Goal: Task Accomplishment & Management: Manage account settings

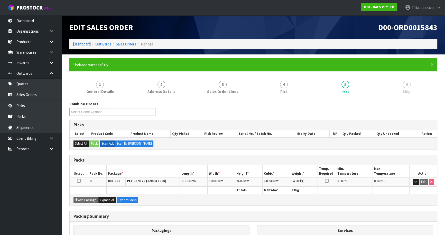
click at [87, 45] on link "Dashboard" at bounding box center [81, 44] width 17 height 5
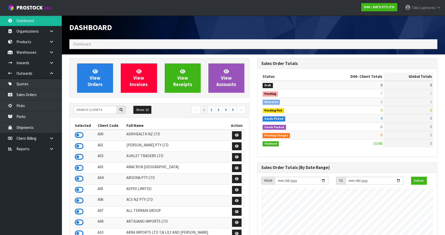
scroll to position [320, 187]
click at [100, 110] on input "text" at bounding box center [94, 110] width 43 height 8
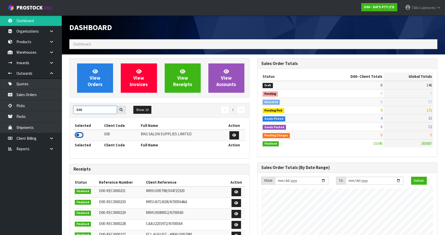
type input "S00"
click at [82, 134] on icon at bounding box center [79, 135] width 9 height 8
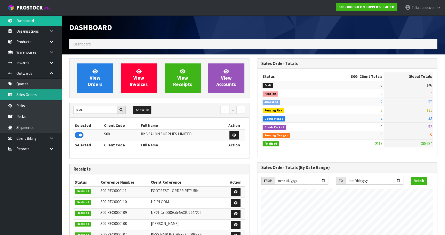
click at [47, 94] on link "Sales Orders" at bounding box center [31, 94] width 62 height 11
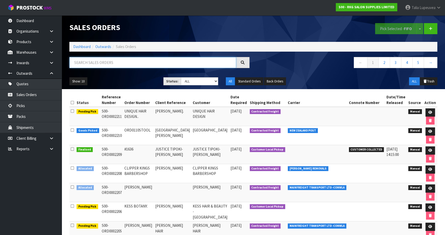
click at [117, 61] on input "text" at bounding box center [152, 62] width 167 height 11
type input "JOB-0415097"
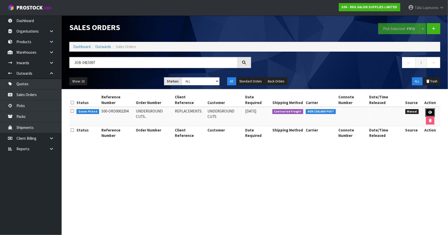
click at [428, 111] on icon at bounding box center [430, 112] width 4 height 3
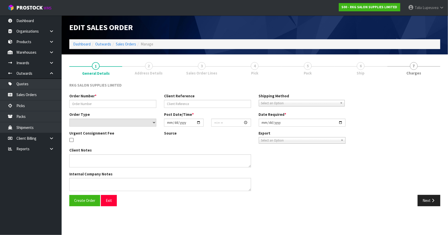
type input "UNDERGROUND CUTS.."
type input "REPLACEMENTS."
select select "number:0"
type input "[DATE]"
type input "16:44:00.000"
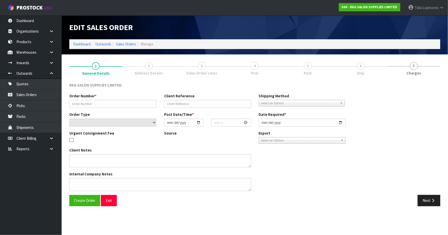
type input "[DATE]"
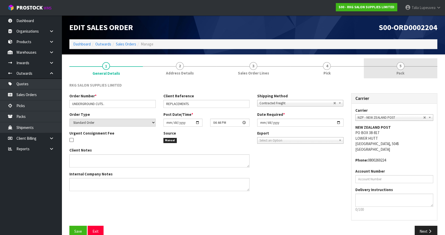
click at [412, 72] on link "5 Pack" at bounding box center [400, 68] width 73 height 20
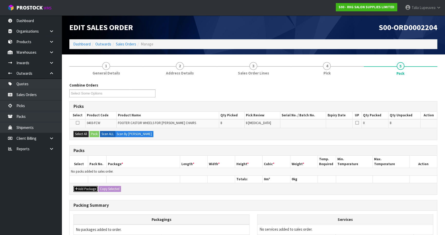
click at [89, 186] on button "Add Package" at bounding box center [85, 189] width 24 height 6
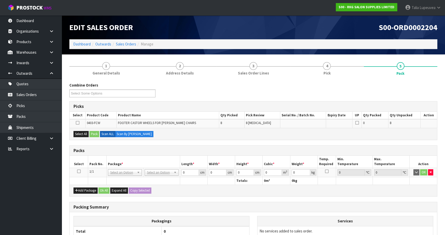
click at [78, 171] on icon at bounding box center [79, 171] width 4 height 0
click at [82, 134] on button "Select All" at bounding box center [80, 134] width 15 height 6
click at [96, 134] on button "Pack" at bounding box center [94, 134] width 10 height 6
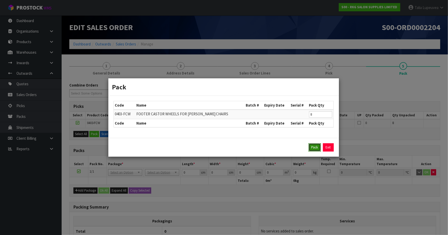
click at [310, 146] on button "Pack" at bounding box center [315, 147] width 12 height 8
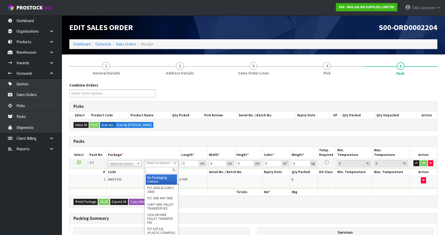
click at [158, 167] on input "text" at bounding box center [161, 170] width 31 height 6
type input "200"
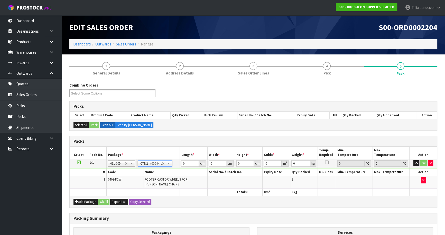
type input "25"
type input "20"
type input "0.0125"
type input "1.8"
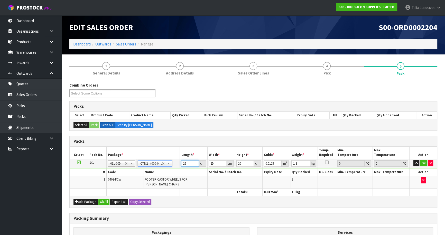
drag, startPoint x: 190, startPoint y: 162, endPoint x: 178, endPoint y: 168, distance: 13.1
click at [178, 168] on tbody "1/1 NONE 007-001 007-002 007-004 007-009 007-013 007-014 007-015 007-017 007-01…" at bounding box center [253, 174] width 367 height 30
type input "2"
type input "0.001"
type input "21"
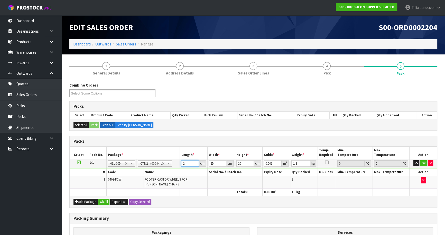
type input "0.0105"
type input "21"
type input "1"
type input "0.00042"
type input "14"
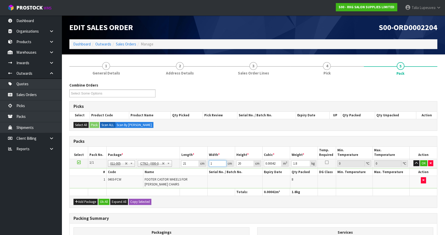
type input "0.00588"
type input "14"
type input "1"
type input "0.000294"
type input "11"
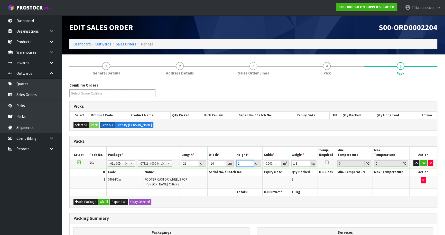
type input "0.003234"
type input "11"
type input "2"
click at [425, 164] on button "OK" at bounding box center [423, 163] width 7 height 6
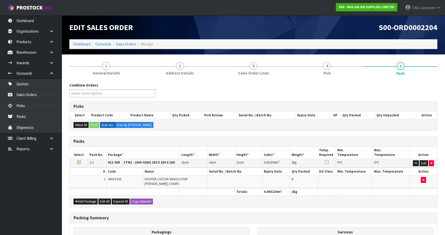
scroll to position [69, 0]
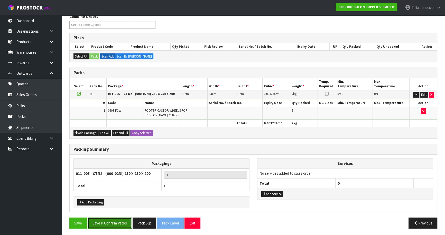
click at [116, 220] on button "Save & Confirm Packs" at bounding box center [110, 222] width 44 height 11
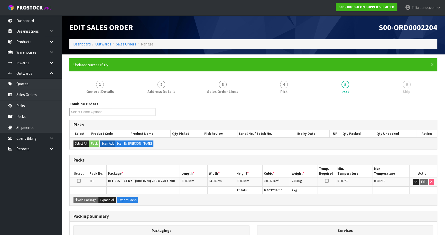
scroll to position [56, 0]
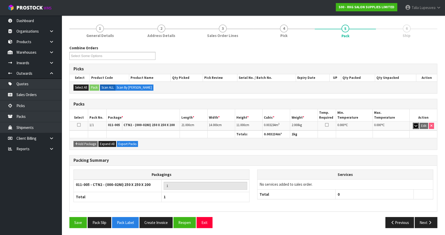
click at [416, 124] on icon "button" at bounding box center [415, 125] width 3 height 3
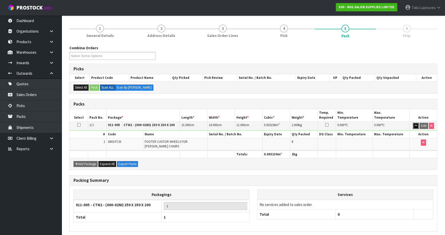
click at [416, 124] on icon "button" at bounding box center [415, 125] width 3 height 3
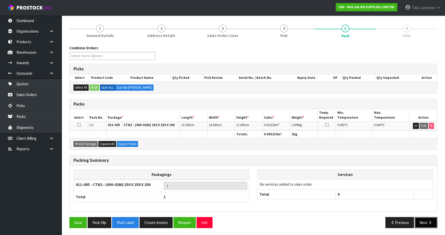
click at [422, 217] on button "Next" at bounding box center [425, 222] width 23 height 11
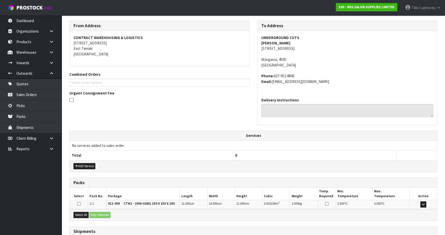
scroll to position [121, 0]
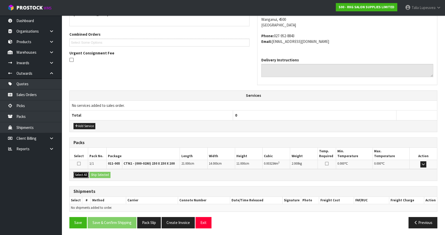
drag, startPoint x: 83, startPoint y: 174, endPoint x: 97, endPoint y: 177, distance: 14.1
click at [83, 174] on button "Select All" at bounding box center [80, 175] width 15 height 6
click at [98, 177] on button "Ship Selected" at bounding box center [99, 175] width 21 height 6
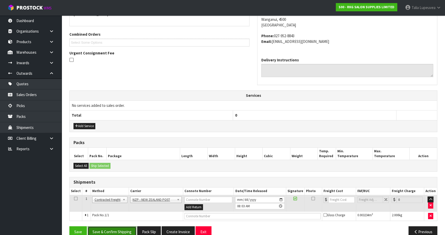
click at [120, 231] on button "Save & Confirm Shipping" at bounding box center [112, 231] width 49 height 11
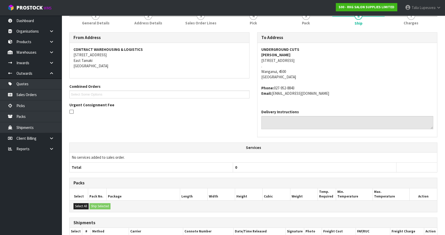
scroll to position [123, 0]
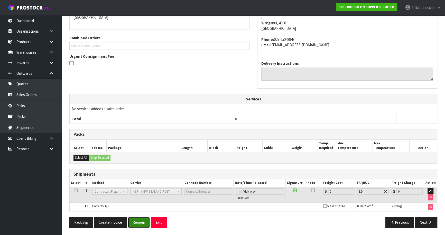
click at [136, 221] on button "Reopen" at bounding box center [139, 222] width 22 height 11
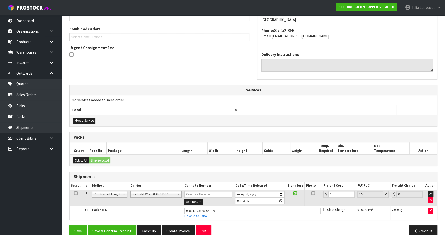
scroll to position [135, 0]
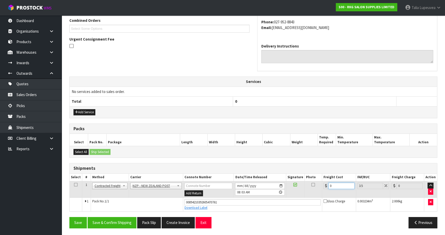
drag, startPoint x: 336, startPoint y: 184, endPoint x: 309, endPoint y: 182, distance: 27.6
click at [308, 182] on tr "1 Client Local Pickup Customer Local Pickup Company Freight Contracted Freight …" at bounding box center [253, 189] width 367 height 17
type input "8"
type input "8.28"
type input "8.4"
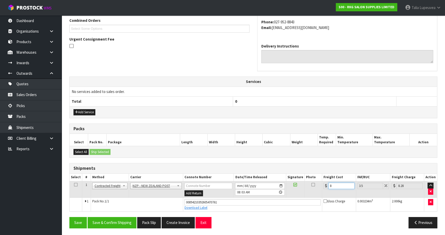
type input "8.69"
type input "8.45"
type input "8.75"
type input "8.45"
click at [127, 223] on button "Save & Confirm Shipping" at bounding box center [112, 222] width 49 height 11
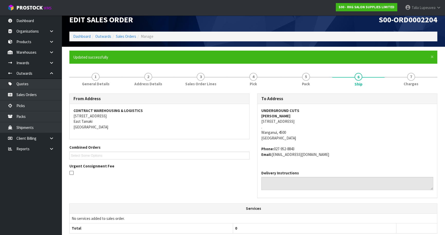
scroll to position [0, 0]
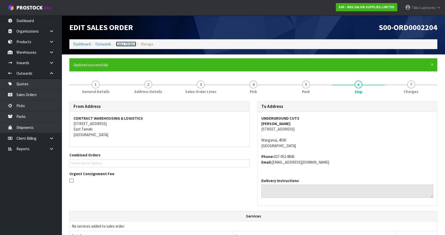
click at [123, 44] on link "Sales Orders" at bounding box center [126, 44] width 20 height 5
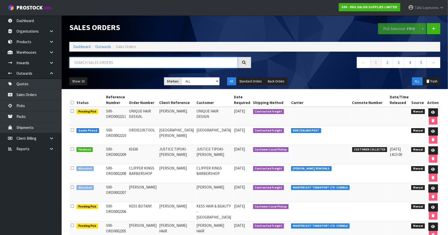
click at [122, 63] on input "text" at bounding box center [153, 62] width 168 height 11
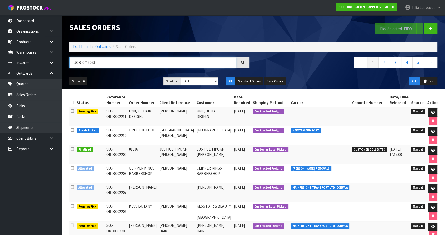
type input "JOB-0415263"
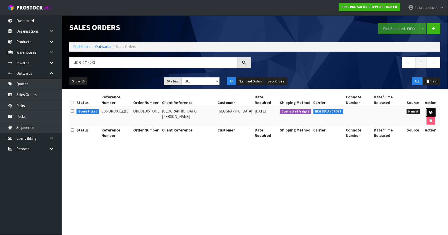
click at [429, 111] on icon at bounding box center [431, 112] width 4 height 3
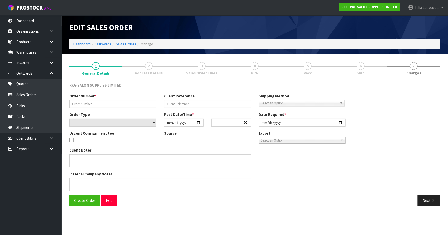
type input "ORD0110STOOL"
type input "[GEOGRAPHIC_DATA][PERSON_NAME]"
select select "number:0"
type input "[DATE]"
type input "09:00:00.000"
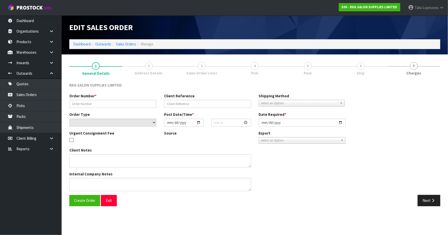
type input "[DATE]"
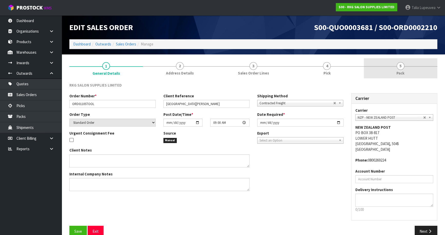
click at [411, 72] on link "5 Pack" at bounding box center [400, 68] width 73 height 20
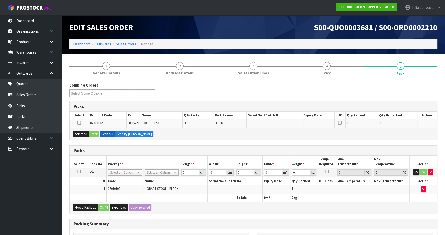
click at [79, 172] on icon at bounding box center [79, 171] width 4 height 0
click at [80, 172] on icon at bounding box center [79, 171] width 4 height 0
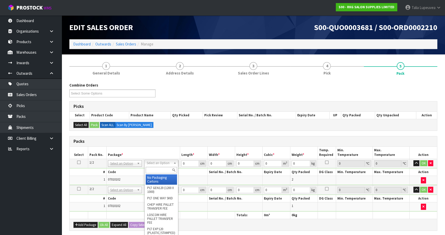
click at [163, 169] on input "text" at bounding box center [161, 170] width 31 height 6
type input "OWN"
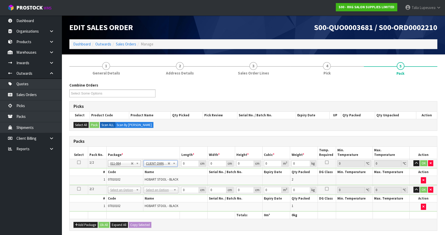
type input "10"
click at [161, 196] on input "text" at bounding box center [161, 196] width 32 height 6
type input "OWN"
type input "2"
type input "5"
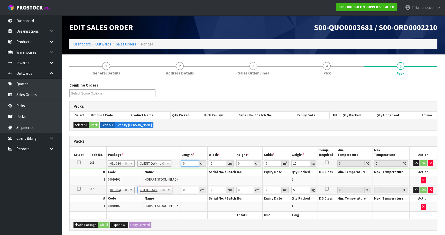
drag, startPoint x: 182, startPoint y: 162, endPoint x: 165, endPoint y: 168, distance: 18.0
click at [165, 168] on tbody "1/2 NONE 007-001 007-002 007-004 007-009 007-013 007-014 007-015 007-017 007-01…" at bounding box center [253, 172] width 367 height 26
type input "48"
type input "4"
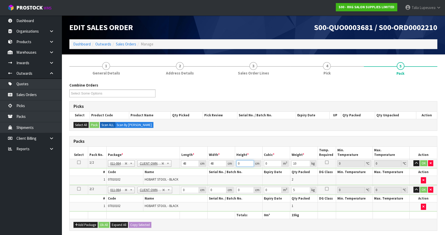
type input "0.009216"
type input "40"
type input "0.09216"
type input "40"
type input "12"
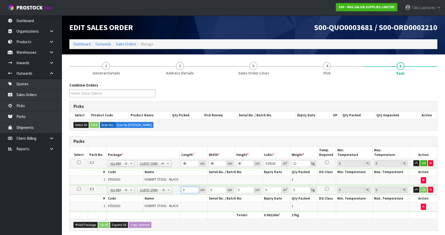
drag, startPoint x: 186, startPoint y: 190, endPoint x: 177, endPoint y: 192, distance: 9.7
click at [177, 192] on tr "2/2 NONE 007-001 007-002 007-004 007-009 007-013 007-014 007-015 007-017 007-01…" at bounding box center [253, 190] width 367 height 10
type input "48"
type input "2"
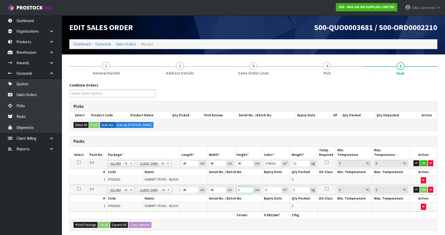
type input "0.004608"
type input "21"
type input "0.048384"
type input "21"
type input "6"
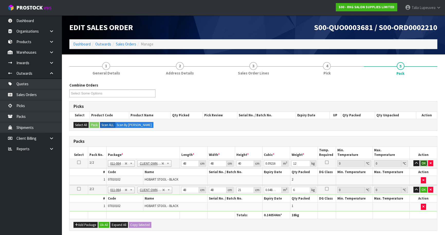
click at [423, 162] on button "OK" at bounding box center [423, 163] width 7 height 6
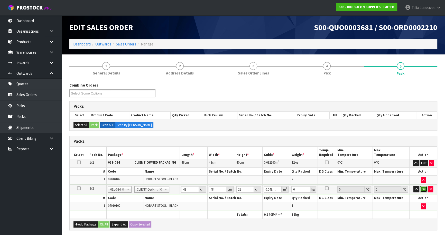
click at [425, 190] on button "OK" at bounding box center [423, 189] width 7 height 6
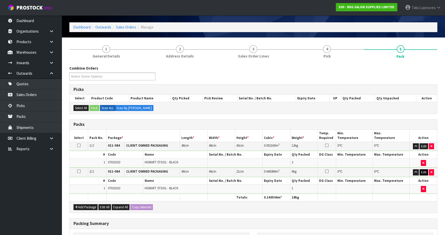
scroll to position [91, 0]
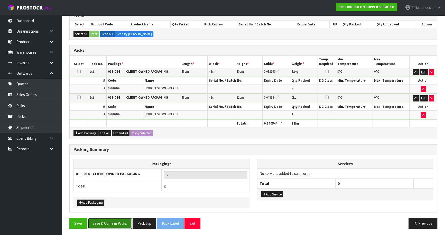
click at [113, 219] on button "Save & Confirm Packs" at bounding box center [110, 223] width 44 height 11
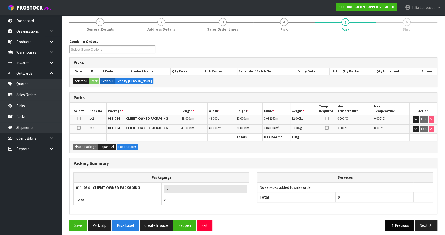
scroll to position [65, 0]
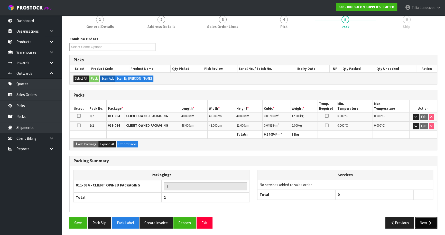
click at [431, 218] on button "Next" at bounding box center [425, 222] width 23 height 11
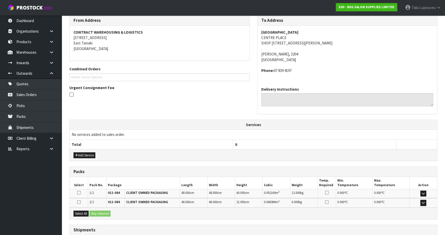
scroll to position [125, 0]
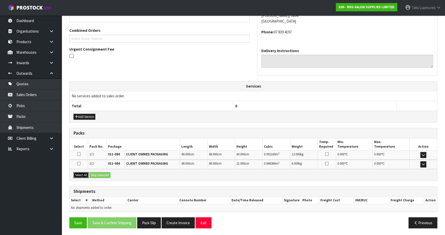
click at [86, 175] on button "Select All" at bounding box center [80, 175] width 15 height 6
click at [105, 174] on button "Ship Selected" at bounding box center [99, 175] width 21 height 6
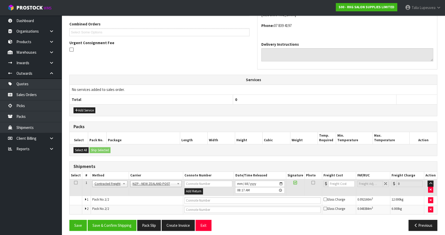
scroll to position [134, 0]
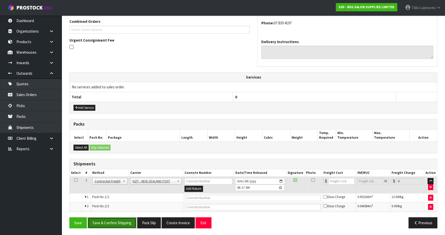
click at [131, 223] on button "Save & Confirm Shipping" at bounding box center [112, 222] width 49 height 11
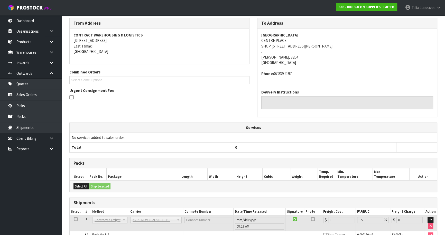
scroll to position [126, 0]
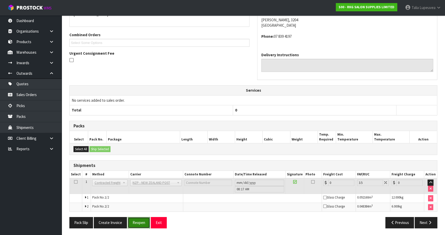
click at [135, 223] on button "Reopen" at bounding box center [139, 222] width 22 height 11
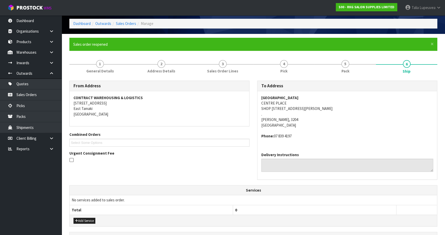
scroll to position [138, 0]
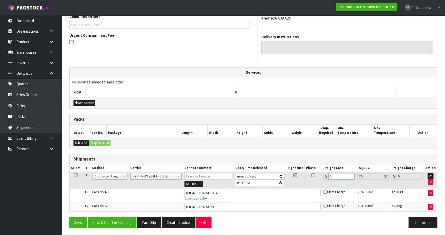
drag, startPoint x: 335, startPoint y: 177, endPoint x: 311, endPoint y: 182, distance: 25.1
click at [310, 182] on tr "1 Client Local Pickup Customer Local Pickup Company Freight Contracted Freight …" at bounding box center [253, 180] width 367 height 17
type input "1"
type input "1.03"
type input "16"
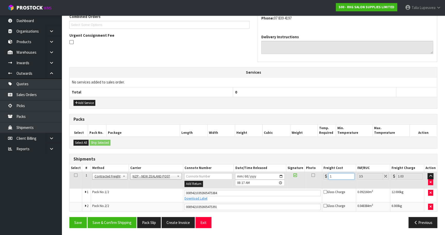
type input "16.56"
type input "16.2"
type input "16.77"
type input "16.24"
type input "16.81"
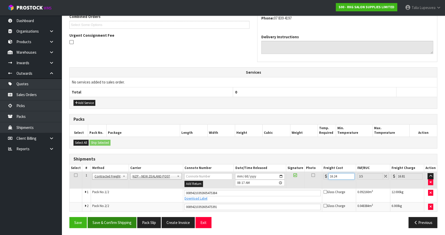
type input "16.24"
click at [120, 221] on button "Save & Confirm Shipping" at bounding box center [112, 222] width 49 height 11
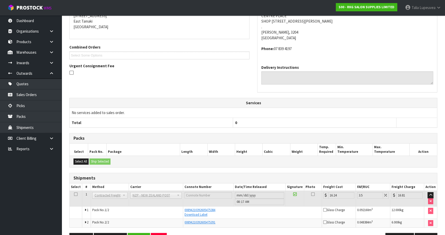
scroll to position [0, 0]
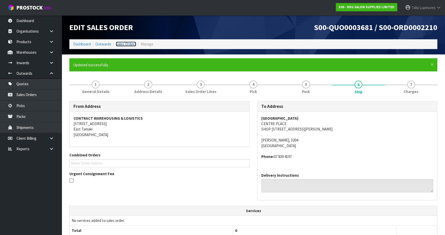
click at [132, 44] on link "Sales Orders" at bounding box center [126, 44] width 20 height 5
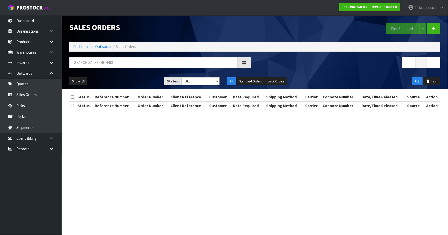
click at [86, 44] on link "Dashboard" at bounding box center [81, 46] width 17 height 5
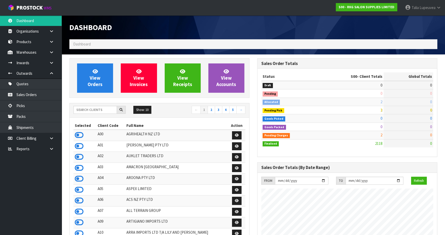
scroll to position [405, 187]
click at [98, 115] on div "Show: 10 5 10 25 50 ← 1 2 3 4 5 →" at bounding box center [159, 110] width 179 height 9
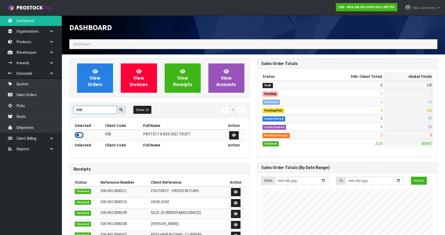
type input "S08"
click at [80, 135] on icon at bounding box center [79, 135] width 9 height 8
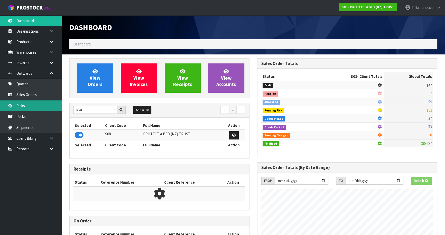
scroll to position [256464, 256596]
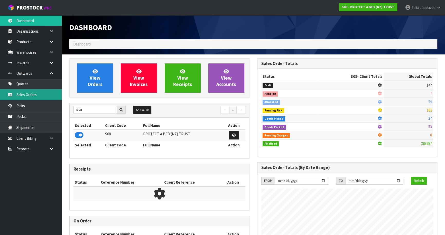
click at [42, 97] on link "Sales Orders" at bounding box center [31, 94] width 62 height 11
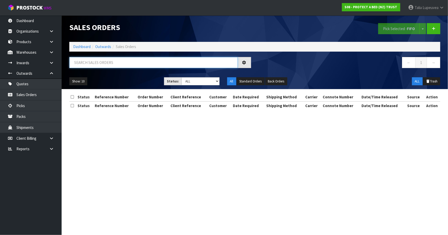
click at [113, 65] on input "text" at bounding box center [153, 62] width 168 height 11
type input "JOB-0414896"
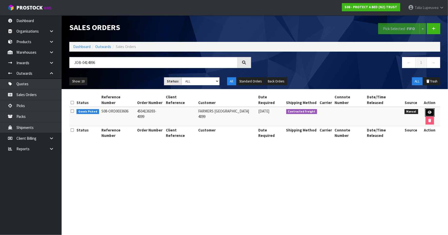
click at [427, 108] on link at bounding box center [430, 112] width 10 height 8
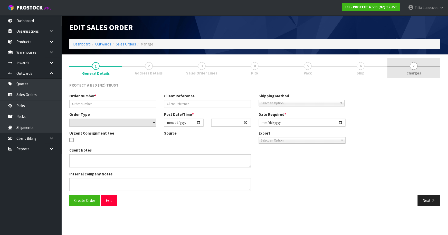
type input "4504136393-4099"
select select "number:0"
type input "[DATE]"
type input "10:18:00.000"
type input "[DATE]"
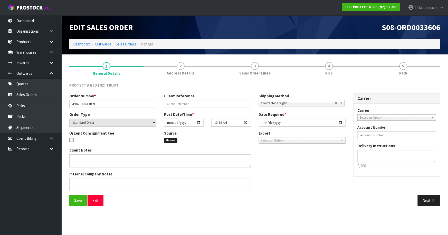
click at [401, 72] on span "Pack" at bounding box center [403, 72] width 8 height 5
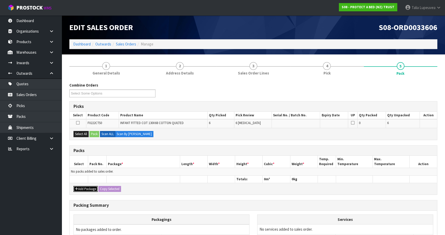
drag, startPoint x: 87, startPoint y: 188, endPoint x: 82, endPoint y: 184, distance: 7.1
click at [87, 188] on button "Add Package" at bounding box center [85, 189] width 24 height 6
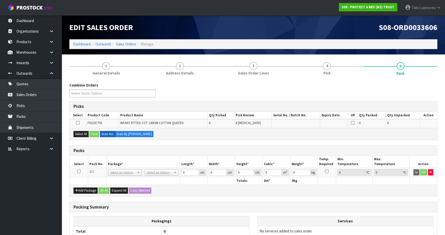
click at [79, 171] on icon at bounding box center [79, 171] width 4 height 0
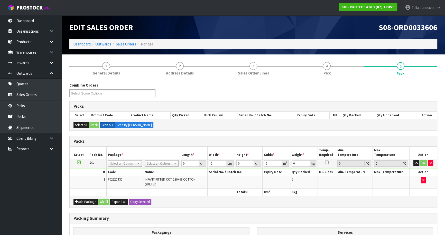
drag, startPoint x: 168, startPoint y: 163, endPoint x: 166, endPoint y: 160, distance: 3.8
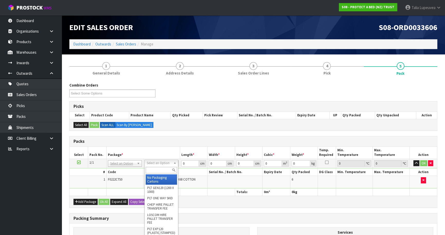
drag, startPoint x: 162, startPoint y: 171, endPoint x: 160, endPoint y: 168, distance: 3.8
click at [162, 171] on input "text" at bounding box center [161, 170] width 31 height 6
type input "OC"
drag, startPoint x: 160, startPoint y: 177, endPoint x: 180, endPoint y: 172, distance: 20.9
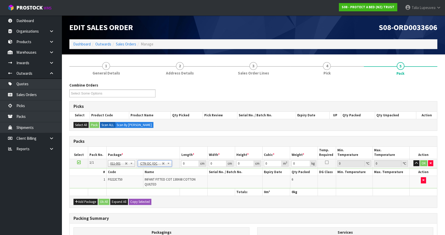
type input "2.76"
drag, startPoint x: 187, startPoint y: 164, endPoint x: 163, endPoint y: 167, distance: 24.0
click at [167, 168] on tbody "1/1 NONE 007-001 007-002 007-004 007-009 007-013 007-014 007-015 007-017 007-01…" at bounding box center [253, 174] width 367 height 30
type input "36"
type input "28"
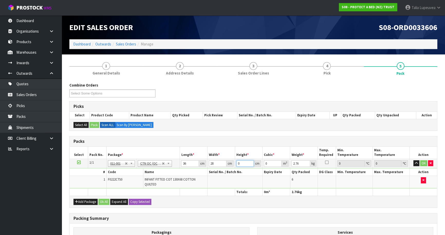
type input "2"
type input "0.002016"
type input "24"
type input "0.024192"
type input "24"
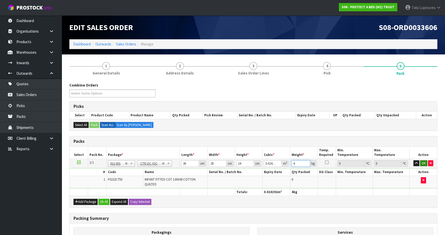
type input "4"
click at [426, 160] on button "OK" at bounding box center [423, 163] width 7 height 6
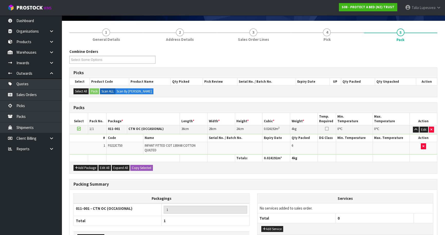
scroll to position [69, 0]
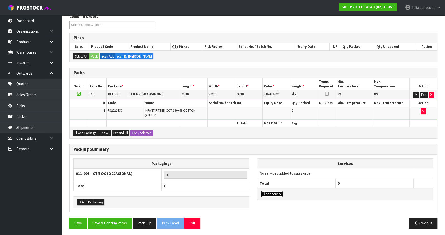
click at [276, 192] on button "Add Service" at bounding box center [272, 194] width 22 height 6
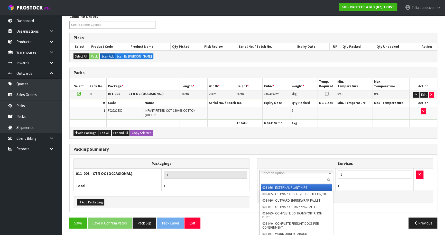
click at [284, 177] on input "text" at bounding box center [296, 180] width 71 height 6
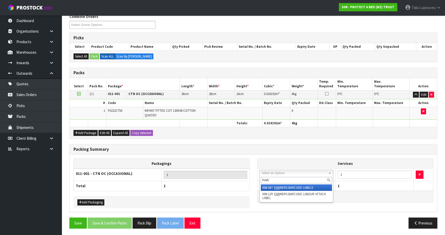
type input "FAR"
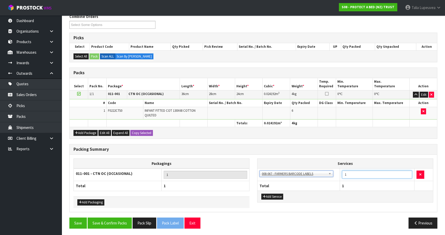
drag, startPoint x: 346, startPoint y: 176, endPoint x: 333, endPoint y: 178, distance: 13.6
click at [333, 178] on tr "003-036 - EXTERNAL PLANT HIRE 008-035 - OUTWARD HDLG+/HOIST LIFT ON/OFF 008-036…" at bounding box center [344, 174] width 175 height 13
type input "6"
click at [117, 222] on button "Save & Confirm Packs" at bounding box center [110, 222] width 44 height 11
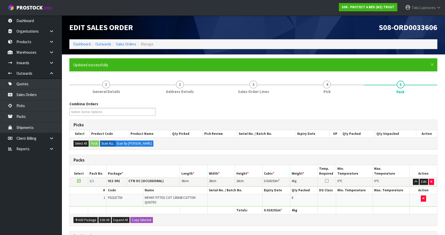
scroll to position [56, 0]
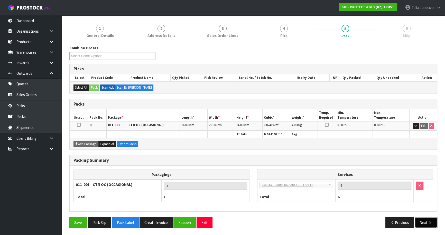
click at [424, 224] on button "Next" at bounding box center [425, 222] width 23 height 11
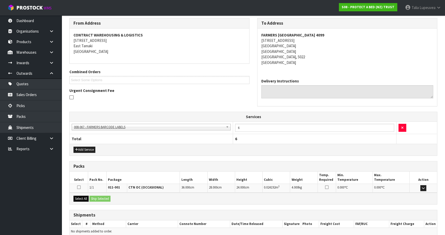
scroll to position [107, 0]
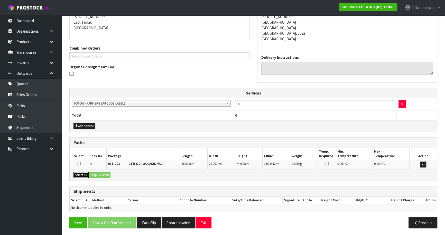
click at [86, 175] on button "Select All" at bounding box center [80, 175] width 15 height 6
click at [100, 172] on button "Ship Selected" at bounding box center [99, 175] width 21 height 6
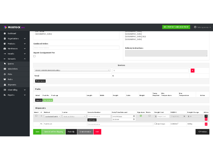
scroll to position [116, 0]
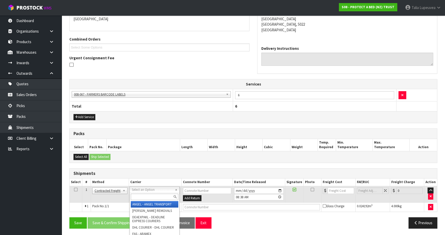
click at [154, 198] on input "text" at bounding box center [155, 197] width 48 height 6
type input "NZP"
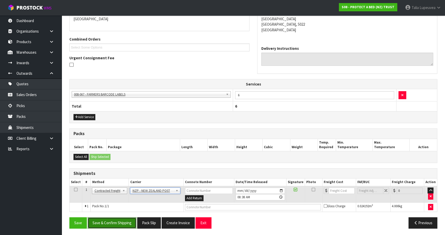
click at [118, 223] on button "Save & Confirm Shipping" at bounding box center [112, 222] width 49 height 11
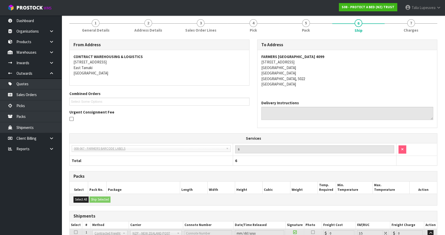
scroll to position [109, 0]
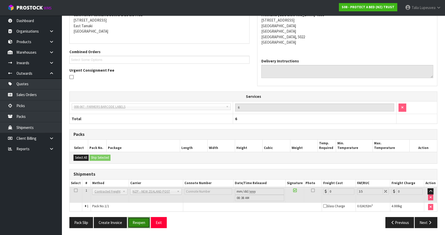
click at [145, 224] on button "Reopen" at bounding box center [139, 222] width 22 height 11
drag, startPoint x: 333, startPoint y: 192, endPoint x: 317, endPoint y: 192, distance: 16.4
click at [317, 192] on tr "1 Client Local Pickup Customer Local Pickup Company Freight Contracted Freight …" at bounding box center [253, 195] width 367 height 16
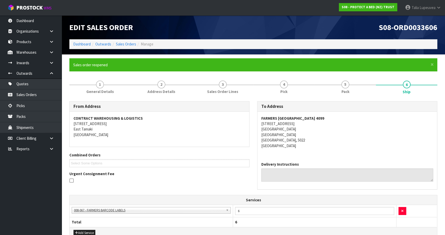
scroll to position [121, 0]
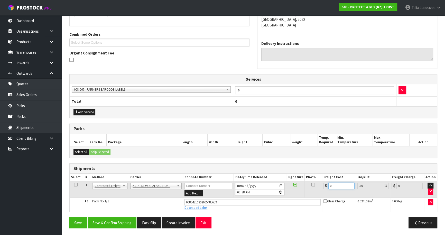
drag, startPoint x: 342, startPoint y: 186, endPoint x: 279, endPoint y: 195, distance: 63.6
click at [279, 195] on tr "1 Client Local Pickup Customer Local Pickup Company Freight Contracted Freight …" at bounding box center [253, 189] width 367 height 17
type input "8"
type input "8.28"
type input "8.4"
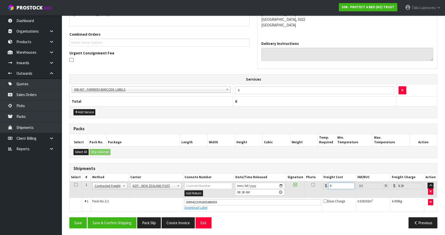
type input "8.69"
type input "8.45"
type input "8.75"
type input "8.45"
click at [105, 223] on button "Save & Confirm Shipping" at bounding box center [112, 222] width 49 height 11
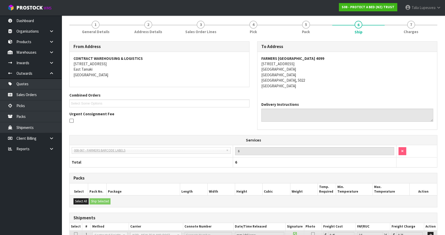
scroll to position [0, 0]
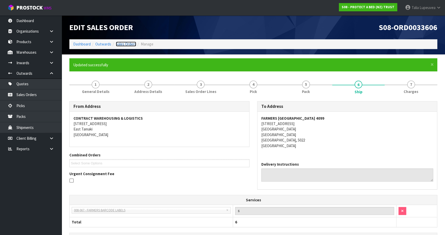
click at [120, 42] on link "Sales Orders" at bounding box center [126, 44] width 20 height 5
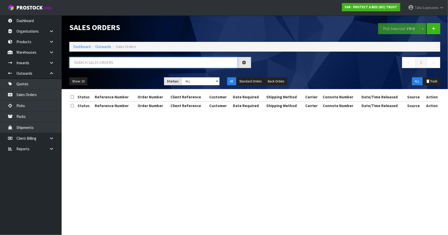
click at [125, 62] on input "text" at bounding box center [153, 62] width 168 height 11
type input "JOB-0414839"
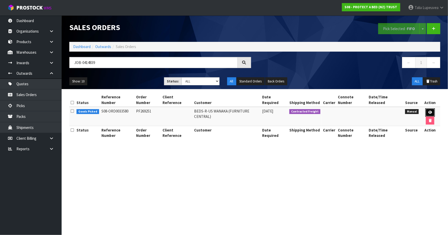
click at [425, 109] on link at bounding box center [430, 112] width 10 height 8
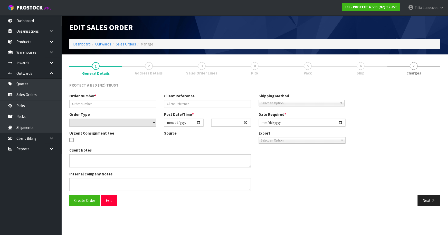
type input "PF269251"
select select "number:0"
type input "[DATE]"
type input "08:30:00.000"
type input "[DATE]"
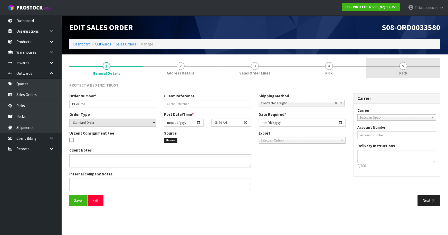
click at [385, 70] on link "5 Pack" at bounding box center [403, 68] width 74 height 20
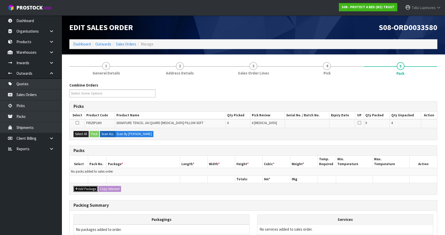
click at [81, 188] on button "Add Package" at bounding box center [85, 189] width 24 height 6
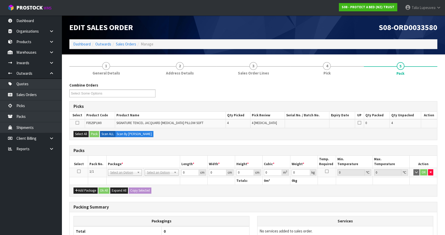
click at [79, 172] on icon at bounding box center [79, 171] width 4 height 0
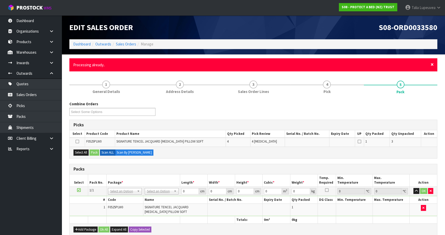
click at [431, 63] on span "×" at bounding box center [431, 64] width 3 height 7
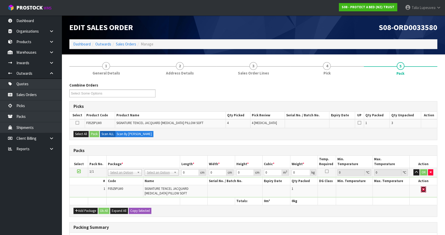
click at [423, 186] on button "button" at bounding box center [423, 189] width 5 height 6
click at [77, 171] on icon at bounding box center [79, 171] width 4 height 0
drag, startPoint x: 87, startPoint y: 211, endPoint x: 84, endPoint y: 206, distance: 5.3
click at [86, 209] on button "Add Package" at bounding box center [85, 211] width 24 height 6
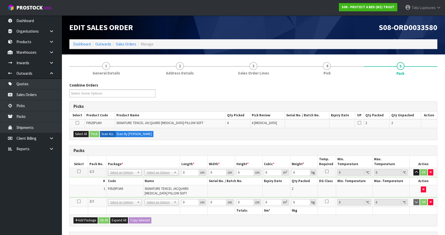
click at [79, 201] on icon at bounding box center [79, 201] width 4 height 0
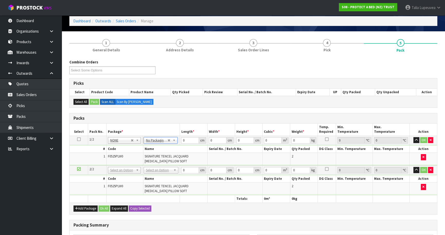
scroll to position [99, 0]
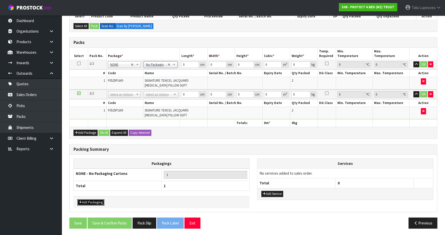
click at [99, 201] on button "Add Packaging" at bounding box center [90, 202] width 27 height 6
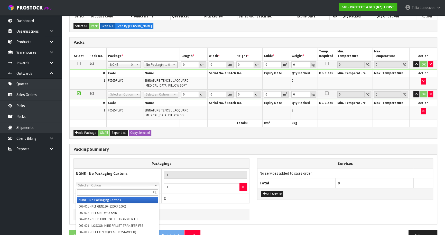
click at [142, 192] on input "text" at bounding box center [117, 192] width 81 height 6
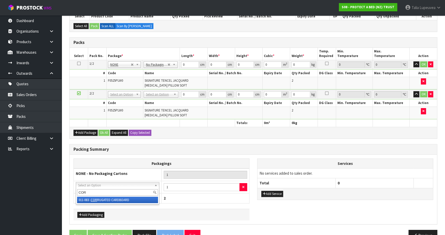
type input "COR"
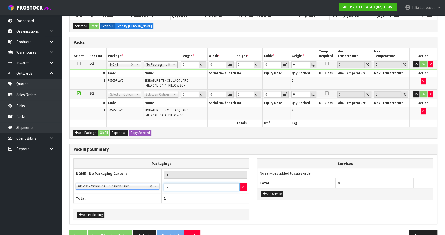
type input "2"
click at [235, 185] on input "2" at bounding box center [202, 187] width 76 height 8
click at [175, 63] on tr "1/2 NONE 007-001 007-002 007-004 007-009 007-013 007-014 007-015 007-017 007-01…" at bounding box center [253, 64] width 367 height 9
type input "61"
type input "42"
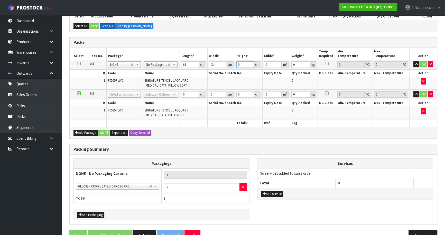
type input "3"
type input "0.007686"
type input "30"
type input "0.07686"
type input "30"
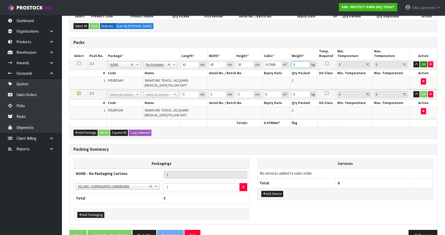
type input "5"
click at [423, 63] on button "OK" at bounding box center [423, 64] width 7 height 6
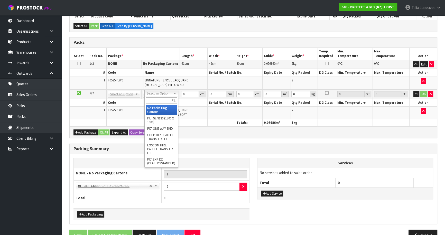
drag, startPoint x: 167, startPoint y: 108, endPoint x: 190, endPoint y: 95, distance: 26.1
type input "2"
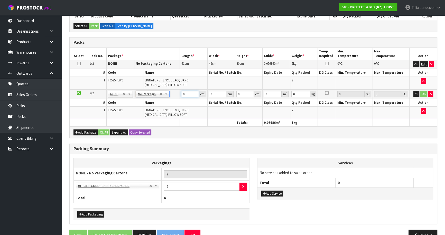
drag, startPoint x: 190, startPoint y: 95, endPoint x: 175, endPoint y: 93, distance: 14.5
click at [175, 93] on tr "2/2 NONE 007-001 007-002 007-004 007-009 007-013 007-014 007-015 007-017 007-01…" at bounding box center [253, 94] width 367 height 10
type input "61"
type input "42"
type input "3"
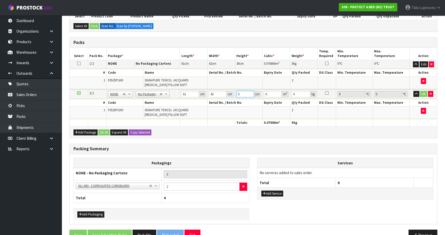
type input "0.007686"
type input "30"
type input "0.07686"
type input "30"
type input "5"
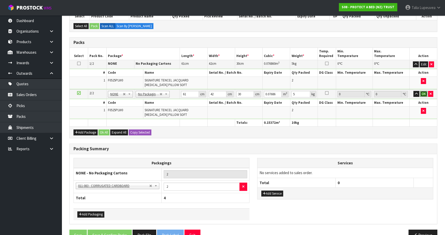
click at [426, 92] on button "OK" at bounding box center [423, 94] width 7 height 6
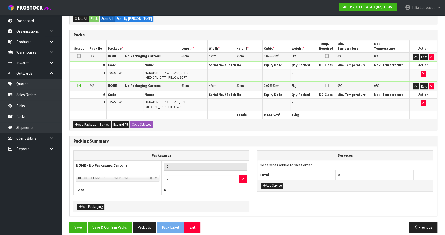
scroll to position [110, 0]
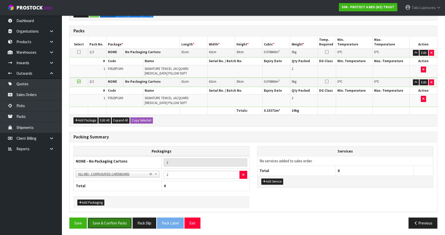
click at [120, 220] on button "Save & Confirm Packs" at bounding box center [110, 222] width 44 height 11
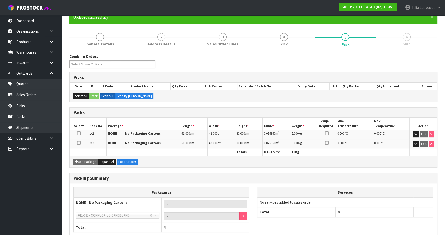
scroll to position [77, 0]
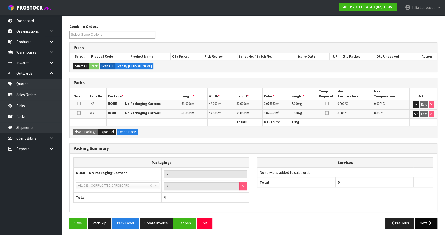
click at [419, 221] on button "Next" at bounding box center [425, 222] width 23 height 11
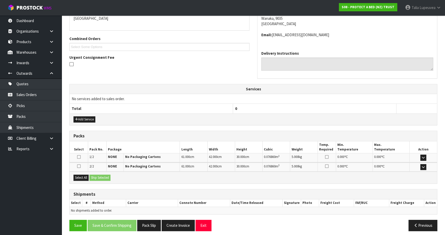
scroll to position [119, 0]
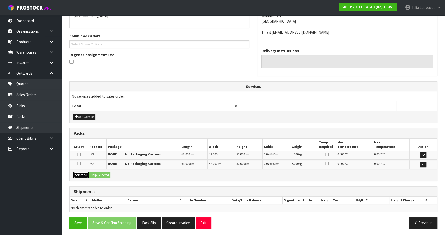
click at [86, 175] on button "Select All" at bounding box center [80, 175] width 15 height 6
click at [101, 174] on button "Ship Selected" at bounding box center [99, 175] width 21 height 6
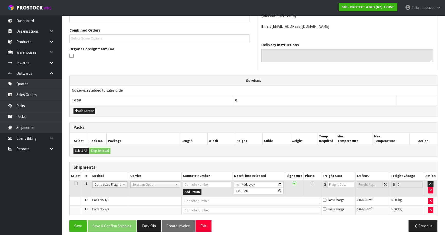
scroll to position [128, 0]
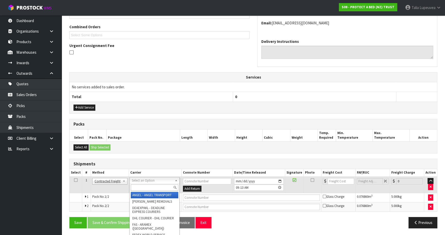
click at [150, 187] on input "text" at bounding box center [155, 187] width 48 height 6
type input "NZP"
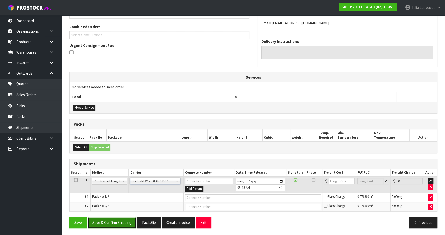
click at [103, 222] on button "Save & Confirm Shipping" at bounding box center [112, 222] width 49 height 11
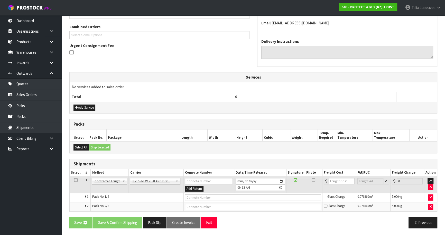
scroll to position [0, 0]
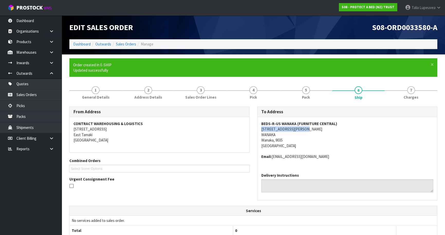
drag, startPoint x: 260, startPoint y: 128, endPoint x: 307, endPoint y: 130, distance: 47.0
click at [307, 130] on div "BEDS-R-US WANAKA (FURNITURE CENTRAL) [STREET_ADDRESS][PERSON_NAME][PERSON_NAME]…" at bounding box center [346, 143] width 179 height 52
copy address "[STREET_ADDRESS][PERSON_NAME]"
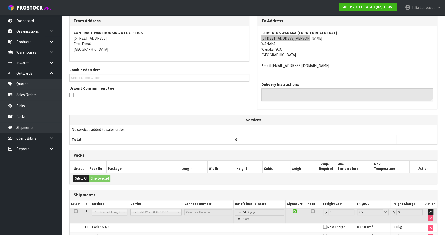
scroll to position [121, 0]
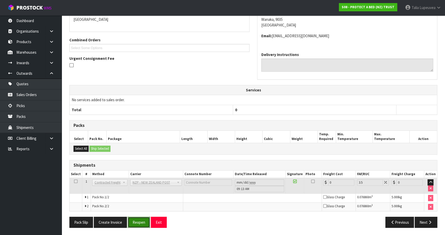
click at [139, 224] on button "Reopen" at bounding box center [139, 222] width 22 height 11
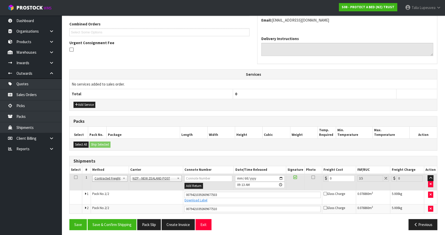
scroll to position [133, 0]
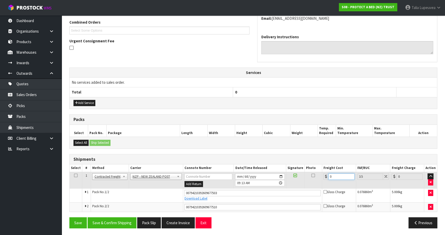
drag, startPoint x: 338, startPoint y: 177, endPoint x: 321, endPoint y: 180, distance: 17.7
click at [321, 180] on tr "1 Client Local Pickup Customer Local Pickup Company Freight Contracted Freight …" at bounding box center [253, 180] width 367 height 17
type input "4"
type input "4.14"
type input "42"
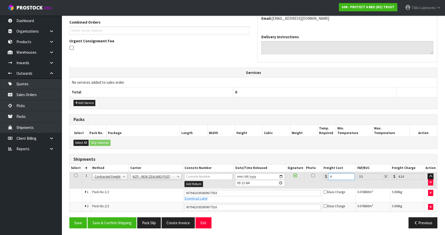
type input "43.47"
type input "42.3"
type input "43.78"
type input "42.32"
type input "43.8"
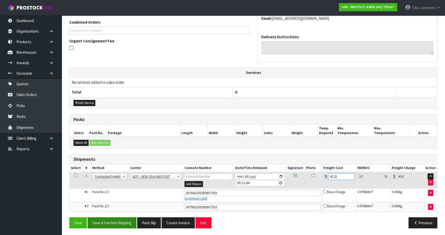
type input "42.32"
click at [130, 220] on button "Save & Confirm Shipping" at bounding box center [112, 222] width 49 height 11
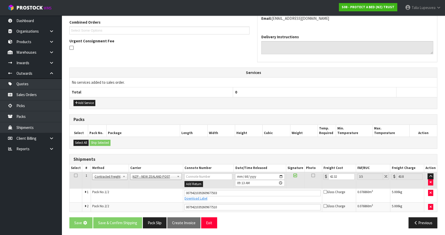
scroll to position [0, 0]
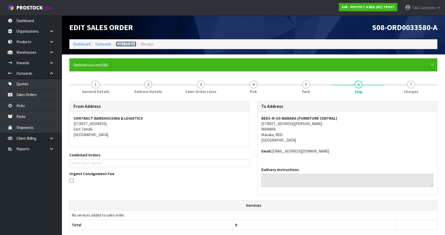
click at [130, 42] on link "Sales Orders" at bounding box center [126, 44] width 20 height 5
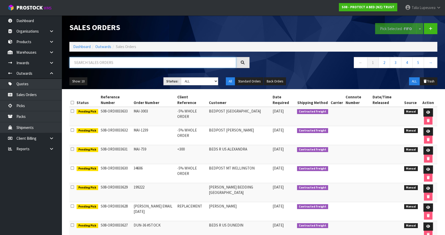
click at [124, 63] on input "text" at bounding box center [152, 62] width 167 height 11
type input "JOB-0414883"
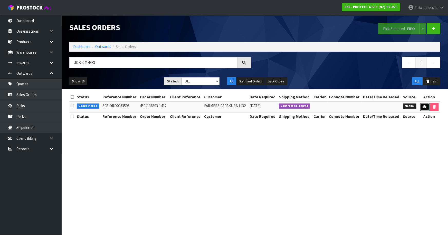
click at [423, 106] on icon at bounding box center [425, 106] width 4 height 3
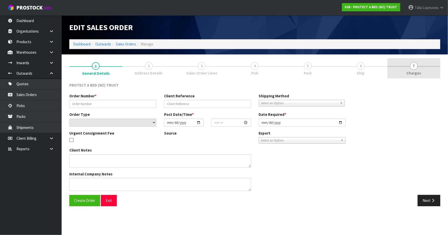
type input "4504136393-1432"
select select "number:0"
type input "[DATE]"
type input "10:13:00.000"
type input "[DATE]"
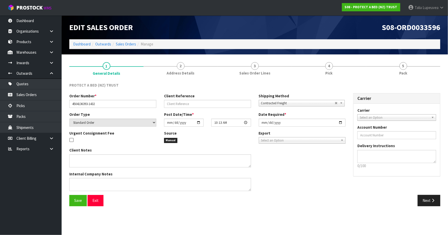
click at [407, 71] on span "Pack" at bounding box center [403, 72] width 8 height 5
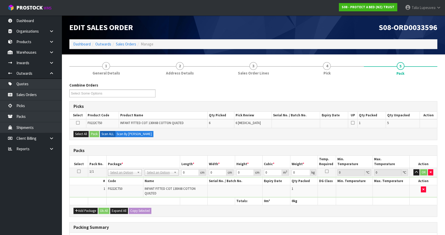
click at [78, 171] on icon at bounding box center [79, 171] width 4 height 0
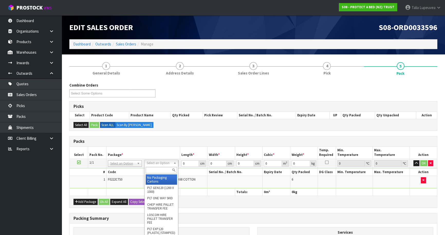
click at [155, 170] on input "text" at bounding box center [161, 170] width 31 height 6
type input "OC"
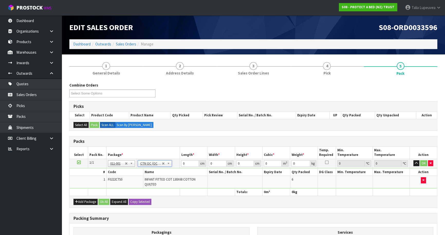
type input "2.76"
drag, startPoint x: 186, startPoint y: 163, endPoint x: 168, endPoint y: 164, distance: 18.5
click at [167, 165] on tr "1/1 NONE 007-001 007-002 007-004 007-009 007-013 007-014 007-015 007-017 007-01…" at bounding box center [253, 163] width 367 height 9
type input "33"
type input "23"
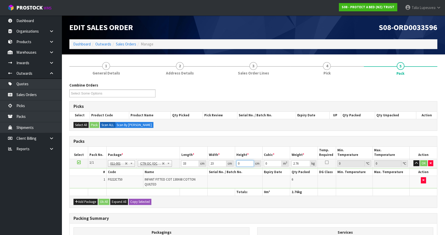
type input "2"
type input "0.001518"
type input "27"
type input "0.020493"
type input "27"
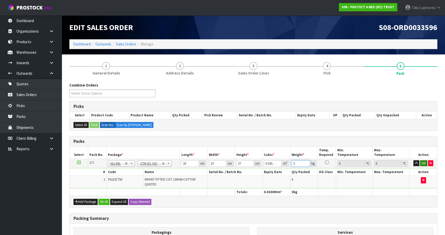
type input "3"
click at [421, 163] on button "OK" at bounding box center [423, 163] width 7 height 6
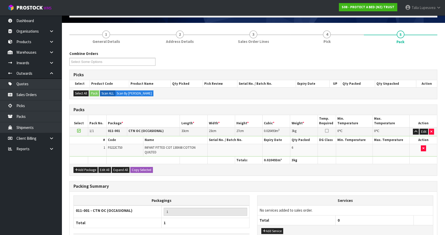
scroll to position [69, 0]
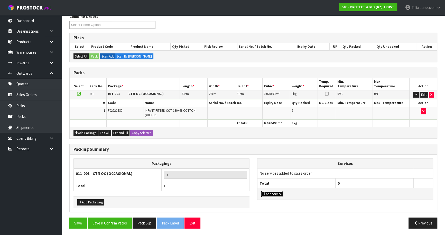
click at [277, 193] on button "Add Service" at bounding box center [272, 194] width 22 height 6
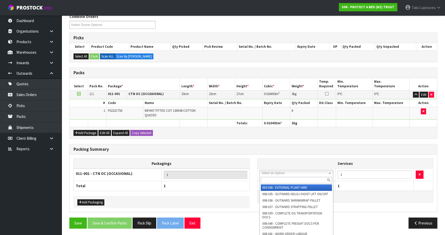
click at [298, 179] on input "text" at bounding box center [296, 180] width 71 height 6
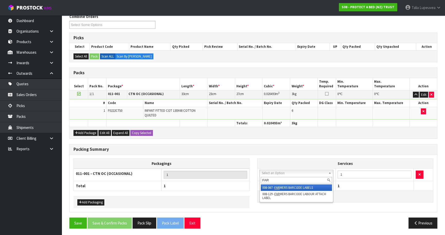
type input "FAR"
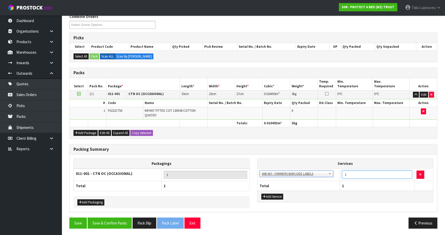
drag, startPoint x: 344, startPoint y: 176, endPoint x: 329, endPoint y: 179, distance: 15.3
click at [329, 179] on tr "003-036 - EXTERNAL PLANT HIRE 008-035 - OUTWARD HDLG+/HOIST LIFT ON/OFF 008-036…" at bounding box center [344, 174] width 175 height 13
type input "6"
click at [108, 222] on button "Save & Confirm Packs" at bounding box center [110, 222] width 44 height 11
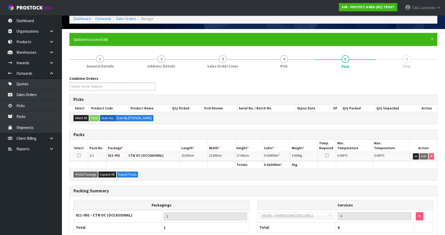
scroll to position [56, 0]
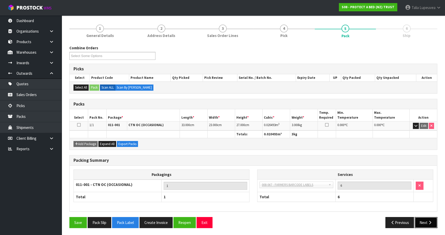
click at [427, 220] on button "Next" at bounding box center [425, 222] width 23 height 11
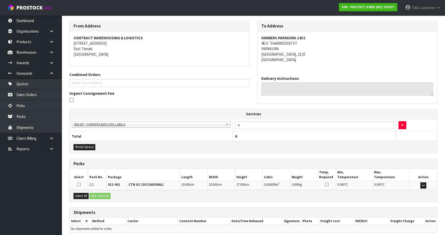
scroll to position [101, 0]
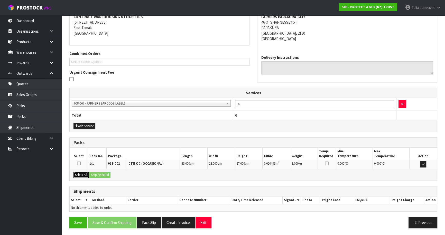
drag, startPoint x: 85, startPoint y: 174, endPoint x: 109, endPoint y: 174, distance: 23.9
click at [88, 174] on button "Select All" at bounding box center [80, 175] width 15 height 6
click at [109, 174] on button "Ship Selected" at bounding box center [99, 175] width 21 height 6
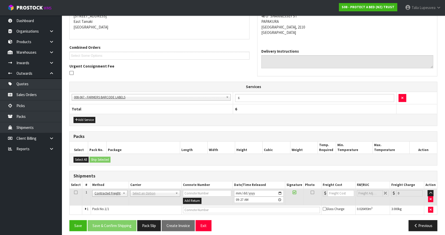
scroll to position [110, 0]
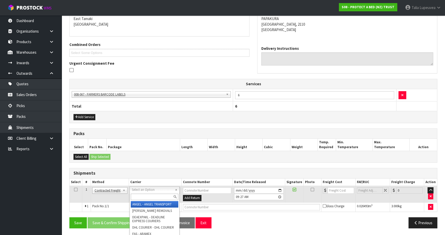
click at [139, 195] on input "text" at bounding box center [155, 197] width 48 height 6
type input "NZP"
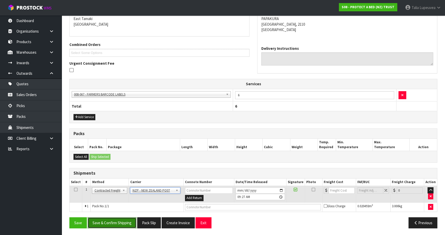
click at [128, 219] on button "Save & Confirm Shipping" at bounding box center [112, 222] width 49 height 11
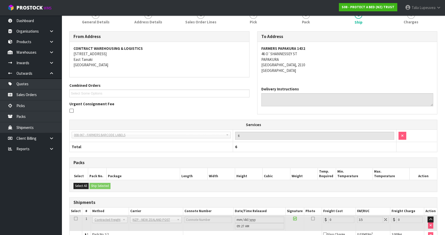
scroll to position [103, 0]
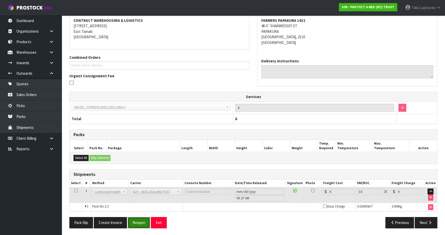
drag, startPoint x: 139, startPoint y: 220, endPoint x: 145, endPoint y: 218, distance: 6.2
click at [139, 220] on button "Reopen" at bounding box center [139, 222] width 22 height 11
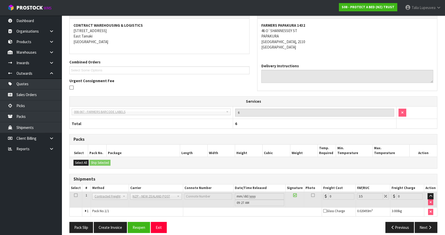
scroll to position [98, 0]
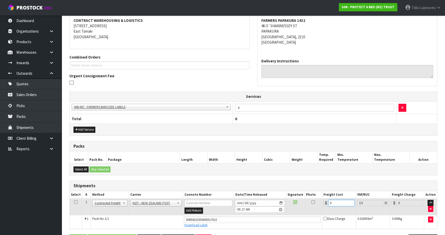
drag, startPoint x: 335, startPoint y: 203, endPoint x: 313, endPoint y: 209, distance: 22.1
click at [313, 209] on tr "1 Client Local Pickup Customer Local Pickup Company Freight Contracted Freight …" at bounding box center [253, 206] width 367 height 17
type input "4"
type input "4.14"
type input "4.3"
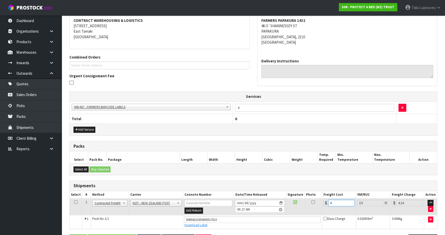
type input "4.45"
type input "4.33"
type input "4.48"
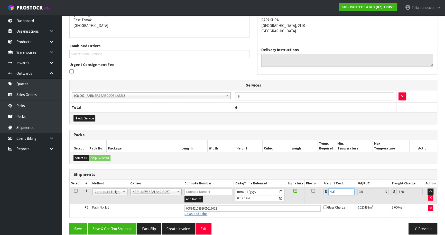
scroll to position [115, 0]
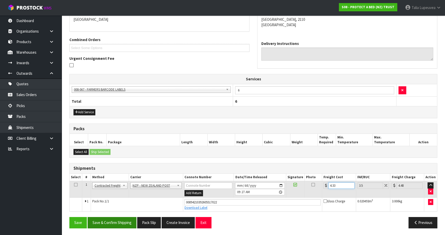
type input "4.33"
click at [133, 222] on button "Save & Confirm Shipping" at bounding box center [112, 222] width 49 height 11
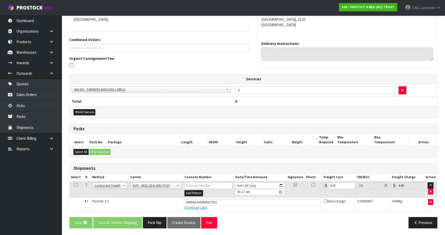
scroll to position [0, 0]
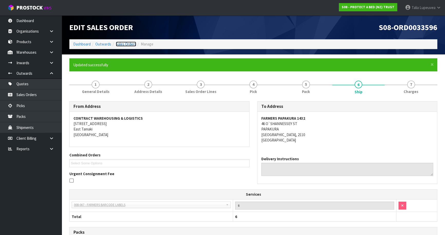
click at [127, 44] on link "Sales Orders" at bounding box center [126, 44] width 20 height 5
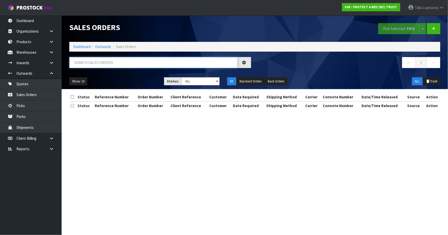
click at [134, 65] on input "text" at bounding box center [153, 62] width 168 height 11
type input "JOB-0414895"
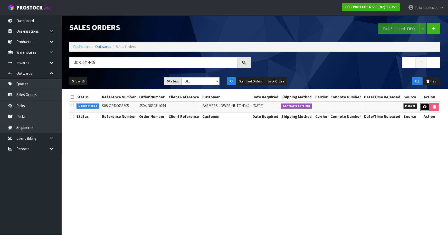
click at [421, 103] on link at bounding box center [425, 107] width 10 height 8
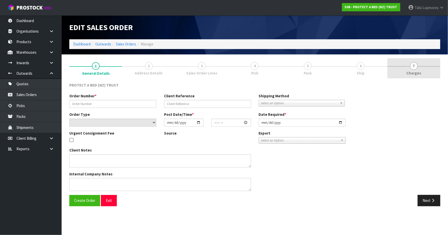
type input "4504136393-4044"
select select "number:0"
type input "[DATE]"
type input "10:18:00.000"
type input "[DATE]"
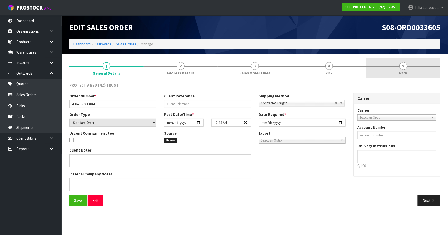
click at [404, 73] on span "Pack" at bounding box center [403, 72] width 8 height 5
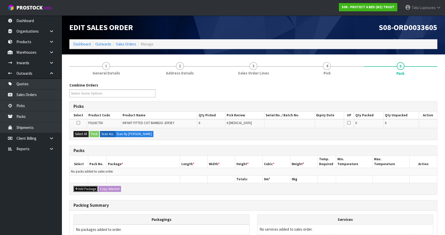
drag, startPoint x: 94, startPoint y: 186, endPoint x: 74, endPoint y: 181, distance: 21.2
click at [93, 186] on button "Add Package" at bounding box center [85, 189] width 24 height 6
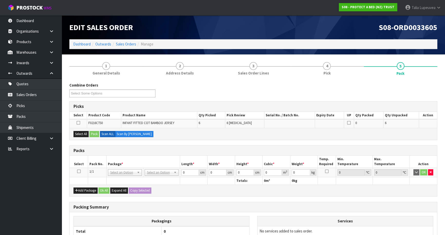
click at [79, 171] on icon at bounding box center [79, 171] width 4 height 0
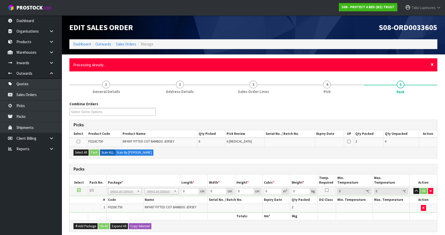
click at [432, 63] on span "×" at bounding box center [431, 64] width 3 height 7
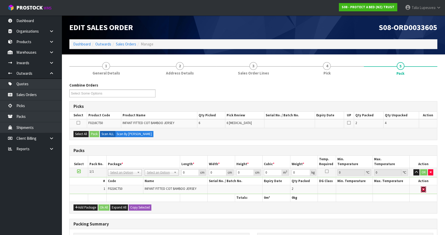
click at [424, 188] on icon "button" at bounding box center [423, 189] width 2 height 3
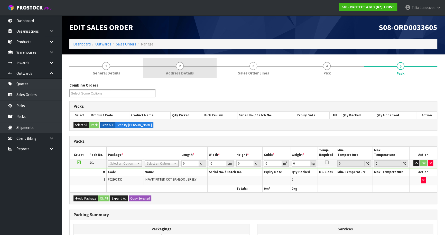
scroll to position [23, 0]
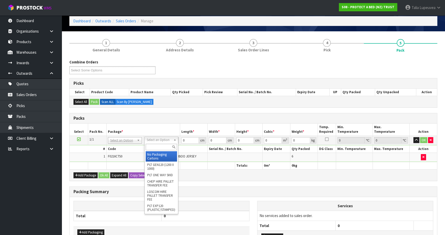
click at [150, 148] on input "text" at bounding box center [161, 147] width 31 height 6
type input "OC"
drag, startPoint x: 167, startPoint y: 157, endPoint x: 192, endPoint y: 151, distance: 25.8
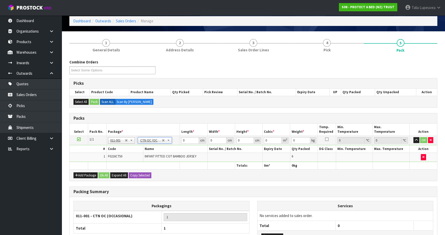
type input "1.5"
click at [185, 139] on input "0" at bounding box center [189, 140] width 17 height 6
drag, startPoint x: 182, startPoint y: 141, endPoint x: 179, endPoint y: 142, distance: 2.8
click at [179, 142] on tr "1/1 NONE 007-001 007-002 007-004 007-009 007-013 007-014 007-015 007-017 007-01…" at bounding box center [253, 140] width 367 height 9
type input "32"
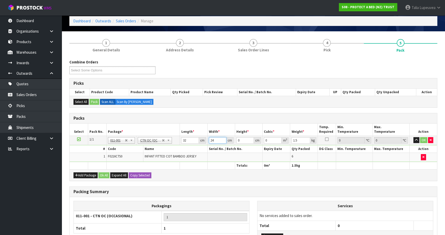
type input "24"
type input "2"
type input "0.001536"
type input "22"
type input "0.016896"
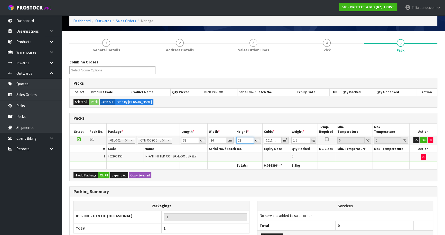
type input "22"
type input "2"
click at [424, 139] on button "OK" at bounding box center [423, 140] width 7 height 6
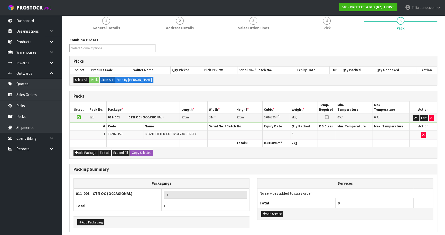
scroll to position [65, 0]
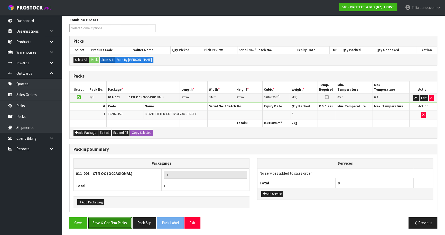
click at [121, 221] on button "Save & Confirm Packs" at bounding box center [110, 222] width 44 height 11
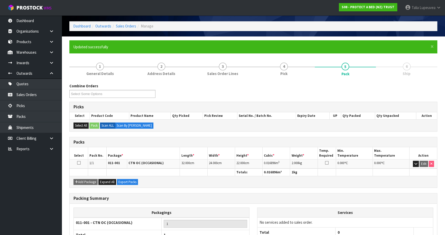
scroll to position [56, 0]
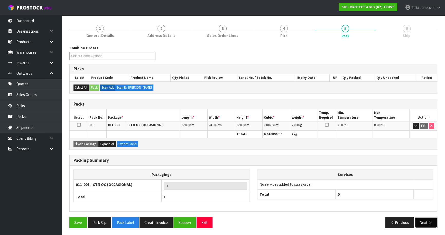
click at [419, 224] on button "Next" at bounding box center [425, 222] width 23 height 11
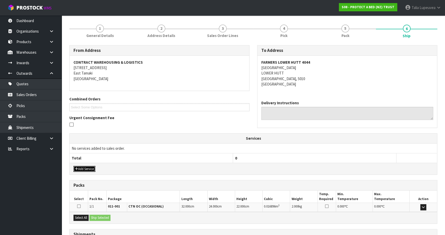
click at [86, 168] on button "Add Service" at bounding box center [84, 169] width 22 height 6
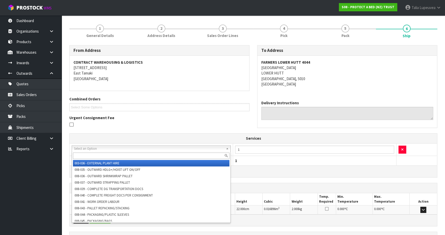
click at [100, 153] on input "text" at bounding box center [151, 156] width 156 height 6
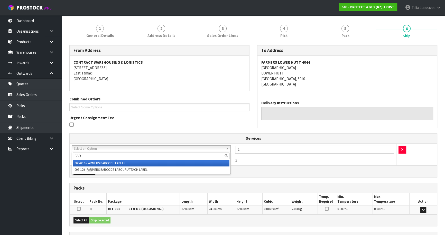
type input "FAR"
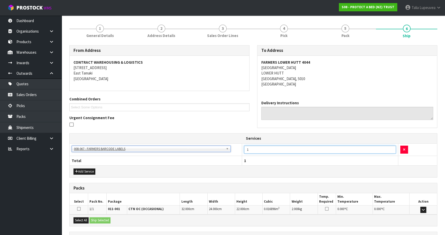
drag, startPoint x: 251, startPoint y: 149, endPoint x: 224, endPoint y: 151, distance: 27.1
click at [224, 151] on tr "003-036 - EXTERNAL PLANT HIRE 008-035 - OUTWARD HDLG+/HOIST LIFT ON/OFF 008-036…" at bounding box center [253, 149] width 367 height 13
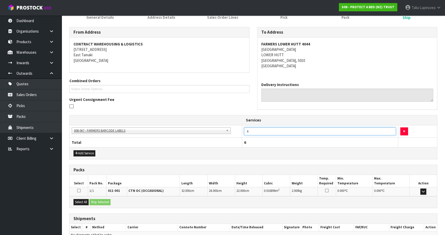
scroll to position [101, 0]
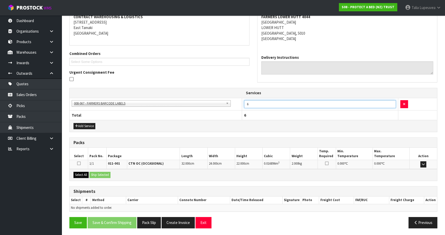
type input "6"
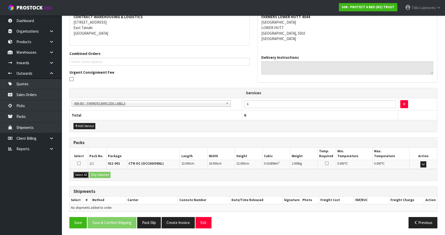
drag, startPoint x: 84, startPoint y: 173, endPoint x: 94, endPoint y: 173, distance: 9.5
click at [86, 173] on button "Select All" at bounding box center [80, 175] width 15 height 6
click at [100, 175] on button "Ship Selected" at bounding box center [99, 175] width 21 height 6
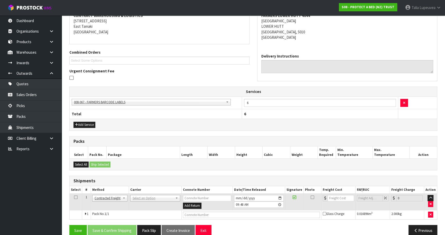
scroll to position [110, 0]
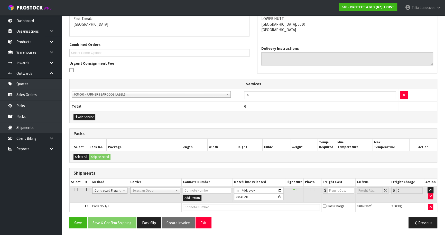
click at [153, 186] on td "ANGEL - ANGEL TRANSPORT [PERSON_NAME] REMOVALS DEAEXPAKL - DEADLINE EXPRESS COU…" at bounding box center [155, 194] width 53 height 17
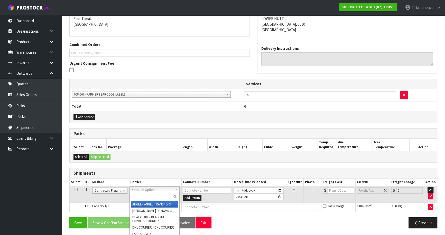
click at [149, 193] on div at bounding box center [155, 197] width 50 height 8
type input "NZP"
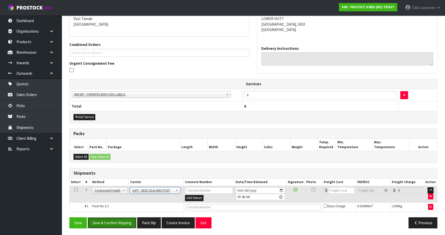
click at [127, 221] on button "Save & Confirm Shipping" at bounding box center [112, 222] width 49 height 11
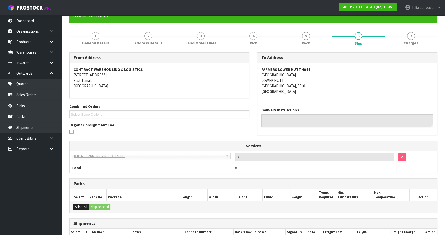
scroll to position [103, 0]
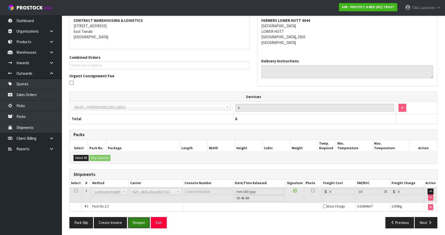
click at [138, 222] on button "Reopen" at bounding box center [139, 222] width 22 height 11
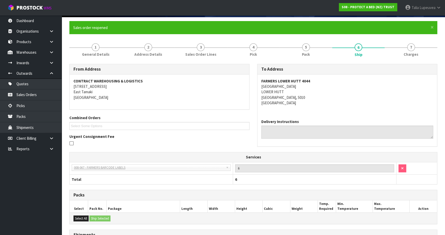
scroll to position [98, 0]
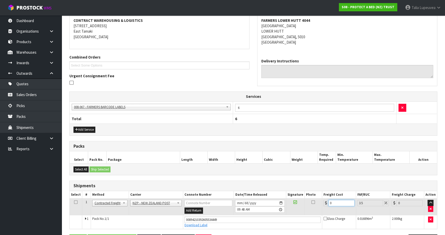
drag, startPoint x: 325, startPoint y: 208, endPoint x: 318, endPoint y: 214, distance: 9.3
click at [317, 213] on tr "1 Client Local Pickup Customer Local Pickup Company Freight Contracted Freight …" at bounding box center [253, 206] width 367 height 17
type input "8"
type input "8.28"
type input "8.4"
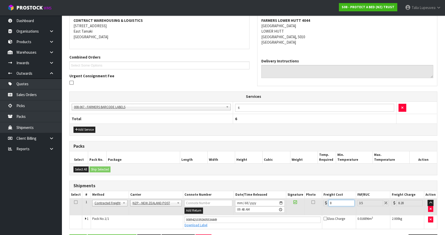
type input "8.69"
type input "8.45"
type input "8.75"
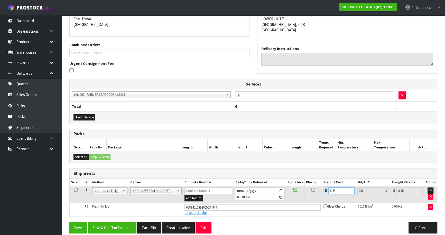
scroll to position [115, 0]
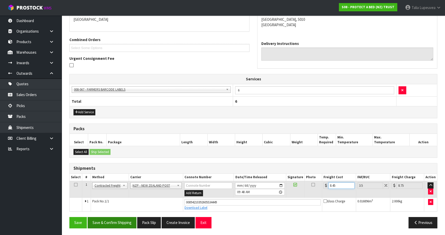
type input "8.45"
click at [108, 223] on button "Save & Confirm Shipping" at bounding box center [112, 222] width 49 height 11
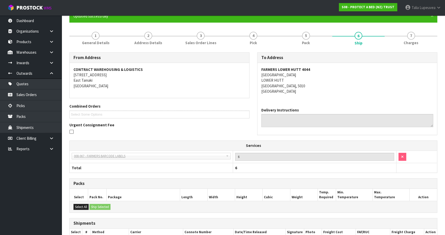
scroll to position [0, 0]
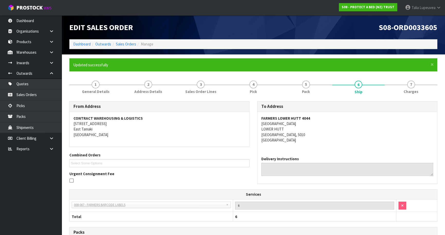
click at [122, 41] on ol "Dashboard Outwards Sales Orders Manage" at bounding box center [253, 44] width 368 height 10
click at [121, 43] on link "Sales Orders" at bounding box center [126, 44] width 20 height 5
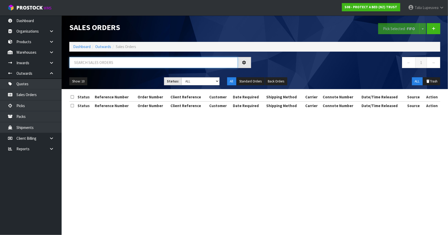
click at [126, 65] on input "text" at bounding box center [153, 62] width 168 height 11
type input "JOB-0414894"
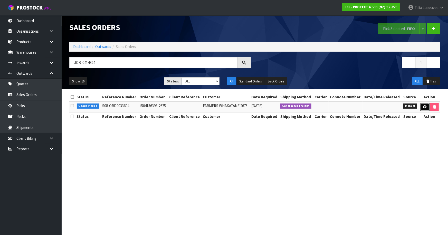
click at [421, 106] on link at bounding box center [425, 107] width 10 height 8
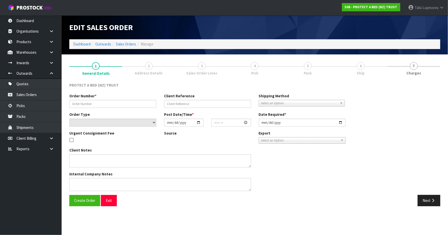
type input "4504136393-2675"
select select "number:0"
type input "[DATE]"
type input "10:17:00.000"
type input "[DATE]"
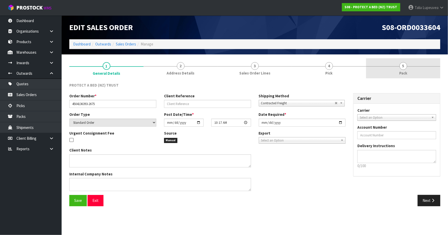
click at [412, 76] on link "5 Pack" at bounding box center [403, 68] width 74 height 20
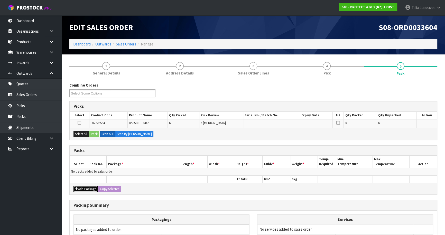
drag, startPoint x: 91, startPoint y: 186, endPoint x: 86, endPoint y: 183, distance: 5.8
click at [90, 186] on button "Add Package" at bounding box center [85, 189] width 24 height 6
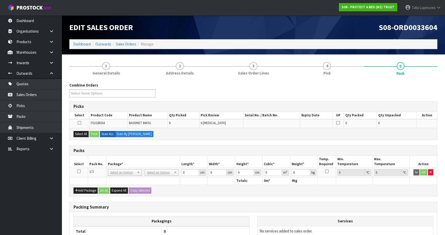
click at [78, 170] on td at bounding box center [79, 172] width 18 height 9
click at [78, 171] on icon at bounding box center [79, 171] width 4 height 0
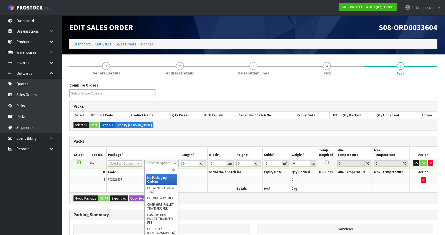
click at [164, 172] on input "text" at bounding box center [161, 170] width 31 height 6
type input "200"
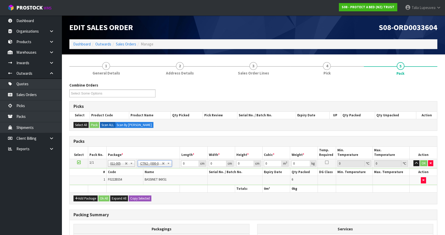
type input "25"
type input "20"
type input "0.0125"
type input "1.7"
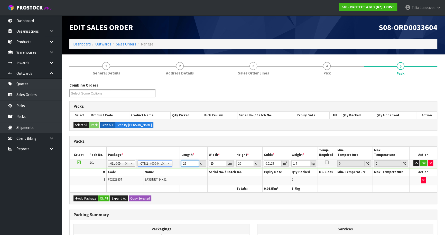
drag, startPoint x: 187, startPoint y: 163, endPoint x: 169, endPoint y: 167, distance: 18.8
click at [170, 167] on tbody "1/1 NONE 007-001 007-002 007-004 007-009 007-013 007-014 007-015 007-017 007-01…" at bounding box center [253, 172] width 367 height 26
click at [425, 162] on button "OK" at bounding box center [423, 163] width 7 height 6
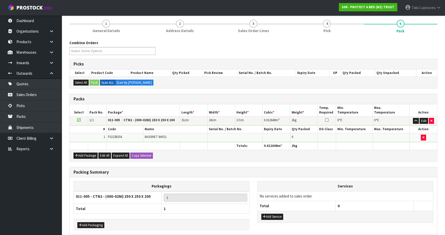
scroll to position [65, 0]
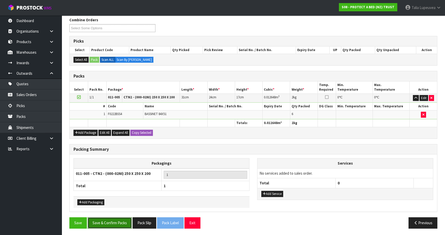
click at [101, 222] on button "Save & Confirm Packs" at bounding box center [110, 222] width 44 height 11
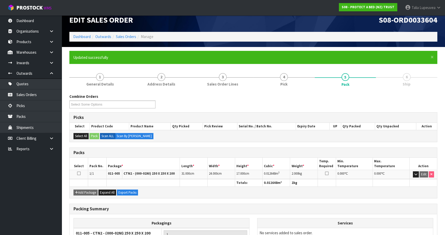
scroll to position [56, 0]
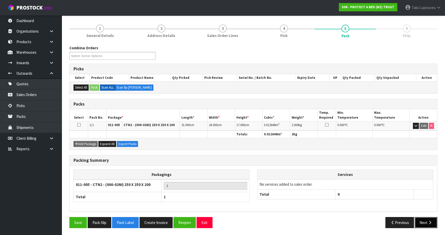
drag, startPoint x: 426, startPoint y: 223, endPoint x: 424, endPoint y: 220, distance: 3.8
click at [424, 220] on button "Next" at bounding box center [425, 222] width 23 height 11
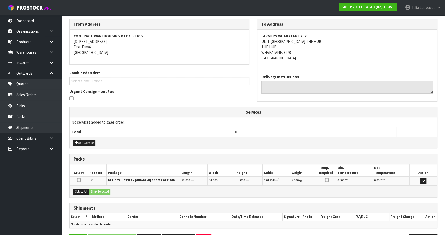
scroll to position [99, 0]
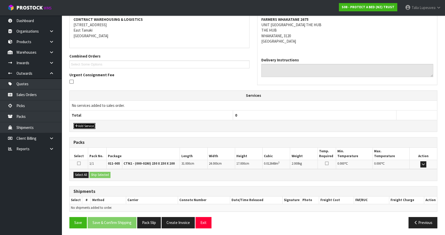
drag, startPoint x: 90, startPoint y: 126, endPoint x: 105, endPoint y: 122, distance: 16.2
click at [90, 126] on button "Add Service" at bounding box center [84, 126] width 22 height 6
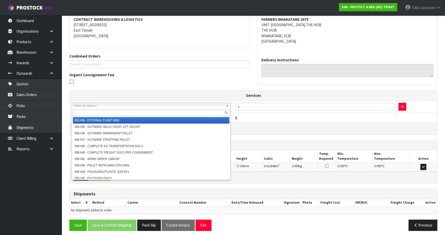
click at [124, 113] on input "text" at bounding box center [151, 113] width 156 height 6
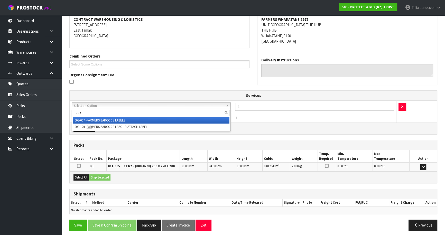
drag, startPoint x: 129, startPoint y: 120, endPoint x: 228, endPoint y: 113, distance: 98.6
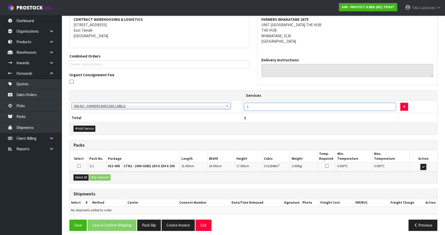
drag, startPoint x: 258, startPoint y: 104, endPoint x: 227, endPoint y: 105, distance: 30.3
click at [227, 105] on tr "003-036 - EXTERNAL PLANT HIRE 008-035 - OUTWARD HDLG+/HOIST LIFT ON/OFF 008-036…" at bounding box center [253, 106] width 367 height 13
drag, startPoint x: 85, startPoint y: 176, endPoint x: 89, endPoint y: 175, distance: 3.9
click at [86, 176] on button "Select All" at bounding box center [80, 177] width 15 height 6
click at [98, 175] on button "Ship Selected" at bounding box center [99, 177] width 21 height 6
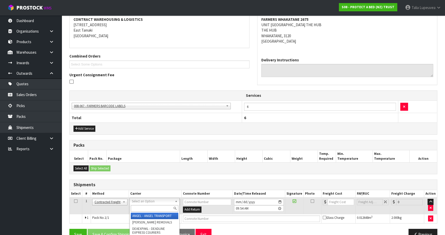
click at [156, 208] on input "text" at bounding box center [155, 208] width 48 height 6
drag, startPoint x: 164, startPoint y: 215, endPoint x: 155, endPoint y: 212, distance: 10.0
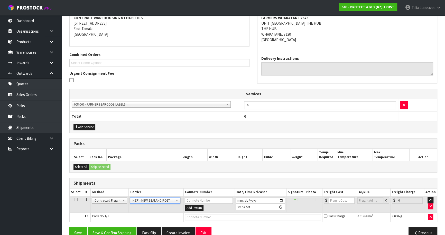
scroll to position [110, 0]
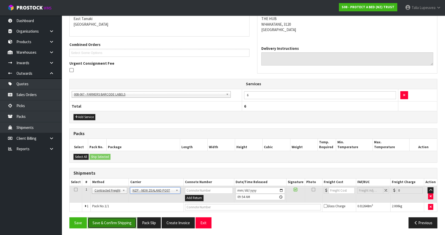
click at [116, 220] on button "Save & Confirm Shipping" at bounding box center [112, 222] width 49 height 11
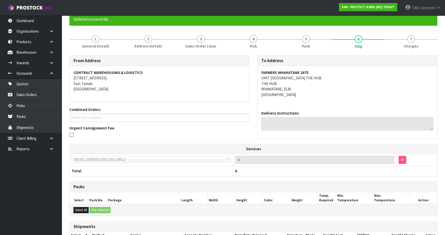
scroll to position [103, 0]
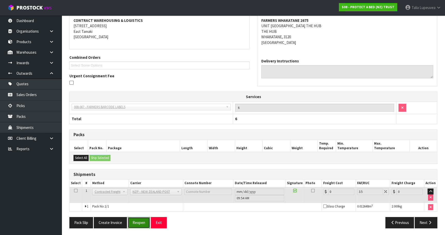
click at [144, 223] on button "Reopen" at bounding box center [139, 222] width 22 height 11
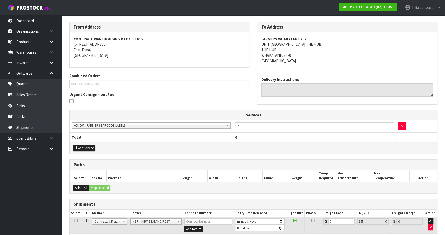
scroll to position [115, 0]
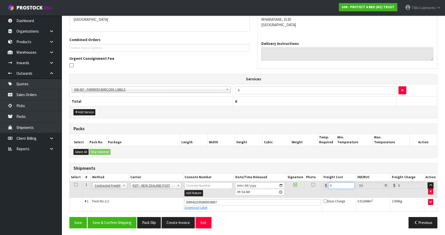
drag, startPoint x: 342, startPoint y: 186, endPoint x: 313, endPoint y: 190, distance: 28.8
click at [313, 190] on tr "1 Client Local Pickup Customer Local Pickup Company Freight Contracted Freight …" at bounding box center [253, 189] width 367 height 17
click at [119, 221] on button "Save & Confirm Shipping" at bounding box center [112, 222] width 49 height 11
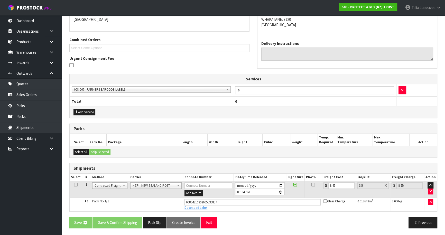
scroll to position [0, 0]
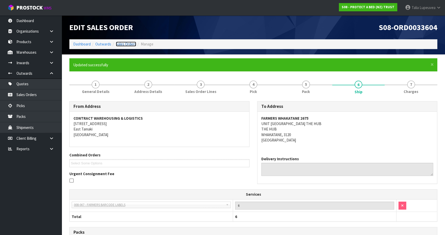
click at [124, 44] on link "Sales Orders" at bounding box center [126, 44] width 20 height 5
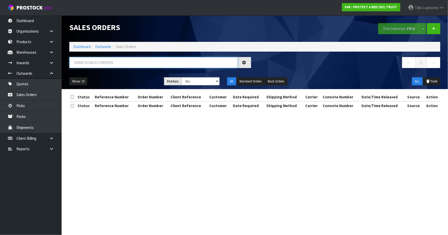
click at [125, 65] on input "text" at bounding box center [153, 62] width 168 height 11
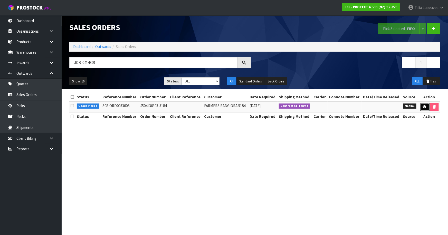
click at [422, 106] on link at bounding box center [425, 107] width 10 height 8
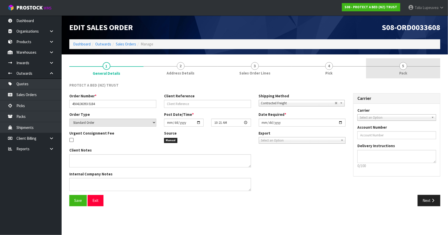
click at [399, 77] on link "5 Pack" at bounding box center [403, 68] width 74 height 20
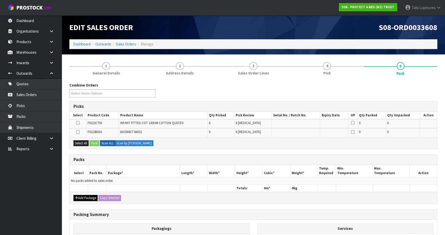
click at [85, 194] on div "Add Package Copy Selected" at bounding box center [253, 198] width 367 height 12
drag, startPoint x: 85, startPoint y: 196, endPoint x: 80, endPoint y: 190, distance: 7.9
click at [83, 193] on div "Add Package Copy Selected" at bounding box center [253, 198] width 367 height 12
drag, startPoint x: 82, startPoint y: 197, endPoint x: 79, endPoint y: 189, distance: 8.4
click at [82, 196] on button "Add Package" at bounding box center [85, 198] width 24 height 6
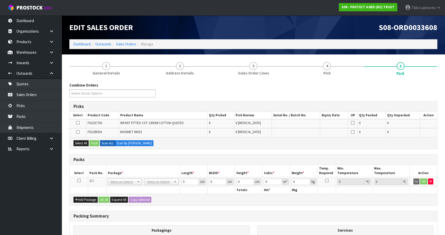
click at [78, 181] on icon at bounding box center [79, 181] width 4 height 0
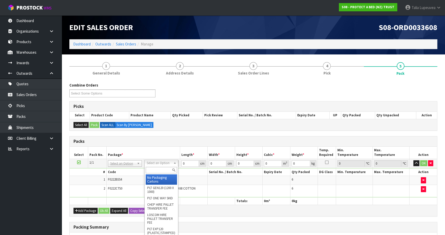
click at [164, 169] on input "text" at bounding box center [161, 170] width 31 height 6
drag, startPoint x: 151, startPoint y: 180, endPoint x: 184, endPoint y: 171, distance: 34.0
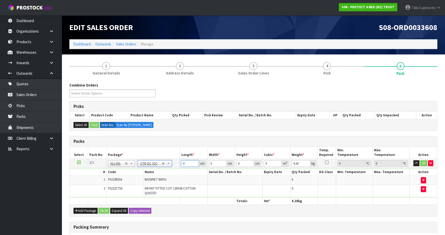
drag, startPoint x: 183, startPoint y: 164, endPoint x: 168, endPoint y: 170, distance: 16.0
click at [163, 168] on tbody "1/1 NONE 007-001 007-002 007-004 007-009 007-013 007-014 007-015 007-017 007-01…" at bounding box center [253, 178] width 367 height 39
click at [423, 162] on button "OK" at bounding box center [423, 163] width 7 height 6
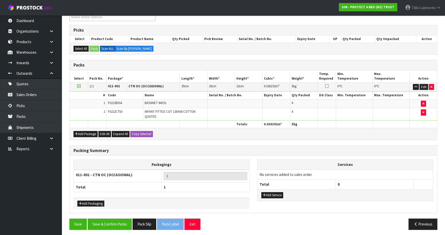
scroll to position [77, 0]
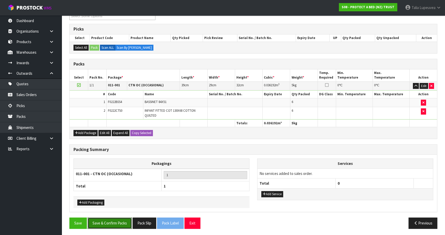
drag, startPoint x: 116, startPoint y: 220, endPoint x: 171, endPoint y: 197, distance: 59.5
click at [117, 218] on button "Save & Confirm Packs" at bounding box center [110, 222] width 44 height 11
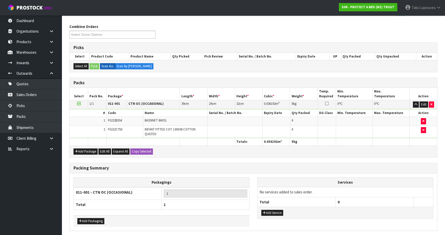
scroll to position [0, 0]
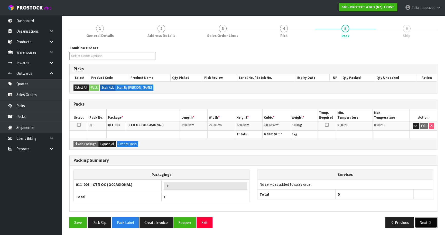
click at [428, 219] on button "Next" at bounding box center [425, 222] width 23 height 11
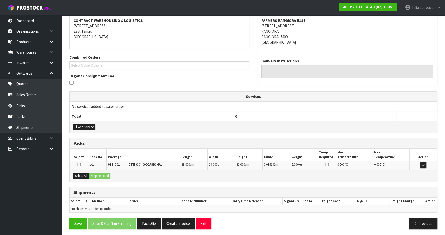
scroll to position [99, 0]
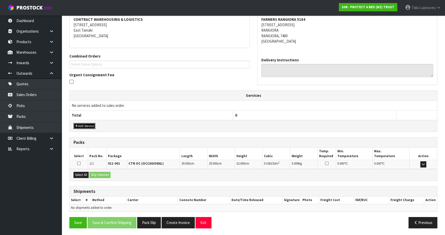
click at [85, 126] on button "Add Service" at bounding box center [84, 126] width 22 height 6
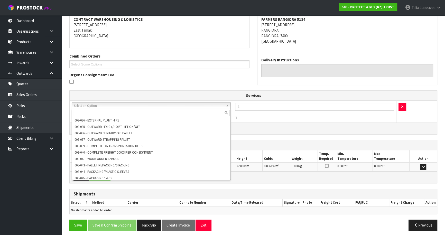
click at [103, 114] on input "text" at bounding box center [151, 113] width 156 height 6
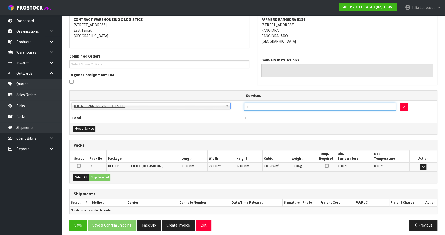
drag, startPoint x: 253, startPoint y: 107, endPoint x: 228, endPoint y: 116, distance: 25.9
click at [228, 116] on table "Services 003-036 - EXTERNAL PLANT HIRE 008-035 - OUTWARD HDLG+/HOIST LIFT ON/OF…" at bounding box center [253, 107] width 367 height 32
click at [81, 176] on button "Select All" at bounding box center [80, 177] width 15 height 6
click at [95, 177] on button "Ship Selected" at bounding box center [99, 177] width 21 height 6
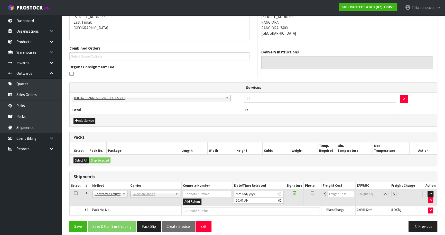
scroll to position [110, 0]
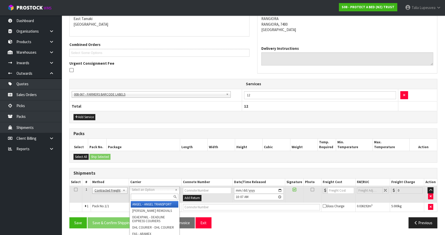
click at [143, 194] on input "text" at bounding box center [155, 197] width 48 height 6
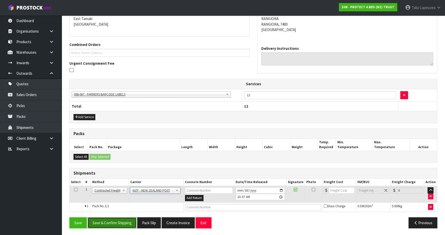
drag, startPoint x: 121, startPoint y: 221, endPoint x: 147, endPoint y: 202, distance: 31.9
click at [124, 221] on button "Save & Confirm Shipping" at bounding box center [112, 222] width 49 height 11
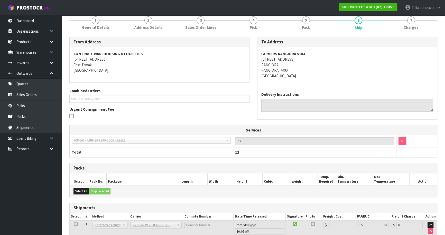
scroll to position [103, 0]
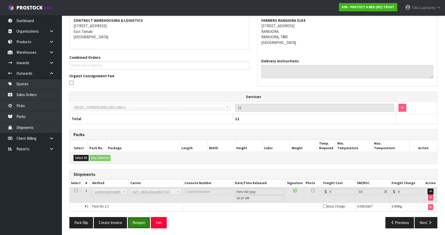
click at [143, 226] on button "Reopen" at bounding box center [139, 222] width 22 height 11
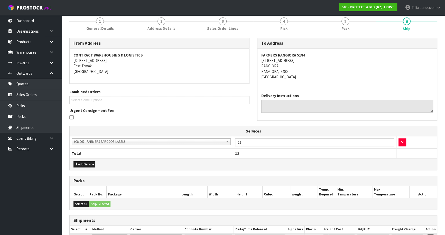
scroll to position [98, 0]
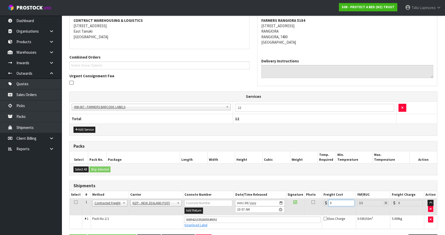
drag, startPoint x: 334, startPoint y: 199, endPoint x: 314, endPoint y: 205, distance: 20.1
click at [314, 205] on tr "1 Client Local Pickup Customer Local Pickup Company Freight Contracted Freight …" at bounding box center [253, 206] width 367 height 17
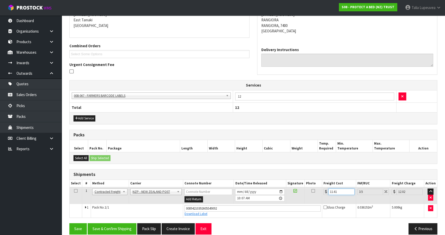
scroll to position [115, 0]
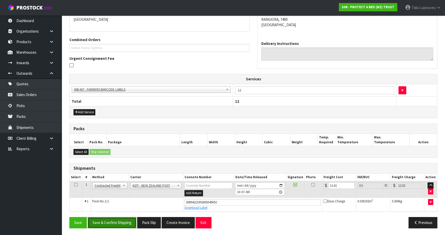
click at [110, 222] on button "Save & Confirm Shipping" at bounding box center [112, 222] width 49 height 11
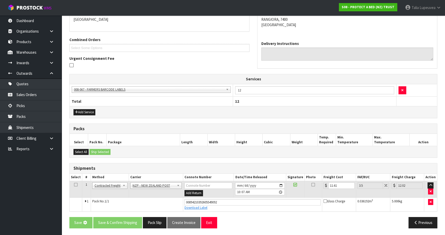
scroll to position [0, 0]
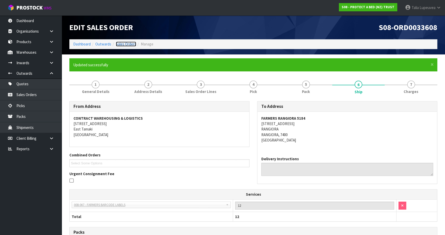
click at [117, 45] on link "Sales Orders" at bounding box center [126, 44] width 20 height 5
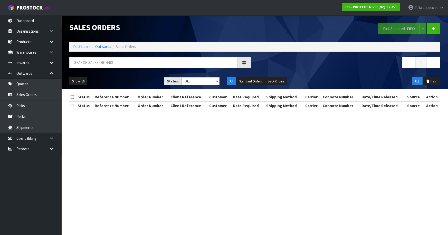
drag, startPoint x: 121, startPoint y: 69, endPoint x: 121, endPoint y: 66, distance: 3.3
click at [121, 69] on div at bounding box center [160, 64] width 190 height 15
click at [121, 66] on input "text" at bounding box center [153, 62] width 168 height 11
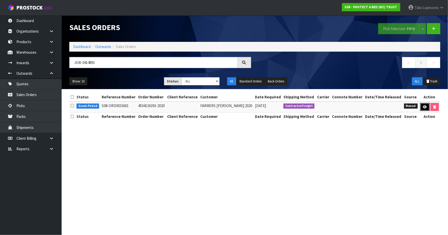
click at [426, 108] on link at bounding box center [425, 107] width 10 height 8
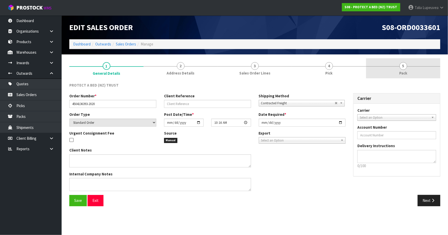
click at [411, 69] on link "5 Pack" at bounding box center [403, 68] width 74 height 20
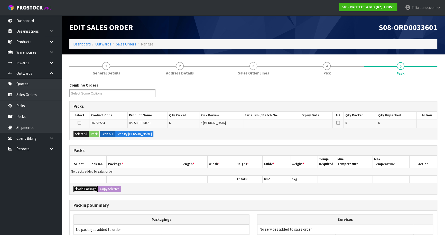
click at [93, 188] on button "Add Package" at bounding box center [85, 189] width 24 height 6
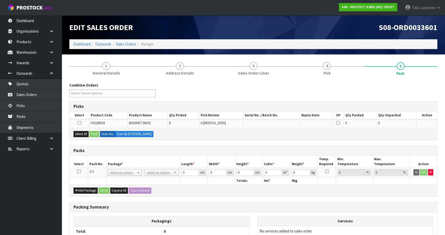
click at [76, 170] on td at bounding box center [79, 172] width 18 height 9
click at [79, 172] on icon at bounding box center [79, 171] width 4 height 0
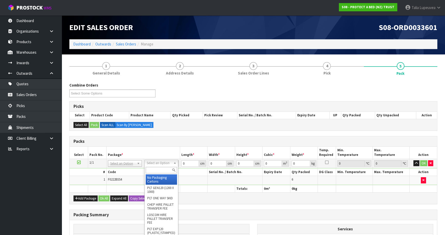
click at [171, 168] on input "text" at bounding box center [161, 170] width 31 height 6
drag, startPoint x: 165, startPoint y: 181, endPoint x: 184, endPoint y: 168, distance: 22.9
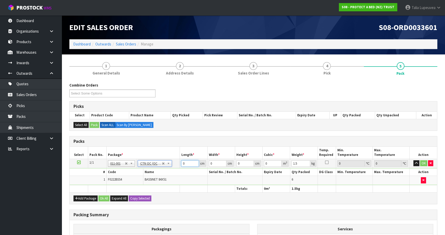
drag, startPoint x: 187, startPoint y: 162, endPoint x: 176, endPoint y: 162, distance: 11.6
click at [174, 164] on tr "1/1 NONE 007-001 007-002 007-004 007-009 007-013 007-014 007-015 007-017 007-01…" at bounding box center [253, 163] width 367 height 9
click at [424, 162] on button "OK" at bounding box center [423, 163] width 7 height 6
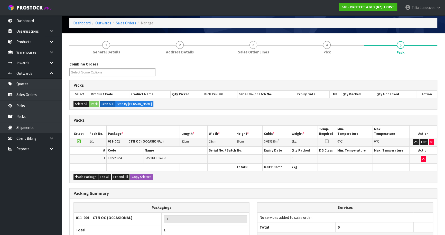
scroll to position [65, 0]
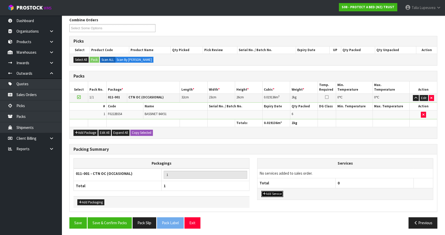
click at [270, 191] on button "Add Service" at bounding box center [272, 194] width 22 height 6
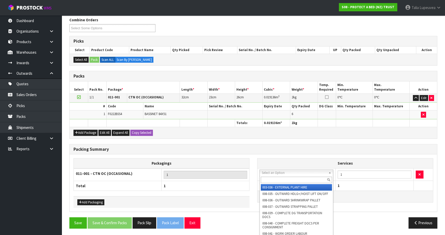
click at [269, 179] on input "text" at bounding box center [296, 180] width 71 height 6
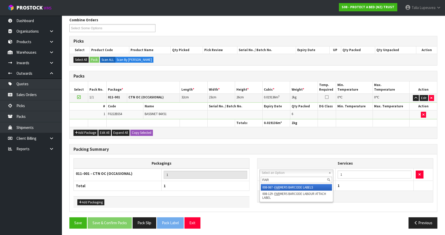
drag, startPoint x: 277, startPoint y: 188, endPoint x: 315, endPoint y: 181, distance: 39.2
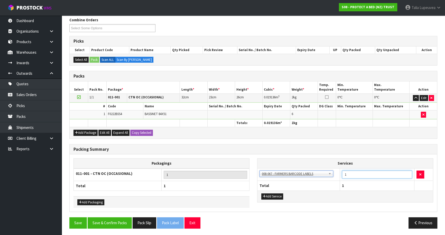
drag, startPoint x: 346, startPoint y: 174, endPoint x: 337, endPoint y: 174, distance: 8.7
click at [337, 174] on tr "003-036 - EXTERNAL PLANT HIRE 008-035 - OUTWARD HDLG+/HOIST LIFT ON/OFF 008-036…" at bounding box center [344, 174] width 175 height 13
click at [107, 222] on button "Save & Confirm Packs" at bounding box center [110, 222] width 44 height 11
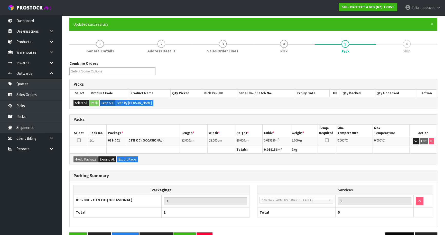
scroll to position [56, 0]
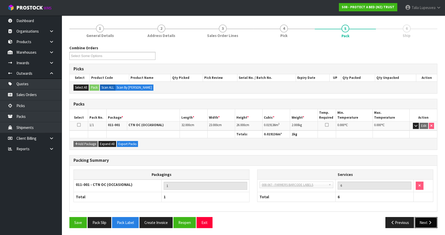
click at [414, 221] on button "Next" at bounding box center [425, 222] width 23 height 11
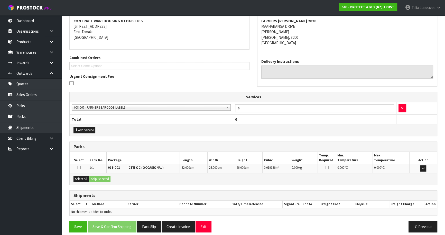
scroll to position [101, 0]
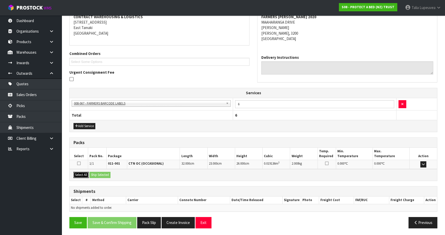
click at [84, 172] on button "Select All" at bounding box center [80, 175] width 15 height 6
click at [94, 172] on button "Ship Selected" at bounding box center [99, 175] width 21 height 6
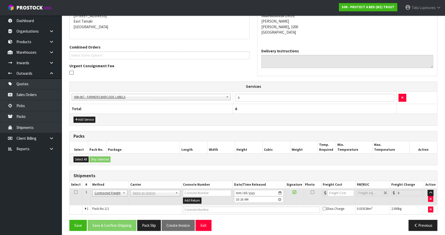
scroll to position [110, 0]
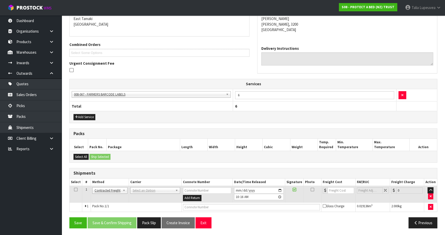
drag, startPoint x: 162, startPoint y: 190, endPoint x: 154, endPoint y: 197, distance: 10.7
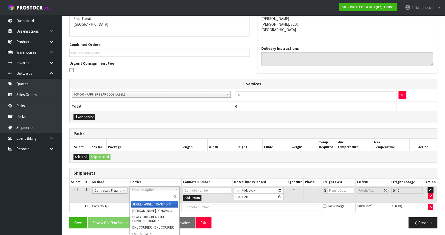
drag, startPoint x: 153, startPoint y: 197, endPoint x: 151, endPoint y: 195, distance: 3.3
click at [151, 195] on input "text" at bounding box center [155, 197] width 48 height 6
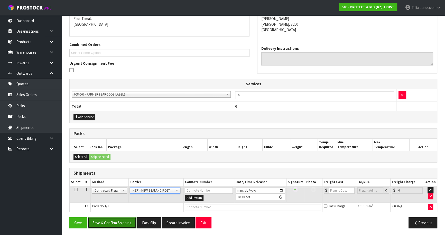
click at [130, 219] on button "Save & Confirm Shipping" at bounding box center [112, 222] width 49 height 11
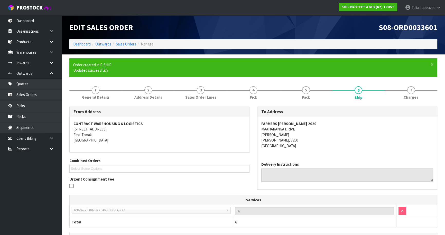
scroll to position [103, 0]
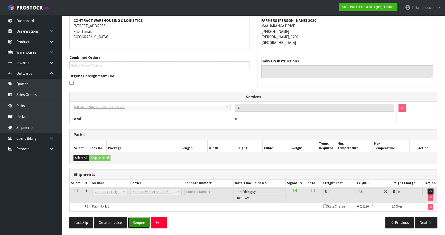
click at [136, 223] on button "Reopen" at bounding box center [139, 222] width 22 height 11
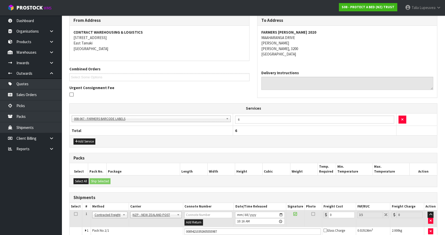
scroll to position [115, 0]
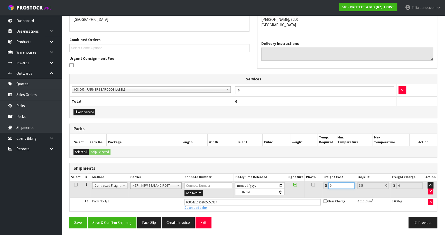
drag, startPoint x: 336, startPoint y: 186, endPoint x: 320, endPoint y: 190, distance: 16.8
click at [320, 190] on tr "1 Client Local Pickup Customer Local Pickup Company Freight Contracted Freight …" at bounding box center [253, 189] width 367 height 17
click at [121, 222] on button "Save & Confirm Shipping" at bounding box center [112, 222] width 49 height 11
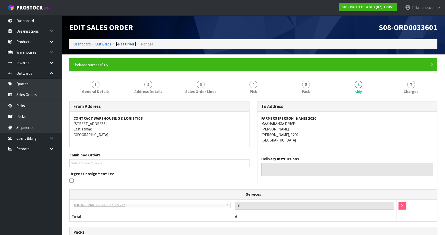
click at [129, 45] on link "Sales Orders" at bounding box center [126, 44] width 20 height 5
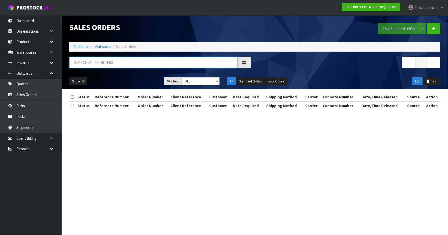
click at [133, 67] on input "text" at bounding box center [153, 62] width 168 height 11
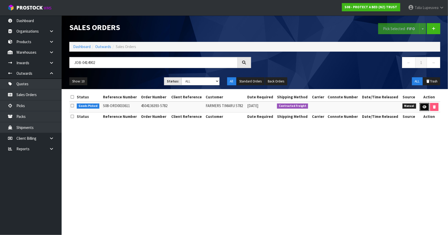
click at [425, 108] on icon at bounding box center [425, 106] width 4 height 3
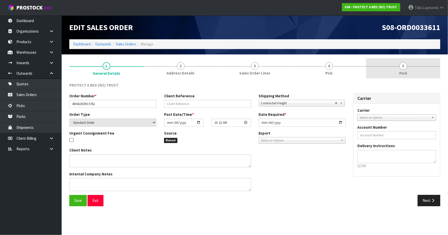
click at [411, 72] on link "5 Pack" at bounding box center [403, 68] width 74 height 20
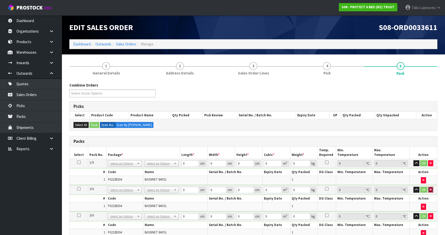
click at [429, 188] on icon "button" at bounding box center [430, 189] width 2 height 3
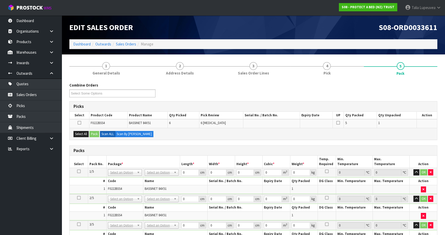
click at [429, 188] on td at bounding box center [422, 189] width 27 height 9
click at [430, 196] on button "button" at bounding box center [430, 199] width 5 height 6
click at [430, 222] on button "button" at bounding box center [430, 225] width 5 height 6
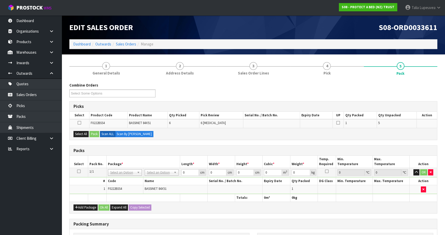
click at [430, 195] on th at bounding box center [422, 197] width 27 height 7
click at [77, 172] on icon at bounding box center [79, 171] width 4 height 0
click at [82, 133] on button "Select All" at bounding box center [80, 134] width 15 height 6
click at [73, 131] on button "Select All" at bounding box center [80, 134] width 15 height 6
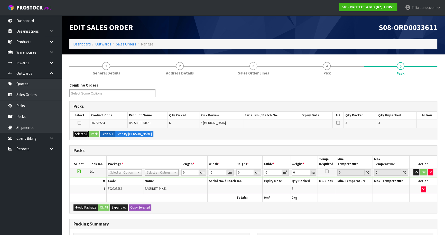
click at [73, 131] on button "Select All" at bounding box center [80, 134] width 15 height 6
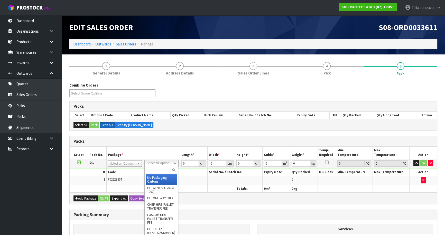
click at [170, 167] on input "text" at bounding box center [161, 170] width 31 height 6
drag, startPoint x: 160, startPoint y: 177, endPoint x: 168, endPoint y: 172, distance: 9.6
click at [166, 173] on div "OC CTN OC (OCCASIONAL)" at bounding box center [161, 176] width 34 height 20
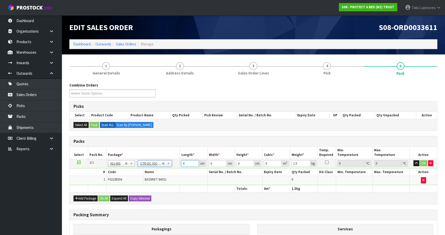
drag, startPoint x: 163, startPoint y: 169, endPoint x: 154, endPoint y: 169, distance: 9.0
click at [152, 168] on tbody "1/1 NONE 007-001 007-002 007-004 007-009 007-013 007-014 007-015 007-017 007-01…" at bounding box center [253, 172] width 367 height 26
click at [421, 162] on button "OK" at bounding box center [423, 163] width 7 height 6
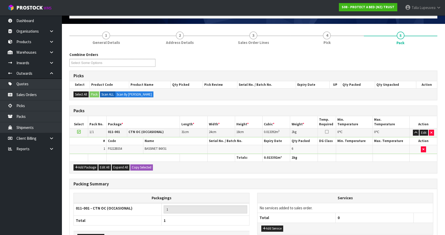
scroll to position [65, 0]
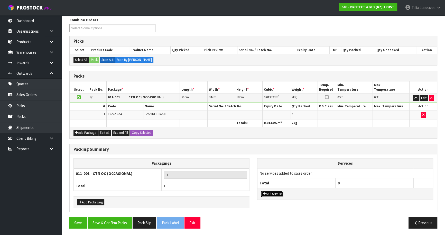
drag, startPoint x: 273, startPoint y: 191, endPoint x: 278, endPoint y: 181, distance: 11.5
click at [273, 191] on button "Add Service" at bounding box center [272, 194] width 22 height 6
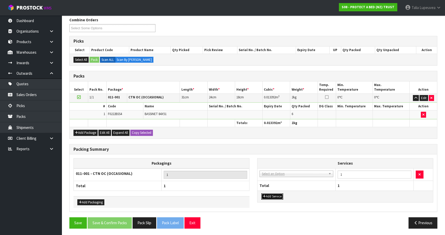
drag, startPoint x: 278, startPoint y: 173, endPoint x: 277, endPoint y: 179, distance: 5.5
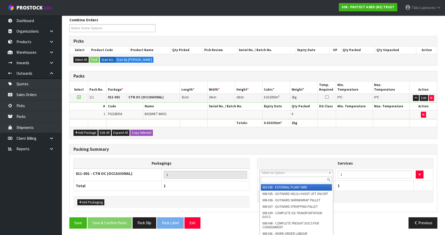
click at [276, 179] on input "text" at bounding box center [296, 180] width 71 height 6
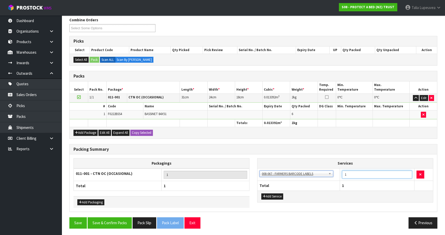
drag, startPoint x: 325, startPoint y: 178, endPoint x: 320, endPoint y: 174, distance: 5.5
click at [320, 175] on tr "003-036 - EXTERNAL PLANT HIRE 008-035 - OUTWARD HDLG+/HOIST LIFT ON/OFF 008-036…" at bounding box center [344, 174] width 175 height 13
click at [126, 222] on button "Save & Confirm Packs" at bounding box center [110, 222] width 44 height 11
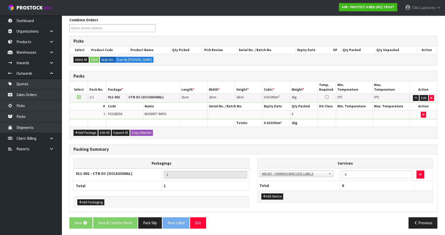
scroll to position [0, 0]
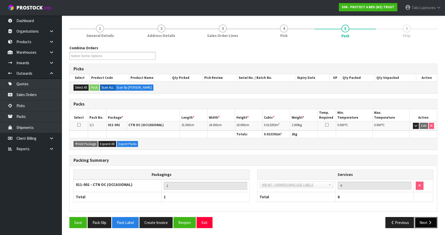
click at [422, 220] on button "Next" at bounding box center [425, 222] width 23 height 11
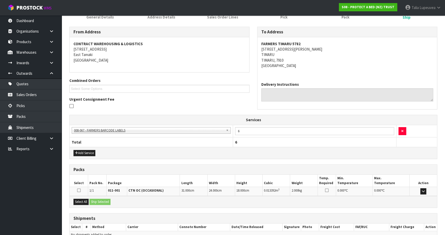
scroll to position [101, 0]
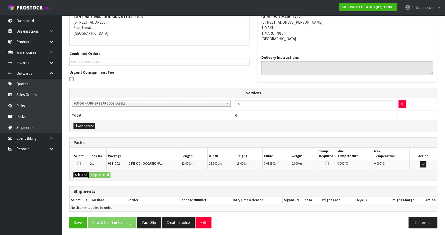
drag, startPoint x: 81, startPoint y: 174, endPoint x: 103, endPoint y: 174, distance: 22.1
click at [85, 174] on button "Select All" at bounding box center [80, 175] width 15 height 6
click at [103, 174] on button "Ship Selected" at bounding box center [99, 175] width 21 height 6
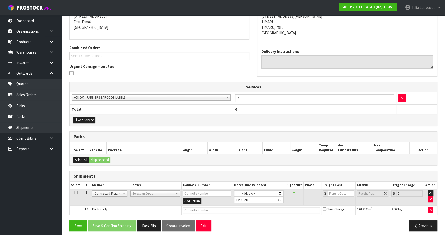
scroll to position [110, 0]
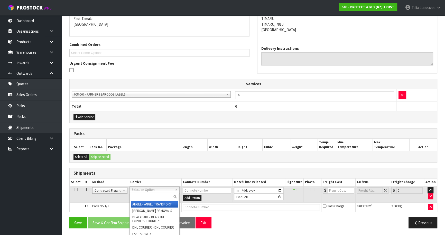
click at [144, 195] on input "text" at bounding box center [155, 197] width 48 height 6
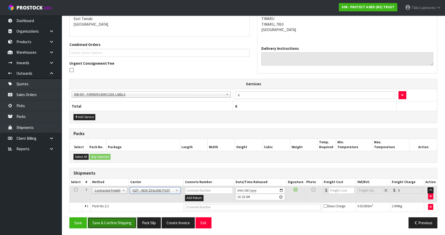
click at [113, 224] on button "Save & Confirm Shipping" at bounding box center [112, 222] width 49 height 11
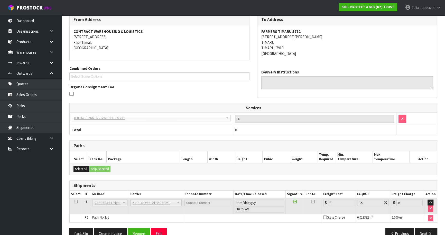
scroll to position [103, 0]
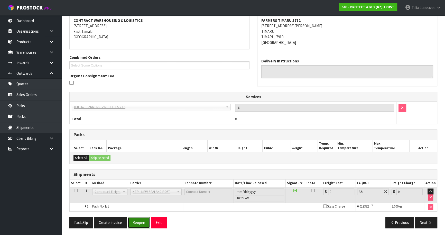
click at [144, 225] on button "Reopen" at bounding box center [139, 222] width 22 height 11
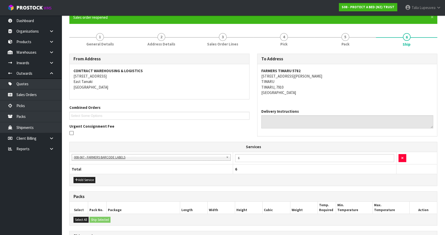
scroll to position [98, 0]
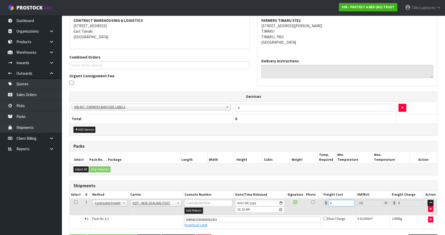
drag, startPoint x: 335, startPoint y: 203, endPoint x: 315, endPoint y: 217, distance: 24.8
click at [314, 217] on tbody "1 Client Local Pickup Customer Local Pickup Company Freight Contracted Freight …" at bounding box center [253, 213] width 367 height 30
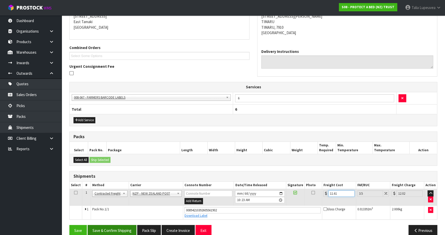
scroll to position [115, 0]
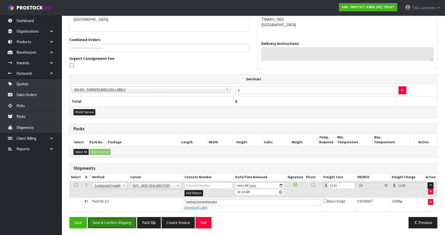
click at [118, 224] on button "Save & Confirm Shipping" at bounding box center [112, 222] width 49 height 11
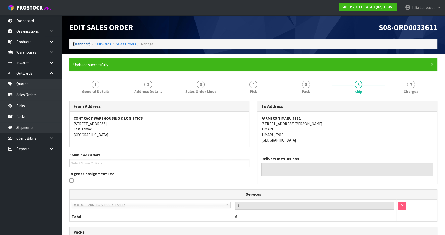
click at [81, 45] on link "Dashboard" at bounding box center [81, 44] width 17 height 5
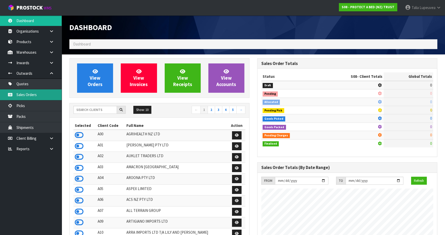
scroll to position [320, 187]
click at [26, 91] on link "Sales Orders" at bounding box center [31, 94] width 62 height 11
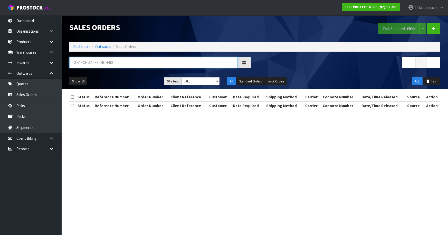
click at [83, 61] on input "text" at bounding box center [153, 62] width 168 height 11
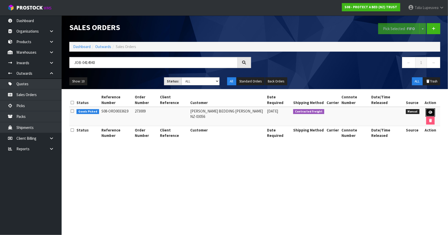
click at [428, 110] on link at bounding box center [431, 112] width 10 height 8
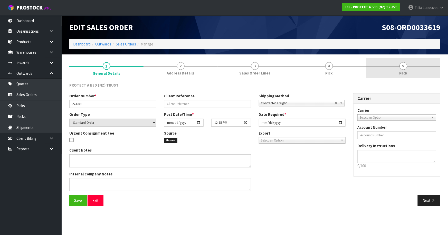
click at [410, 70] on link "5 Pack" at bounding box center [403, 68] width 74 height 20
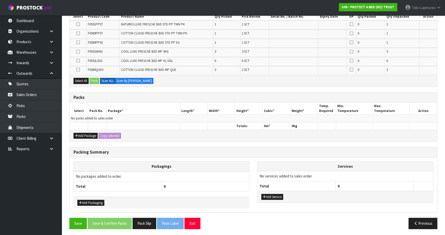
scroll to position [99, 0]
click at [81, 133] on button "Add Package" at bounding box center [85, 136] width 24 height 6
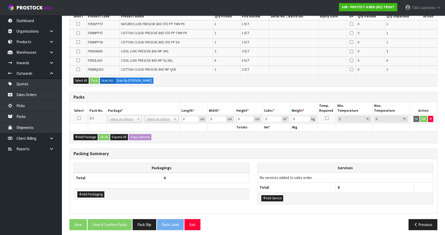
click at [78, 118] on icon at bounding box center [79, 118] width 4 height 0
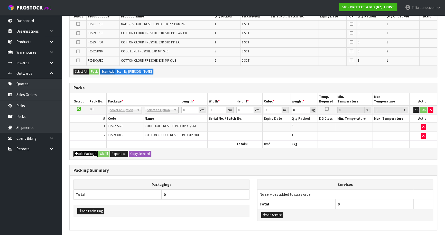
click at [79, 151] on button "Add Package" at bounding box center [85, 154] width 24 height 6
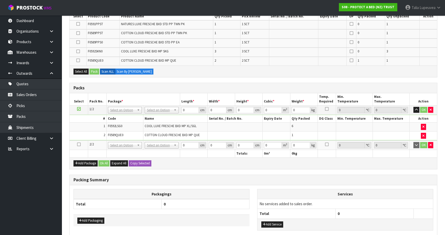
click at [79, 144] on icon at bounding box center [79, 144] width 4 height 0
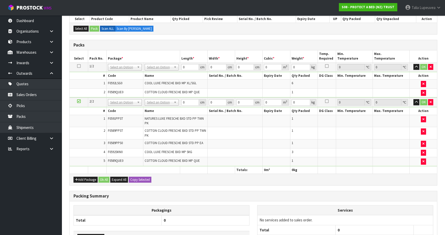
scroll to position [93, 0]
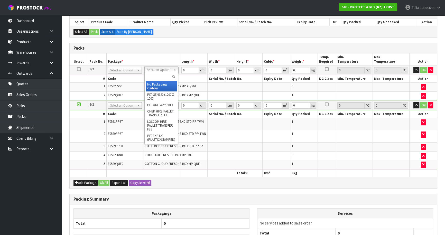
click at [162, 78] on input "text" at bounding box center [161, 77] width 31 height 6
drag, startPoint x: 173, startPoint y: 85, endPoint x: 170, endPoint y: 87, distance: 3.3
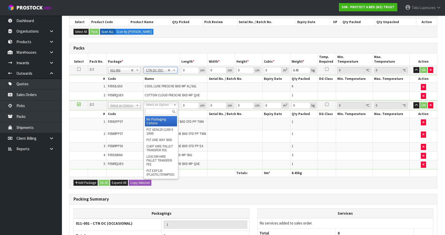
click at [162, 110] on input "text" at bounding box center [161, 112] width 32 height 6
drag, startPoint x: 160, startPoint y: 122, endPoint x: 174, endPoint y: 84, distance: 40.2
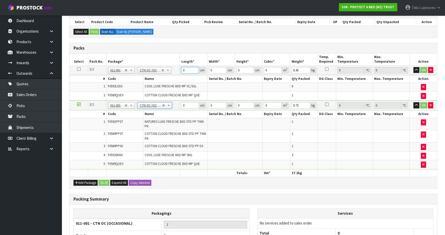
drag, startPoint x: 183, startPoint y: 71, endPoint x: 174, endPoint y: 72, distance: 9.0
click at [174, 72] on tr "1/2 NONE 007-001 007-002 007-004 007-009 007-013 007-014 007-015 007-017 007-01…" at bounding box center [253, 69] width 367 height 9
click at [420, 69] on button "OK" at bounding box center [423, 70] width 7 height 6
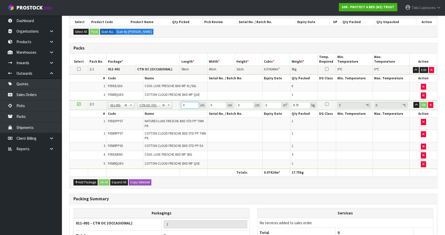
drag, startPoint x: 187, startPoint y: 105, endPoint x: 172, endPoint y: 106, distance: 15.2
click at [172, 106] on tr "2/2 NONE 007-001 007-002 007-004 007-009 007-013 007-014 007-015 007-017 007-01…" at bounding box center [253, 105] width 367 height 10
click at [424, 105] on button "OK" at bounding box center [423, 105] width 7 height 6
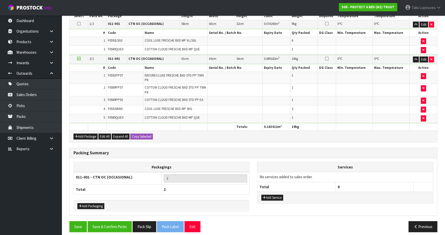
scroll to position [142, 0]
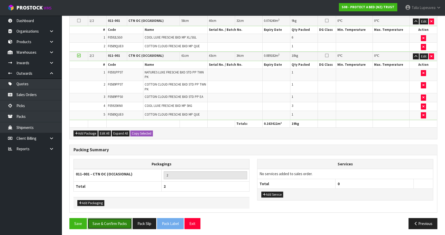
click at [108, 220] on button "Save & Confirm Packs" at bounding box center [110, 223] width 44 height 11
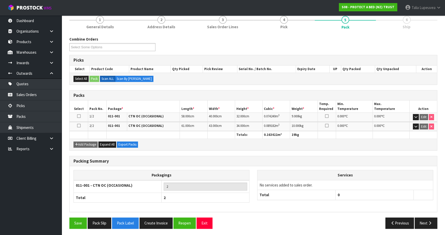
scroll to position [65, 0]
click at [422, 218] on button "Next" at bounding box center [425, 222] width 23 height 11
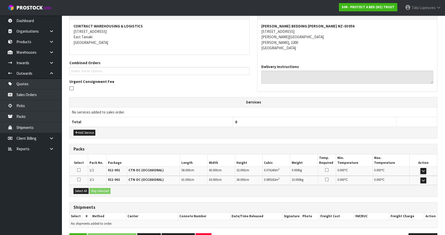
scroll to position [108, 0]
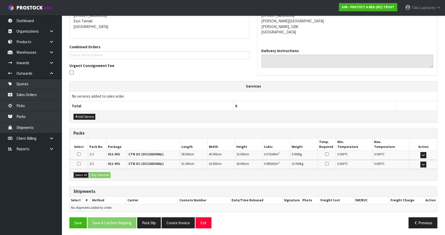
drag, startPoint x: 79, startPoint y: 175, endPoint x: 95, endPoint y: 172, distance: 17.0
click at [80, 174] on button "Select All" at bounding box center [80, 175] width 15 height 6
click at [96, 172] on button "Ship Selected" at bounding box center [99, 175] width 21 height 6
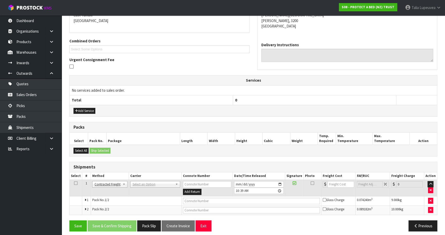
scroll to position [117, 0]
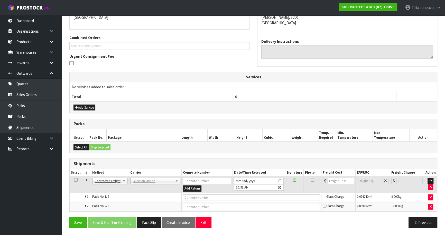
drag, startPoint x: 143, startPoint y: 181, endPoint x: 141, endPoint y: 187, distance: 6.4
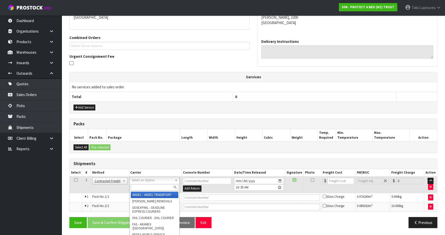
click at [141, 187] on input "text" at bounding box center [155, 187] width 48 height 6
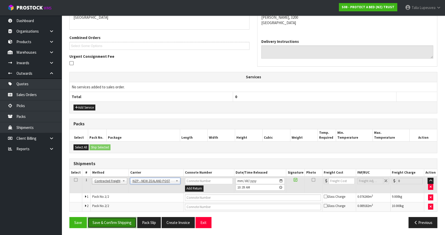
click at [121, 222] on button "Save & Confirm Shipping" at bounding box center [112, 222] width 49 height 11
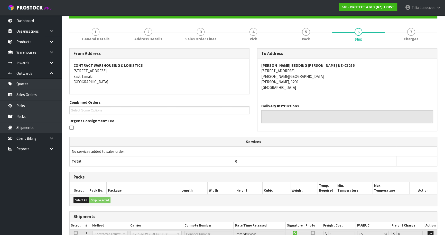
scroll to position [110, 0]
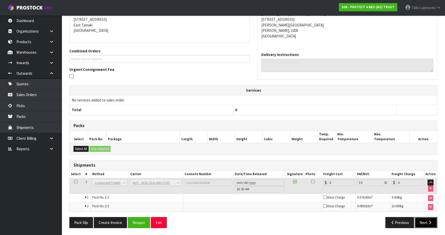
click at [426, 220] on button "Next" at bounding box center [425, 222] width 23 height 11
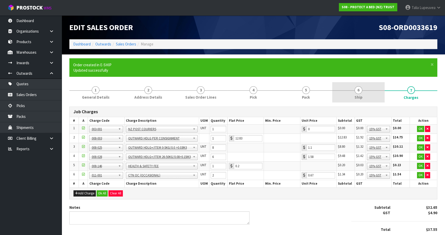
click at [360, 90] on span "6" at bounding box center [358, 90] width 8 height 8
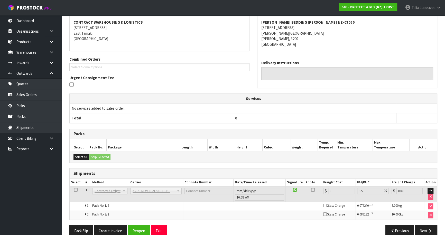
scroll to position [110, 0]
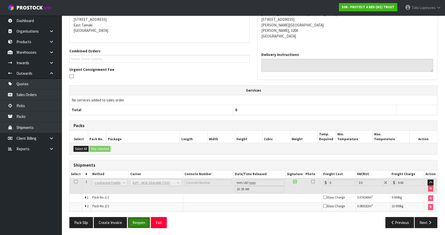
click at [131, 221] on button "Reopen" at bounding box center [139, 222] width 22 height 11
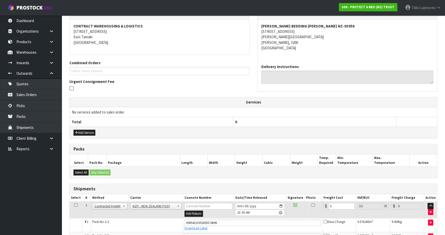
scroll to position [104, 0]
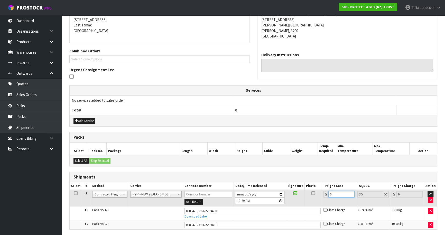
drag, startPoint x: 333, startPoint y: 195, endPoint x: 317, endPoint y: 201, distance: 16.6
click at [317, 201] on tr "1 Client Local Pickup Customer Local Pickup Company Freight Contracted Freight …" at bounding box center [253, 198] width 367 height 17
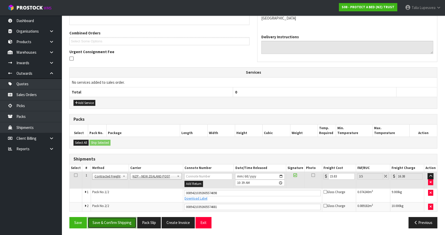
click at [115, 222] on button "Save & Confirm Shipping" at bounding box center [112, 222] width 49 height 11
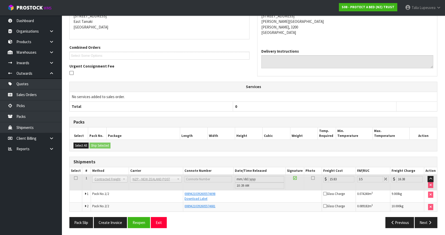
scroll to position [0, 0]
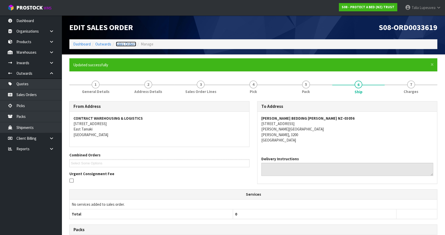
click at [126, 45] on link "Sales Orders" at bounding box center [126, 44] width 20 height 5
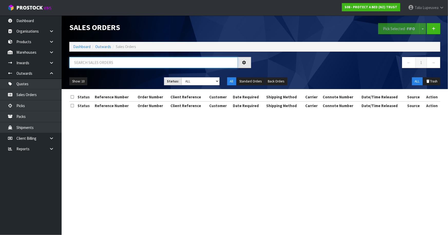
click at [128, 65] on input "text" at bounding box center [153, 62] width 168 height 11
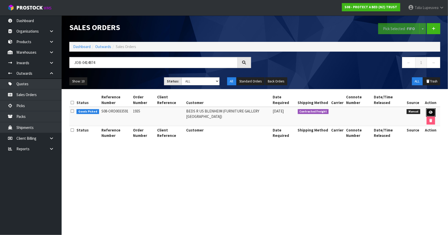
click at [426, 110] on link at bounding box center [431, 112] width 10 height 8
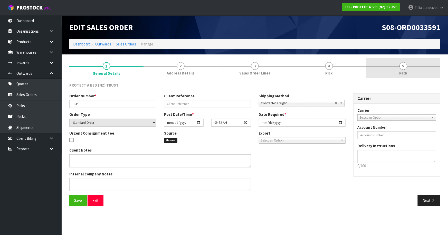
click at [408, 72] on link "5 Pack" at bounding box center [403, 68] width 74 height 20
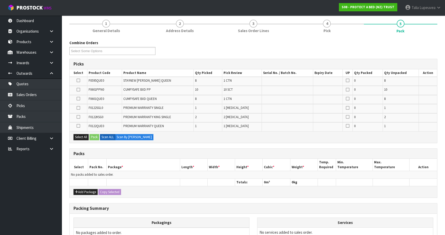
scroll to position [99, 0]
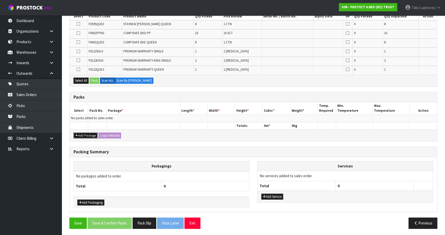
click at [83, 135] on button "Add Package" at bounding box center [85, 136] width 24 height 6
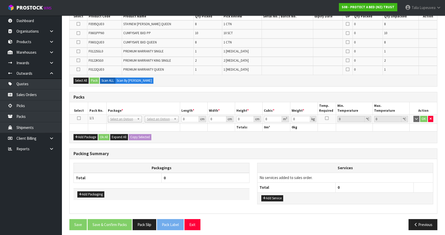
click at [78, 118] on icon at bounding box center [79, 118] width 4 height 0
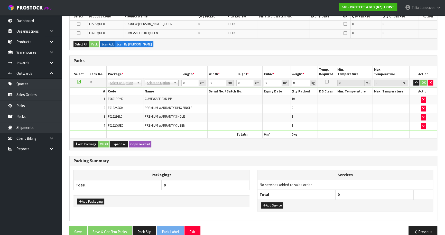
click at [77, 82] on icon at bounding box center [79, 82] width 4 height 0
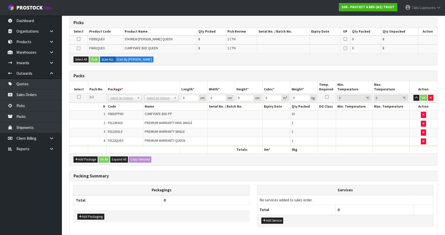
scroll to position [75, 0]
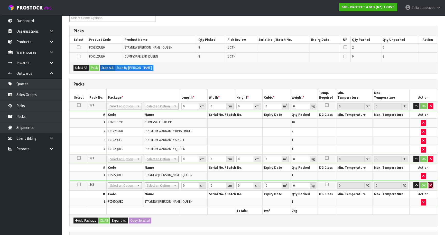
click at [432, 184] on button "button" at bounding box center [430, 185] width 5 height 6
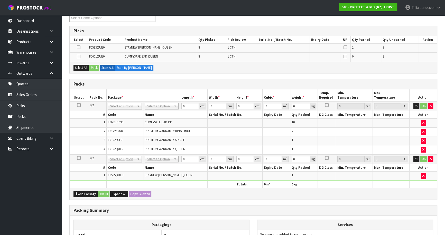
click at [78, 158] on icon at bounding box center [79, 158] width 4 height 0
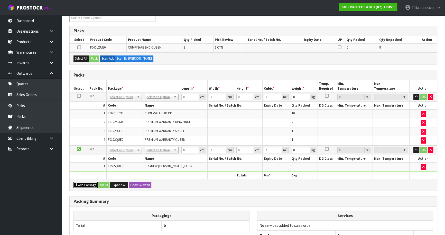
drag, startPoint x: 95, startPoint y: 183, endPoint x: 87, endPoint y: 181, distance: 8.8
click at [95, 183] on button "Add Package" at bounding box center [85, 185] width 24 height 6
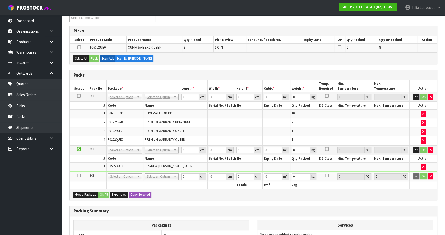
click at [78, 175] on icon at bounding box center [79, 175] width 4 height 0
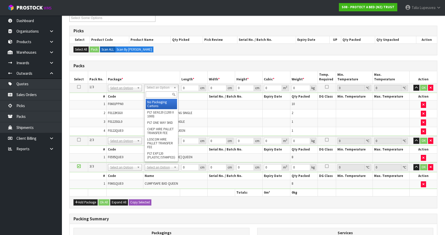
click at [169, 95] on input "text" at bounding box center [161, 94] width 31 height 6
click at [173, 110] on div "OC CTN OC (OCCASIONAL)" at bounding box center [161, 100] width 34 height 20
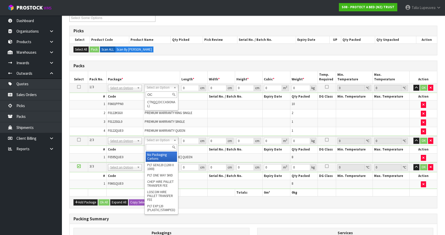
click at [164, 146] on input "text" at bounding box center [161, 147] width 31 height 6
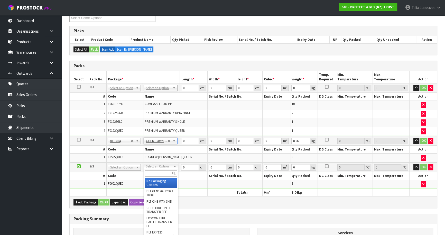
click at [161, 175] on input "text" at bounding box center [161, 173] width 32 height 6
drag, startPoint x: 159, startPoint y: 180, endPoint x: 178, endPoint y: 141, distance: 44.0
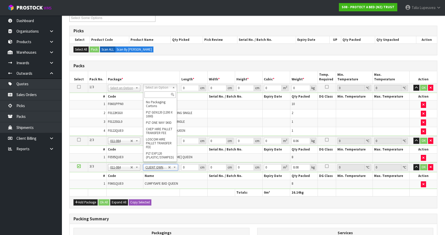
click at [163, 93] on input "text" at bounding box center [159, 94] width 31 height 6
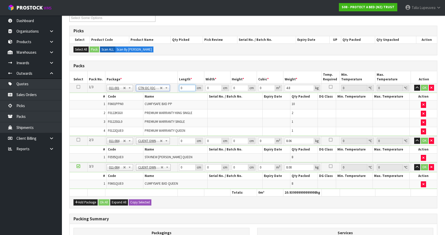
drag, startPoint x: 186, startPoint y: 87, endPoint x: 167, endPoint y: 94, distance: 20.7
click at [167, 94] on tbody "1/3 NONE 007-001 007-002 007-004 007-009 007-013 007-014 007-015 007-017 007-01…" at bounding box center [253, 109] width 367 height 53
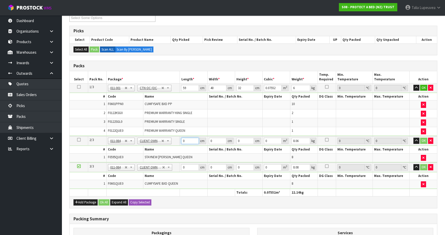
drag, startPoint x: 180, startPoint y: 141, endPoint x: 177, endPoint y: 139, distance: 3.3
click at [174, 139] on tr "2/3 NONE 007-001 007-002 007-004 007-009 007-013 007-014 007-015 007-017 007-01…" at bounding box center [253, 141] width 367 height 10
drag, startPoint x: 186, startPoint y: 165, endPoint x: 162, endPoint y: 170, distance: 25.0
click at [162, 170] on tr "3/3 NONE 007-001 007-002 007-004 007-009 007-013 007-014 007-015 007-017 007-01…" at bounding box center [253, 168] width 367 height 10
drag, startPoint x: 421, startPoint y: 86, endPoint x: 431, endPoint y: 132, distance: 47.1
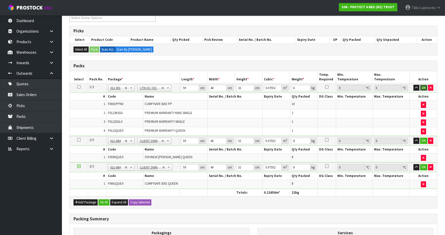
click at [422, 90] on button "OK" at bounding box center [423, 88] width 7 height 6
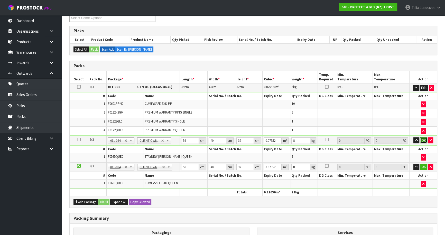
click at [422, 139] on button "OK" at bounding box center [423, 140] width 7 height 6
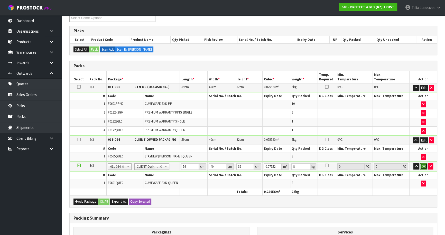
click at [424, 163] on button "OK" at bounding box center [423, 166] width 7 height 6
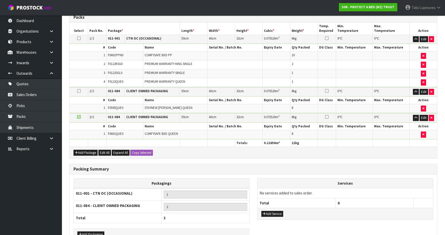
scroll to position [155, 0]
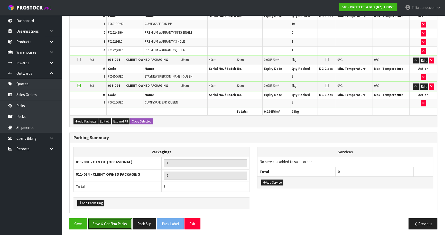
drag, startPoint x: 118, startPoint y: 220, endPoint x: 183, endPoint y: 197, distance: 69.3
click at [118, 220] on button "Save & Confirm Packs" at bounding box center [110, 223] width 44 height 11
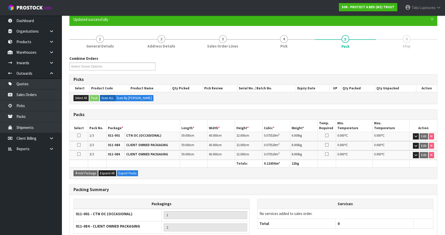
scroll to position [87, 0]
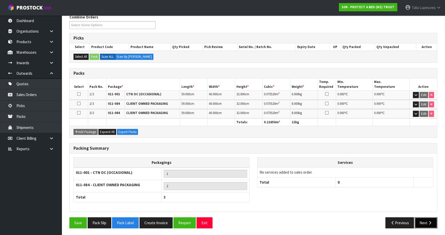
drag, startPoint x: 424, startPoint y: 219, endPoint x: 417, endPoint y: 217, distance: 7.2
click at [417, 217] on button "Next" at bounding box center [425, 222] width 23 height 11
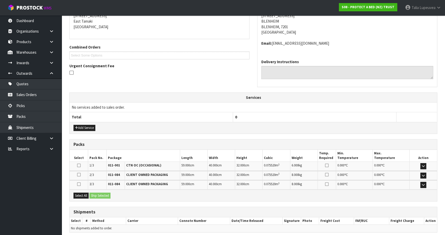
scroll to position [128, 0]
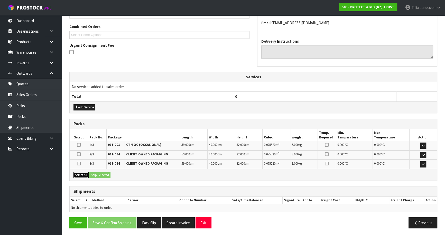
drag, startPoint x: 75, startPoint y: 175, endPoint x: 96, endPoint y: 174, distance: 21.1
click at [77, 175] on button "Select All" at bounding box center [80, 175] width 15 height 6
click at [98, 174] on button "Ship Selected" at bounding box center [99, 175] width 21 height 6
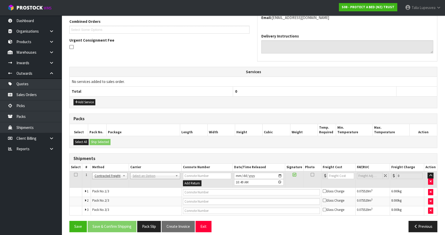
scroll to position [137, 0]
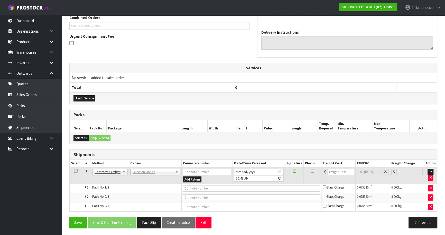
drag, startPoint x: 143, startPoint y: 168, endPoint x: 145, endPoint y: 174, distance: 6.3
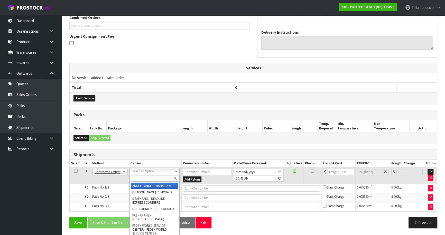
click at [146, 175] on input "text" at bounding box center [155, 178] width 48 height 6
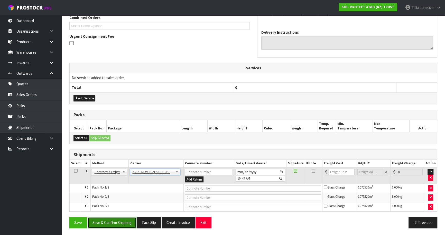
click at [126, 221] on button "Save & Confirm Shipping" at bounding box center [112, 222] width 49 height 11
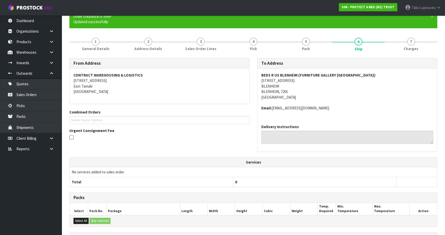
scroll to position [129, 0]
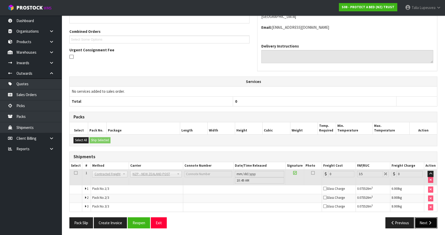
click at [424, 222] on button "Next" at bounding box center [425, 222] width 23 height 11
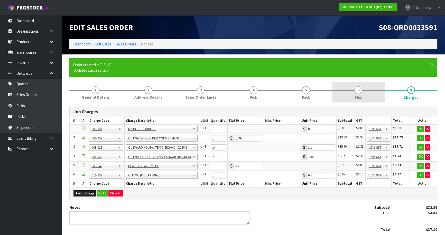
drag, startPoint x: 367, startPoint y: 86, endPoint x: 363, endPoint y: 88, distance: 4.8
click at [366, 87] on link "6 Ship" at bounding box center [358, 92] width 53 height 20
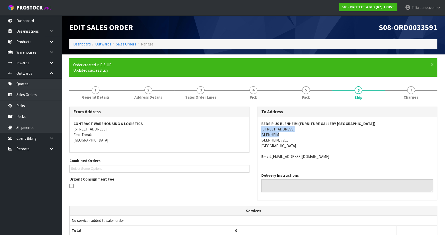
drag, startPoint x: 262, startPoint y: 128, endPoint x: 294, endPoint y: 133, distance: 32.9
click at [294, 133] on address "BEDS R US BLENHEIM (FURNITURE GALLERY [GEOGRAPHIC_DATA]) [STREET_ADDRESS]" at bounding box center [347, 134] width 172 height 27
copy address "[STREET_ADDRESS] [GEOGRAPHIC_DATA]"
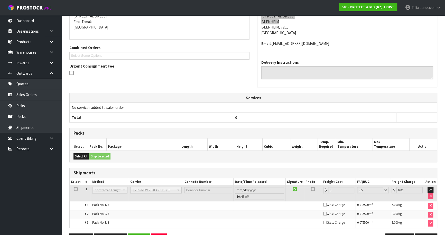
scroll to position [129, 0]
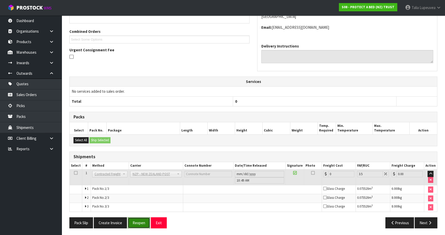
click at [133, 222] on button "Reopen" at bounding box center [139, 222] width 22 height 11
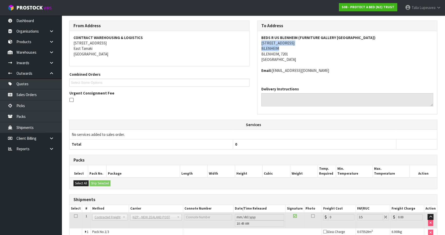
scroll to position [124, 0]
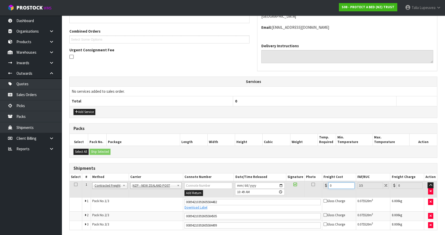
drag, startPoint x: 335, startPoint y: 185, endPoint x: 321, endPoint y: 187, distance: 14.1
click at [321, 187] on tr "1 Client Local Pickup Customer Local Pickup Company Freight Contracted Freight …" at bounding box center [253, 189] width 367 height 17
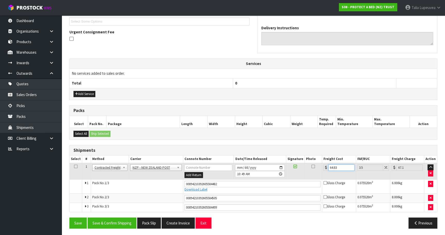
scroll to position [142, 0]
click at [113, 224] on button "Save & Confirm Shipping" at bounding box center [112, 222] width 49 height 11
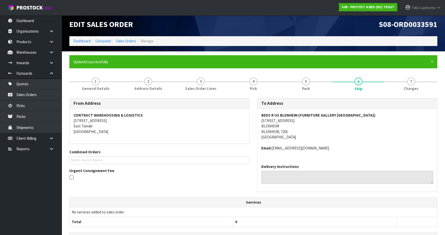
scroll to position [0, 0]
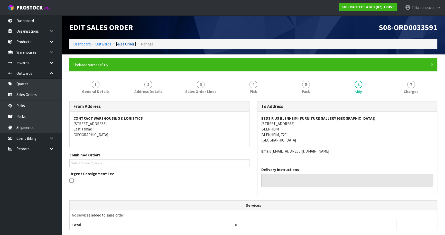
click at [132, 44] on link "Sales Orders" at bounding box center [126, 44] width 20 height 5
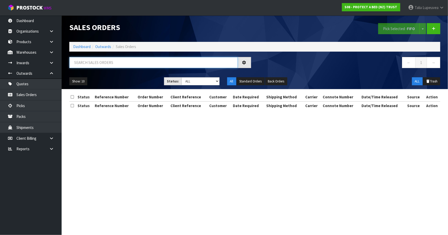
click at [128, 65] on input "text" at bounding box center [153, 62] width 168 height 11
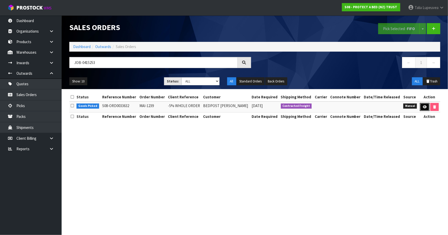
click at [424, 108] on icon at bounding box center [425, 106] width 4 height 3
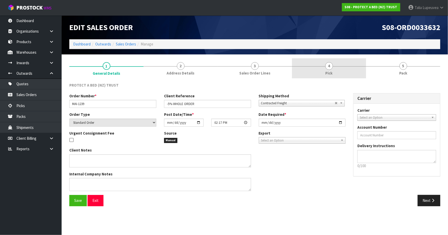
click at [359, 70] on link "4 Pick" at bounding box center [329, 68] width 74 height 20
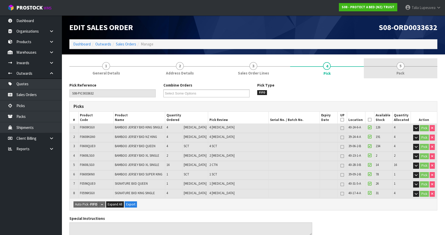
click at [389, 65] on link "5 Pack" at bounding box center [400, 68] width 73 height 20
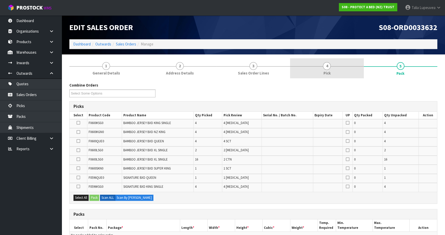
click at [300, 65] on link "4 Pick" at bounding box center [326, 68] width 73 height 20
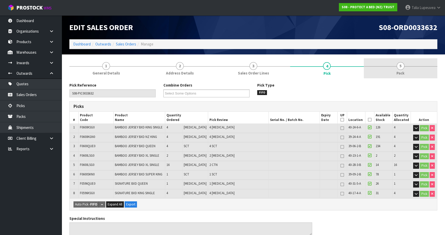
click at [386, 72] on link "5 Pack" at bounding box center [400, 68] width 73 height 20
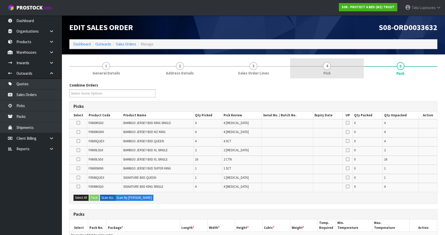
drag, startPoint x: 312, startPoint y: 73, endPoint x: 318, endPoint y: 74, distance: 5.4
click at [313, 73] on link "4 Pick" at bounding box center [326, 68] width 73 height 20
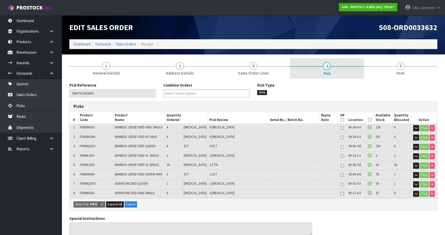
click at [359, 71] on link "4 Pick" at bounding box center [326, 68] width 73 height 21
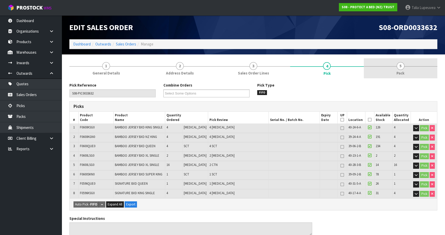
click at [373, 68] on link "5 Pack" at bounding box center [400, 68] width 73 height 20
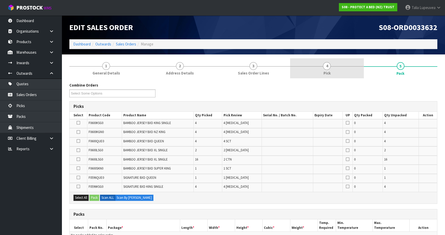
click at [324, 67] on span "4" at bounding box center [327, 66] width 8 height 8
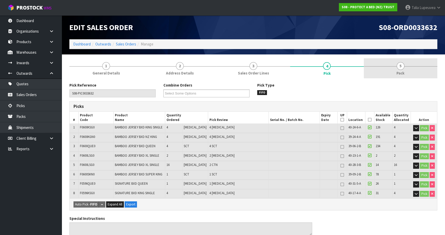
drag, startPoint x: 370, startPoint y: 69, endPoint x: 365, endPoint y: 74, distance: 7.3
click at [370, 69] on link "5 Pack" at bounding box center [400, 68] width 73 height 20
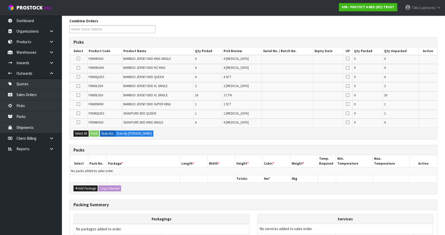
scroll to position [70, 0]
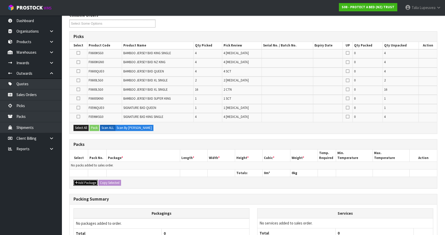
click at [86, 182] on button "Add Package" at bounding box center [85, 183] width 24 height 6
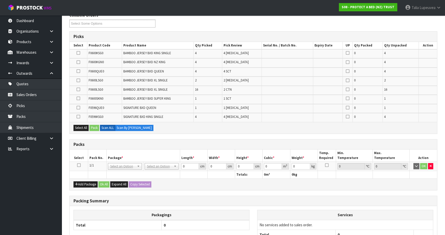
click at [77, 165] on icon at bounding box center [79, 165] width 4 height 0
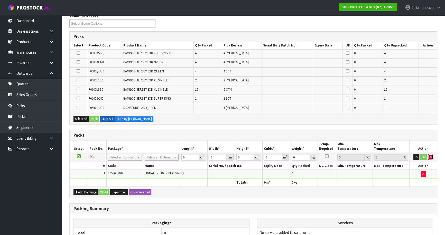
click at [428, 155] on button "button" at bounding box center [430, 157] width 5 height 6
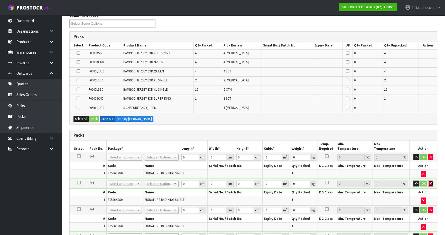
click at [430, 183] on icon "button" at bounding box center [430, 183] width 2 height 3
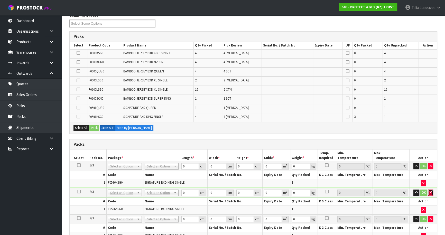
click at [431, 192] on button "button" at bounding box center [430, 193] width 5 height 6
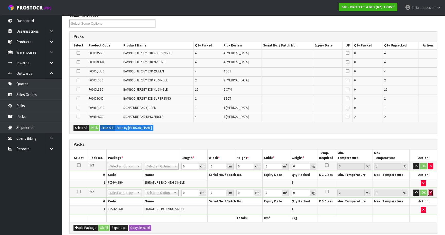
click at [431, 192] on button "button" at bounding box center [430, 193] width 5 height 6
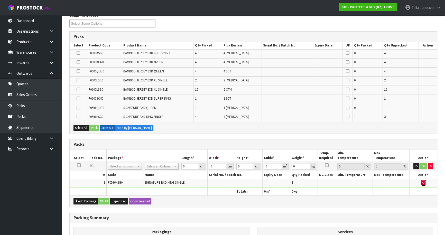
click at [424, 182] on icon "button" at bounding box center [423, 183] width 2 height 3
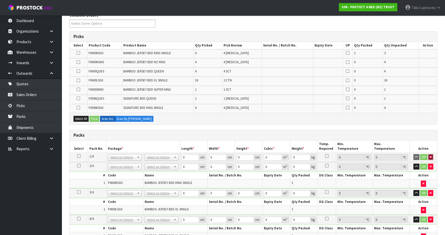
click at [431, 155] on icon "button" at bounding box center [430, 156] width 2 height 3
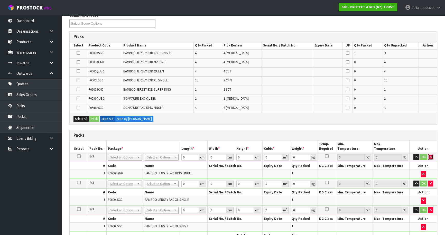
click at [431, 155] on icon "button" at bounding box center [430, 156] width 2 height 3
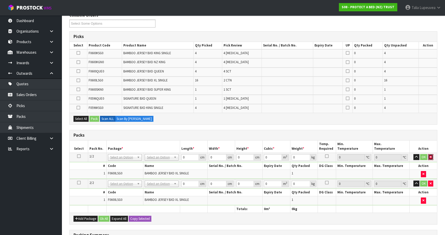
click at [431, 155] on icon "button" at bounding box center [430, 156] width 2 height 3
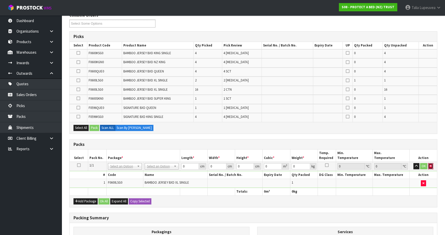
click at [430, 165] on icon "button" at bounding box center [430, 165] width 2 height 3
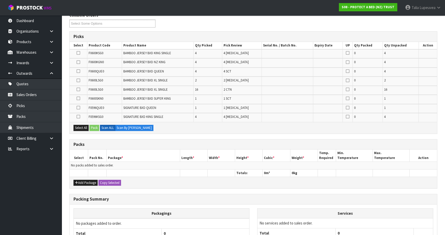
click at [86, 177] on div "Add Package Copy Selected" at bounding box center [253, 183] width 367 height 12
drag, startPoint x: 88, startPoint y: 180, endPoint x: 83, endPoint y: 173, distance: 8.1
click at [87, 180] on button "Add Package" at bounding box center [85, 183] width 24 height 6
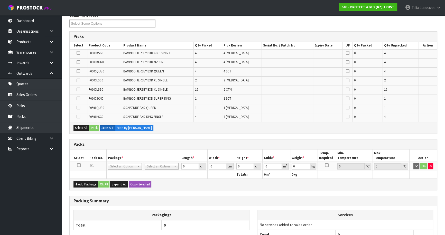
click at [80, 165] on icon at bounding box center [79, 165] width 4 height 0
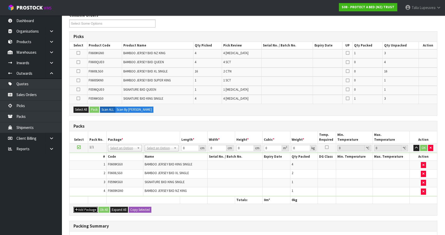
click at [90, 210] on button "Add Package" at bounding box center [85, 210] width 24 height 6
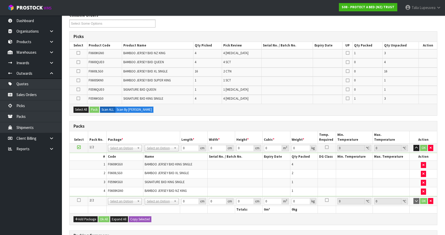
click at [80, 200] on icon at bounding box center [79, 200] width 4 height 0
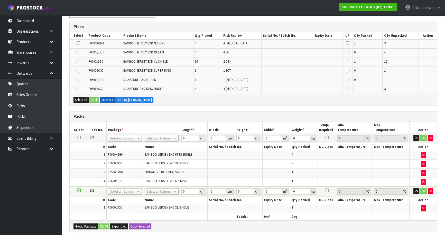
scroll to position [117, 0]
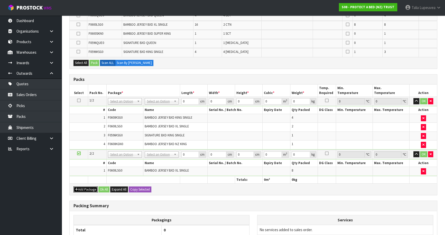
click at [94, 186] on button "Add Package" at bounding box center [85, 189] width 24 height 6
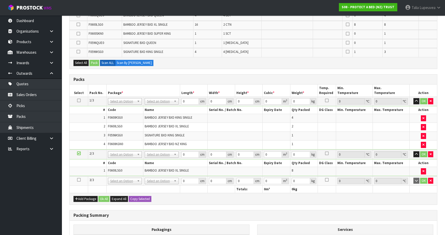
click at [81, 180] on td at bounding box center [79, 181] width 18 height 10
click at [80, 180] on icon at bounding box center [79, 180] width 4 height 0
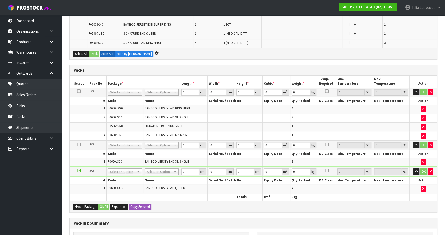
scroll to position [0, 0]
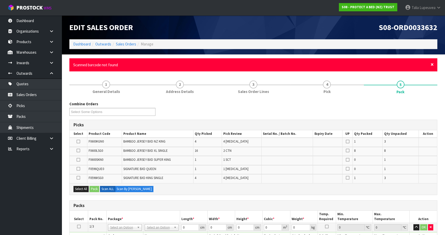
click at [431, 64] on span "×" at bounding box center [431, 64] width 3 height 7
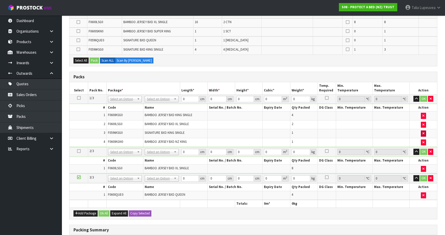
scroll to position [163, 0]
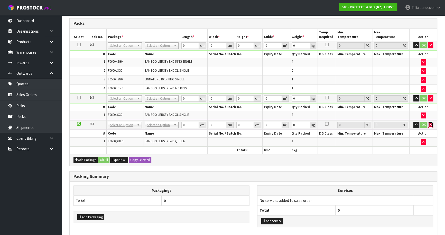
click at [431, 124] on icon "button" at bounding box center [430, 124] width 2 height 3
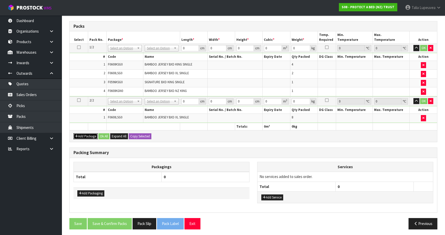
click at [78, 133] on button "Add Package" at bounding box center [85, 136] width 24 height 6
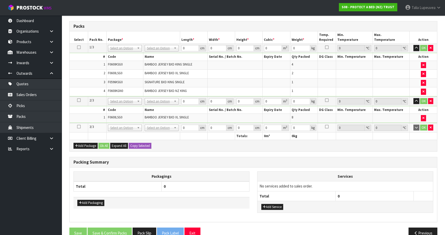
click at [80, 127] on icon at bounding box center [79, 127] width 4 height 0
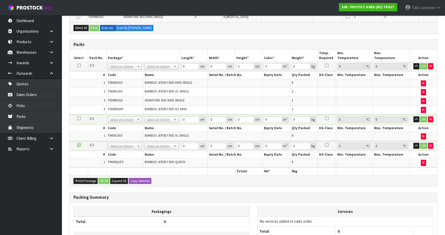
scroll to position [0, 0]
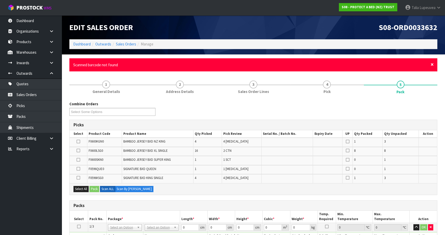
click at [432, 65] on span "×" at bounding box center [431, 64] width 3 height 7
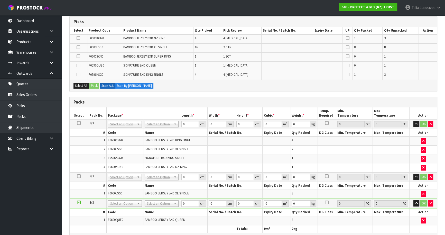
scroll to position [163, 0]
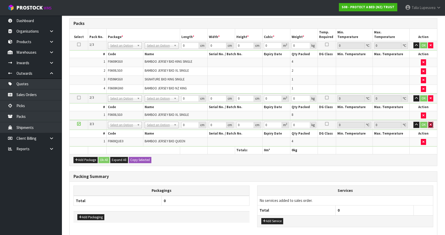
click at [430, 124] on icon "button" at bounding box center [430, 124] width 2 height 3
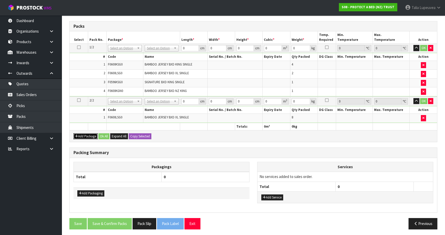
click at [85, 136] on button "Add Package" at bounding box center [85, 136] width 24 height 6
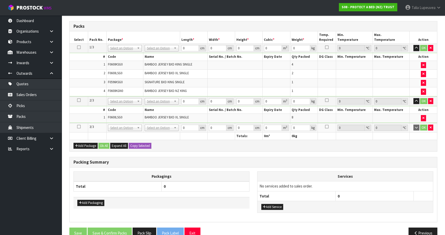
click at [78, 127] on icon at bounding box center [79, 127] width 4 height 0
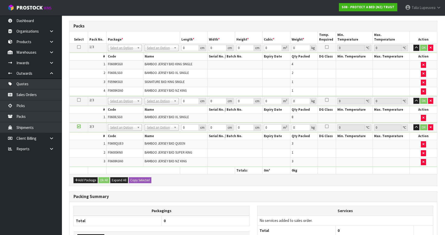
scroll to position [143, 0]
click at [90, 179] on button "Add Package" at bounding box center [85, 180] width 24 height 6
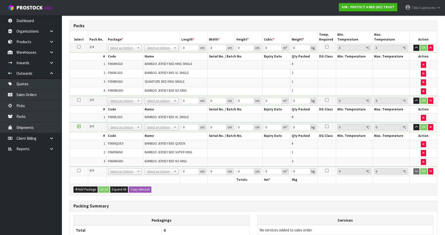
click at [77, 171] on icon at bounding box center [79, 171] width 4 height 0
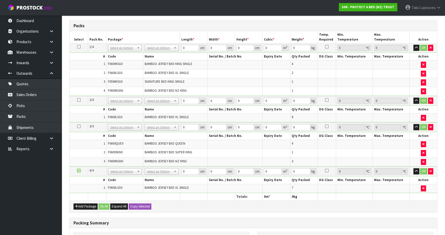
scroll to position [134, 0]
click at [88, 205] on button "Add Package" at bounding box center [85, 207] width 24 height 6
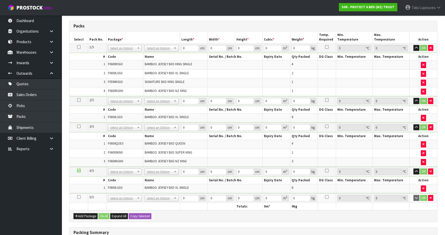
click at [79, 197] on icon at bounding box center [79, 197] width 4 height 0
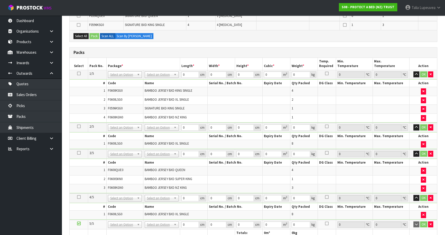
scroll to position [64, 0]
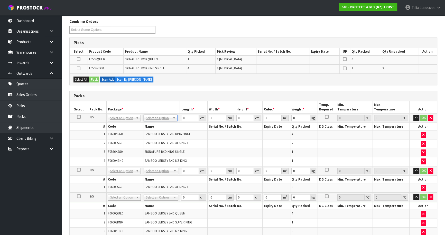
click at [175, 96] on h3 "Packs" at bounding box center [252, 95] width 359 height 5
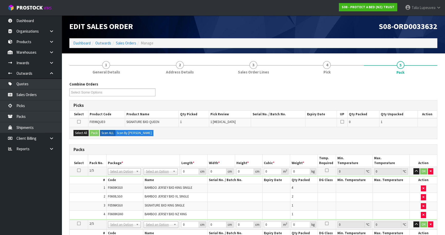
scroll to position [0, 0]
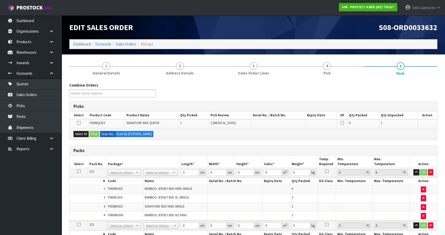
click at [437, 84] on div "Combine Orders S08-ORD0031944 S08-ORD0032699 S08-ORD0032700 S08-ORD0032701 S08-…" at bounding box center [252, 91] width 375 height 18
click at [439, 87] on div "Combine Orders S08-ORD0031944 S08-ORD0032699 S08-ORD0032700 S08-ORD0032701 S08-…" at bounding box center [252, 91] width 375 height 18
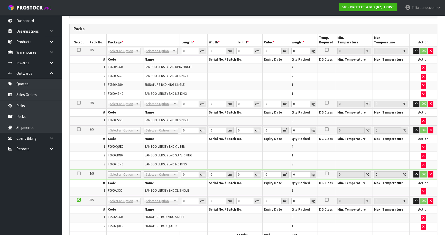
scroll to position [118, 0]
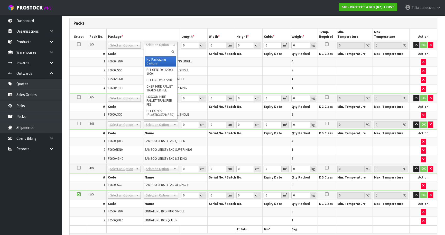
click at [164, 50] on input "text" at bounding box center [160, 52] width 31 height 6
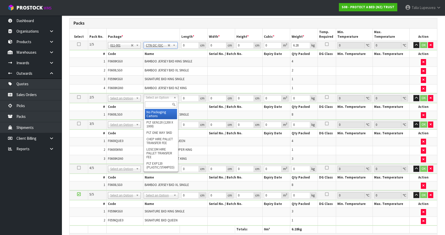
click at [168, 103] on input "text" at bounding box center [161, 104] width 32 height 6
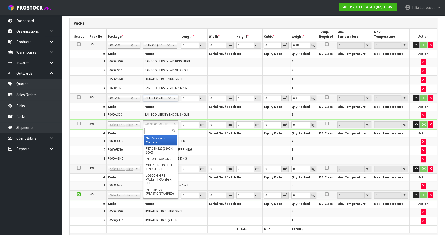
click at [166, 131] on input "text" at bounding box center [160, 131] width 33 height 6
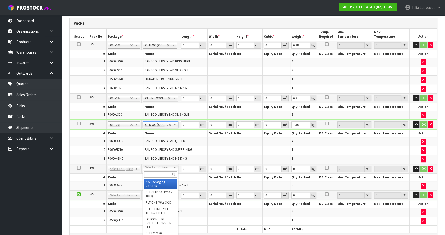
click at [163, 173] on input "text" at bounding box center [160, 174] width 33 height 6
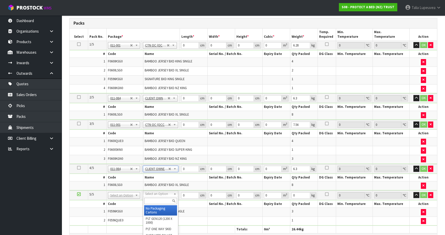
click at [162, 202] on input "text" at bounding box center [160, 201] width 33 height 6
drag, startPoint x: 155, startPoint y: 213, endPoint x: 170, endPoint y: 139, distance: 75.9
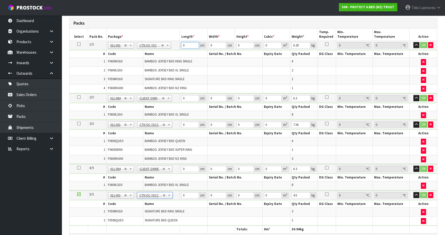
drag, startPoint x: 185, startPoint y: 44, endPoint x: 175, endPoint y: 43, distance: 9.6
click at [175, 43] on tr "1/5 NONE 007-001 007-002 007-004 007-009 007-013 007-014 007-015 007-017 007-01…" at bounding box center [253, 45] width 367 height 9
click at [424, 45] on button "OK" at bounding box center [423, 45] width 7 height 6
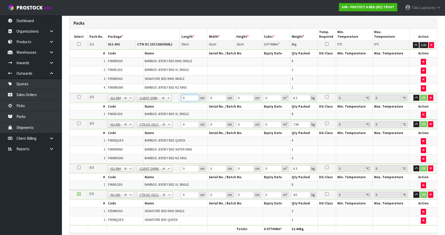
drag, startPoint x: 188, startPoint y: 97, endPoint x: 172, endPoint y: 97, distance: 15.7
click at [172, 97] on tr "2/5 NONE 007-001 007-002 007-004 007-009 007-013 007-014 007-015 007-017 007-01…" at bounding box center [253, 98] width 367 height 10
drag, startPoint x: 422, startPoint y: 98, endPoint x: 272, endPoint y: 105, distance: 149.6
click at [419, 98] on td "OK" at bounding box center [422, 98] width 27 height 10
drag, startPoint x: 187, startPoint y: 123, endPoint x: 159, endPoint y: 127, distance: 28.5
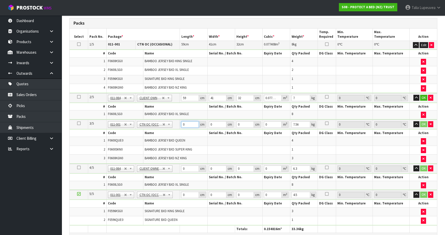
click at [159, 127] on tr "3/5 NONE 007-001 007-002 007-004 007-009 007-013 007-014 007-015 007-017 007-01…" at bounding box center [253, 125] width 367 height 10
drag, startPoint x: 423, startPoint y: 123, endPoint x: 421, endPoint y: 114, distance: 9.4
click at [423, 121] on button "OK" at bounding box center [423, 124] width 7 height 6
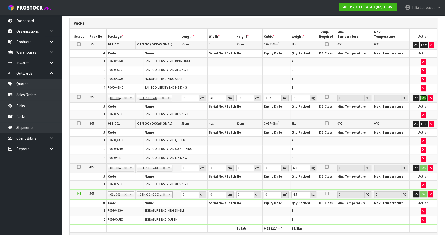
drag, startPoint x: 420, startPoint y: 99, endPoint x: 377, endPoint y: 125, distance: 50.4
click at [418, 99] on td "OK" at bounding box center [422, 98] width 27 height 10
drag, startPoint x: 181, startPoint y: 168, endPoint x: 172, endPoint y: 168, distance: 8.2
click at [172, 168] on tr "4/5 NONE 007-001 007-002 007-004 007-009 007-013 007-014 007-015 007-017 007-01…" at bounding box center [253, 168] width 367 height 10
click at [425, 169] on button "OK" at bounding box center [423, 168] width 7 height 6
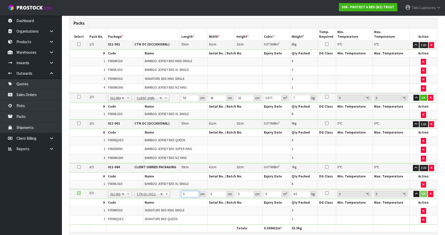
drag, startPoint x: 185, startPoint y: 193, endPoint x: 178, endPoint y: 194, distance: 6.5
click at [178, 194] on tr "5/5 NONE 007-001 007-002 007-004 007-009 007-013 007-014 007-015 007-017 007-01…" at bounding box center [253, 194] width 367 height 10
click at [424, 193] on button "OK" at bounding box center [423, 194] width 7 height 6
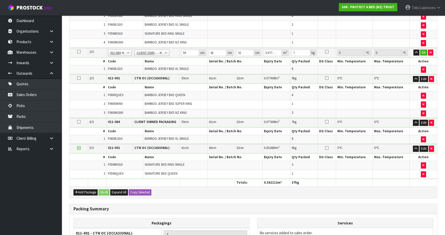
scroll to position [165, 0]
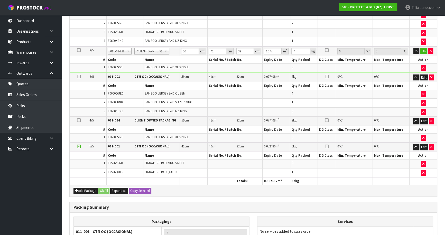
click at [424, 53] on td "OK" at bounding box center [422, 51] width 27 height 10
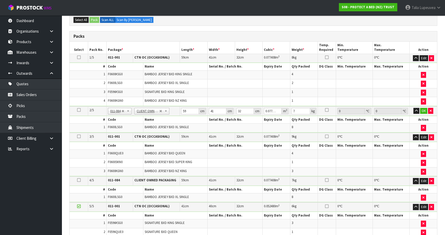
scroll to position [95, 0]
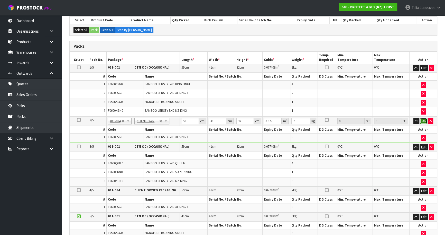
click at [423, 120] on button "OK" at bounding box center [423, 121] width 7 height 6
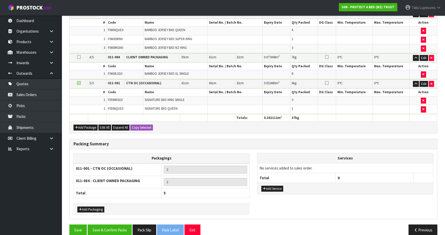
scroll to position [234, 0]
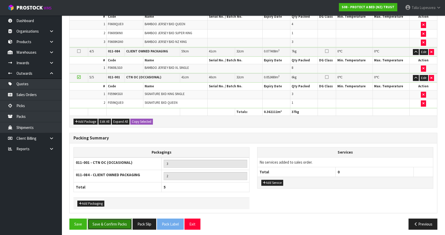
click at [109, 219] on button "Save & Confirm Packs" at bounding box center [110, 224] width 44 height 11
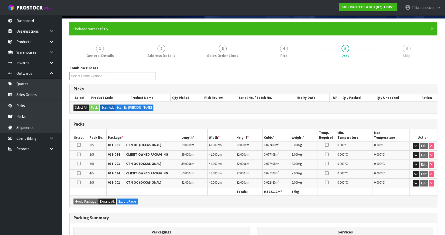
scroll to position [105, 0]
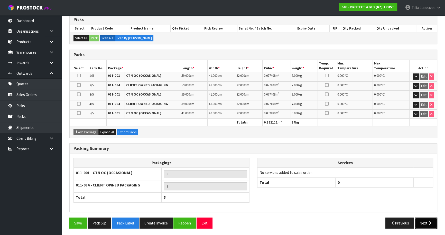
click at [421, 221] on button "Next" at bounding box center [425, 222] width 23 height 11
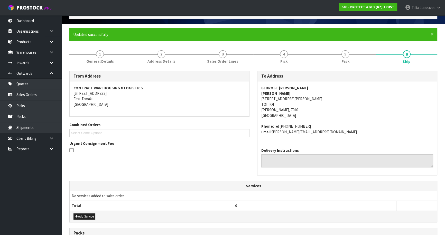
scroll to position [158, 0]
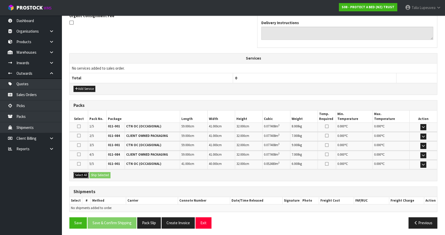
drag, startPoint x: 85, startPoint y: 176, endPoint x: 93, endPoint y: 175, distance: 8.0
click at [86, 176] on button "Select All" at bounding box center [80, 175] width 15 height 6
click at [93, 175] on button "Ship Selected" at bounding box center [99, 175] width 21 height 6
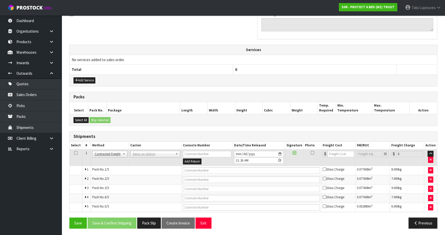
scroll to position [167, 0]
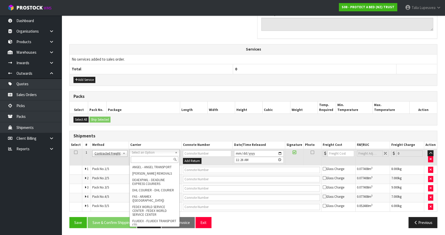
click at [152, 159] on input "text" at bounding box center [155, 159] width 48 height 6
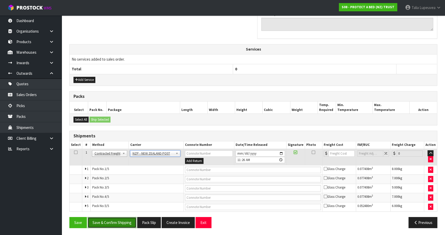
click at [126, 220] on button "Save & Confirm Shipping" at bounding box center [112, 222] width 49 height 11
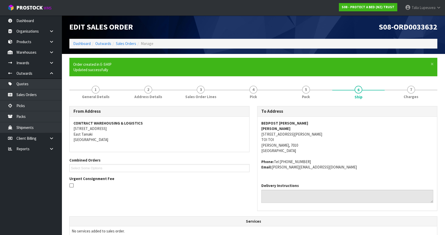
scroll to position [0, 0]
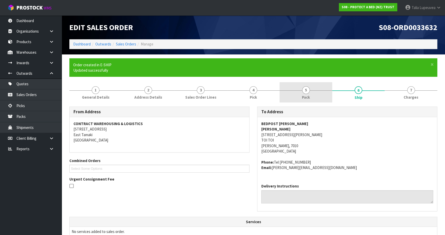
click at [302, 96] on span "Pack" at bounding box center [306, 96] width 8 height 5
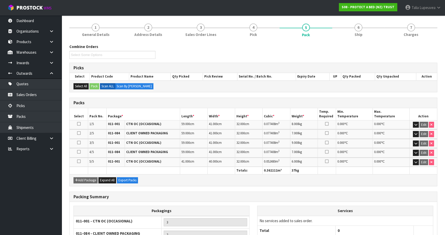
scroll to position [111, 0]
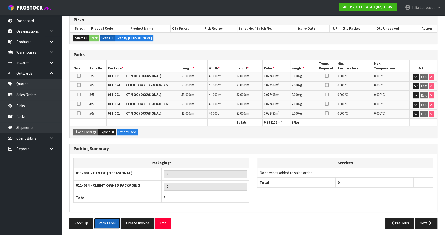
click at [108, 222] on button "Pack Label" at bounding box center [107, 222] width 27 height 11
